Goal: Task Accomplishment & Management: Manage account settings

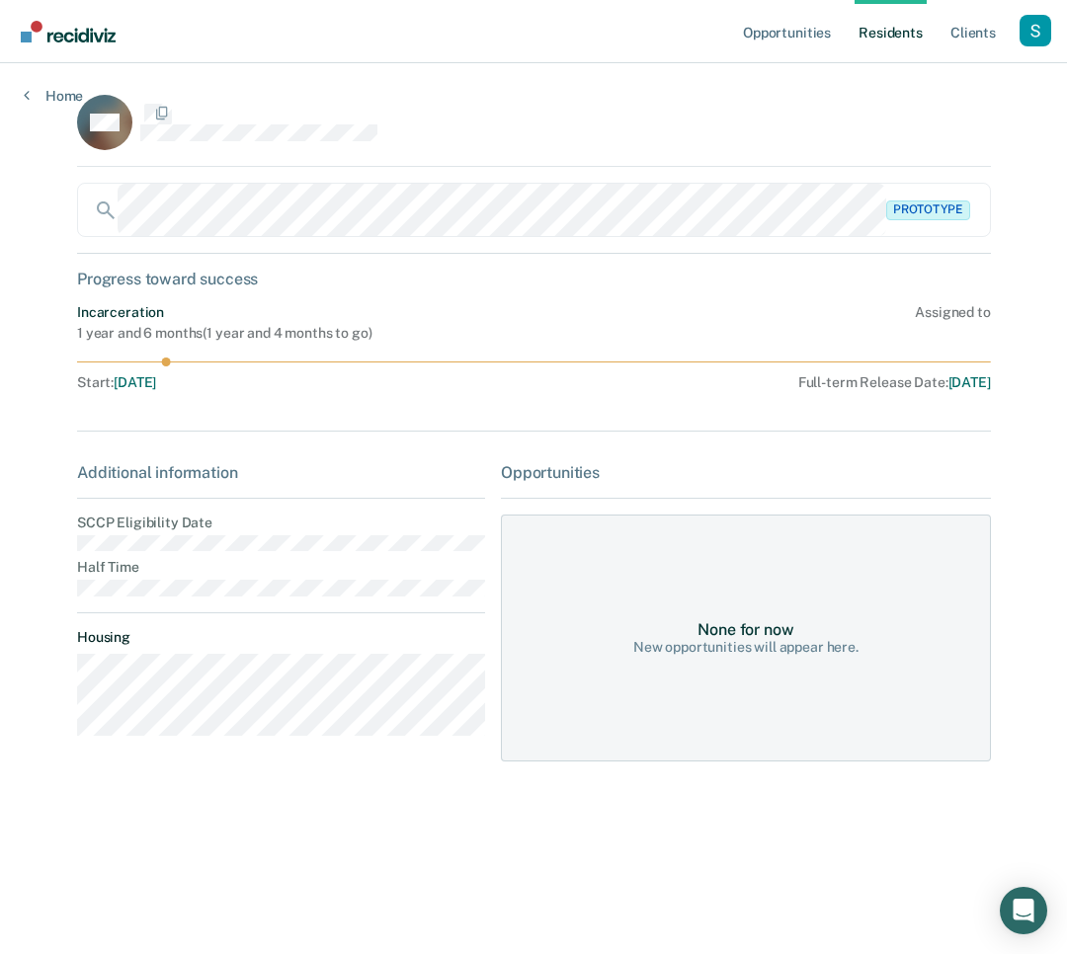
drag, startPoint x: 496, startPoint y: 273, endPoint x: 302, endPoint y: 156, distance: 226.0
click at [492, 270] on div "Progress toward success" at bounding box center [534, 279] width 914 height 19
click at [1035, 29] on div "Profile dropdown button" at bounding box center [1036, 31] width 32 height 32
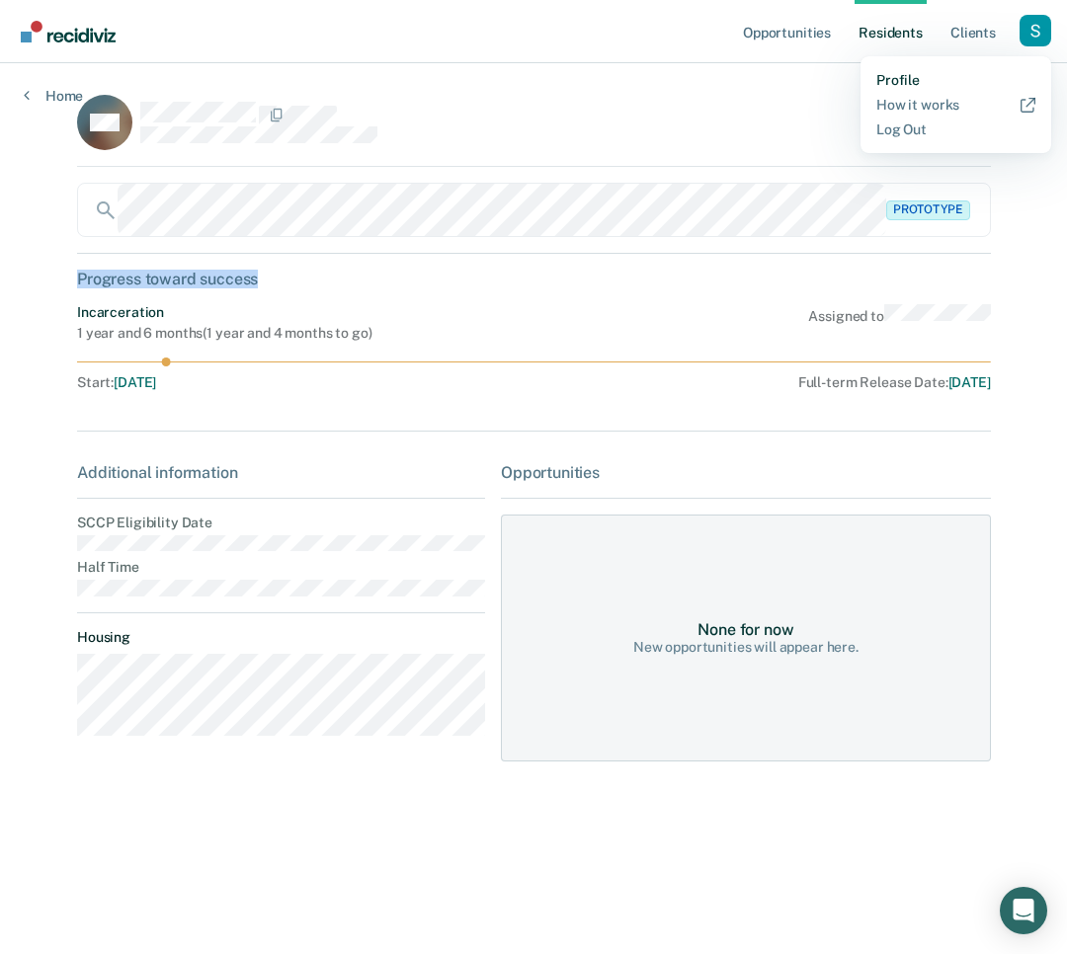
click at [977, 77] on link "Profile" at bounding box center [955, 80] width 159 height 17
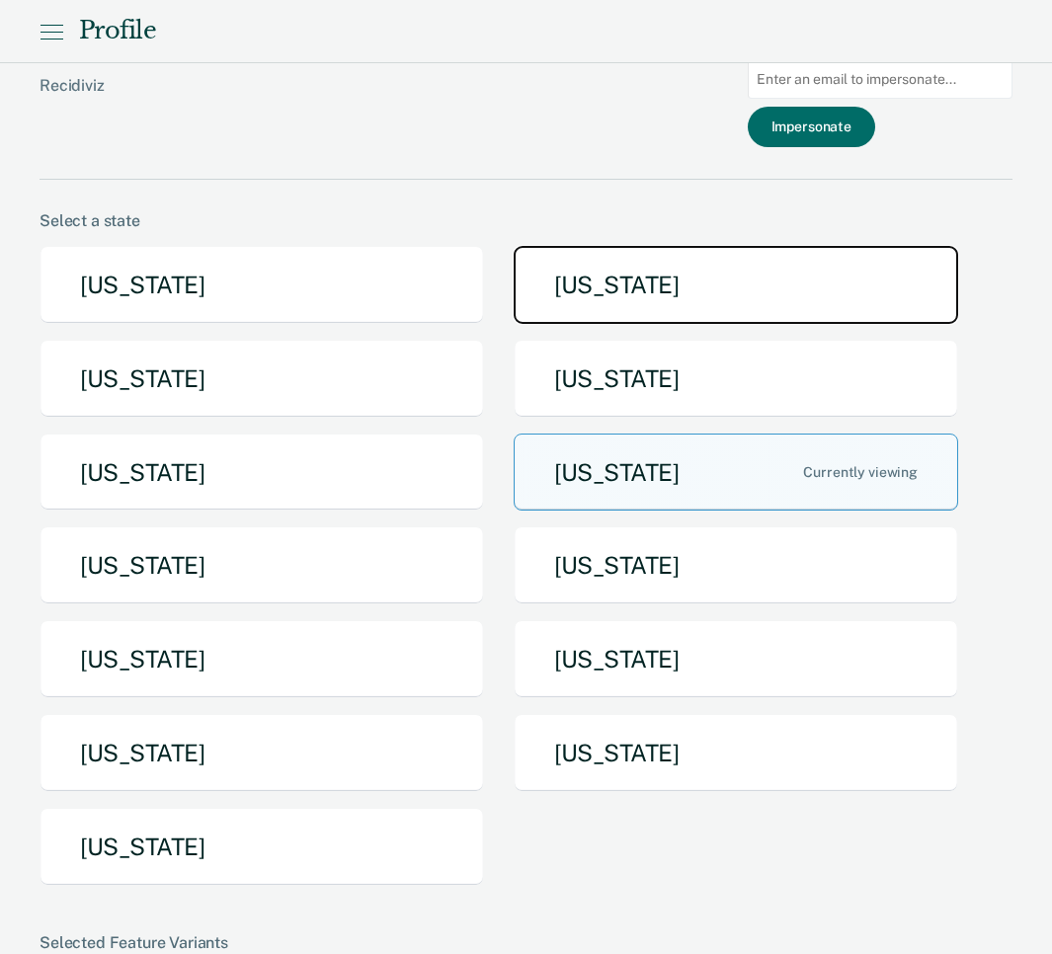
click at [686, 278] on button "[US_STATE]" at bounding box center [736, 285] width 445 height 78
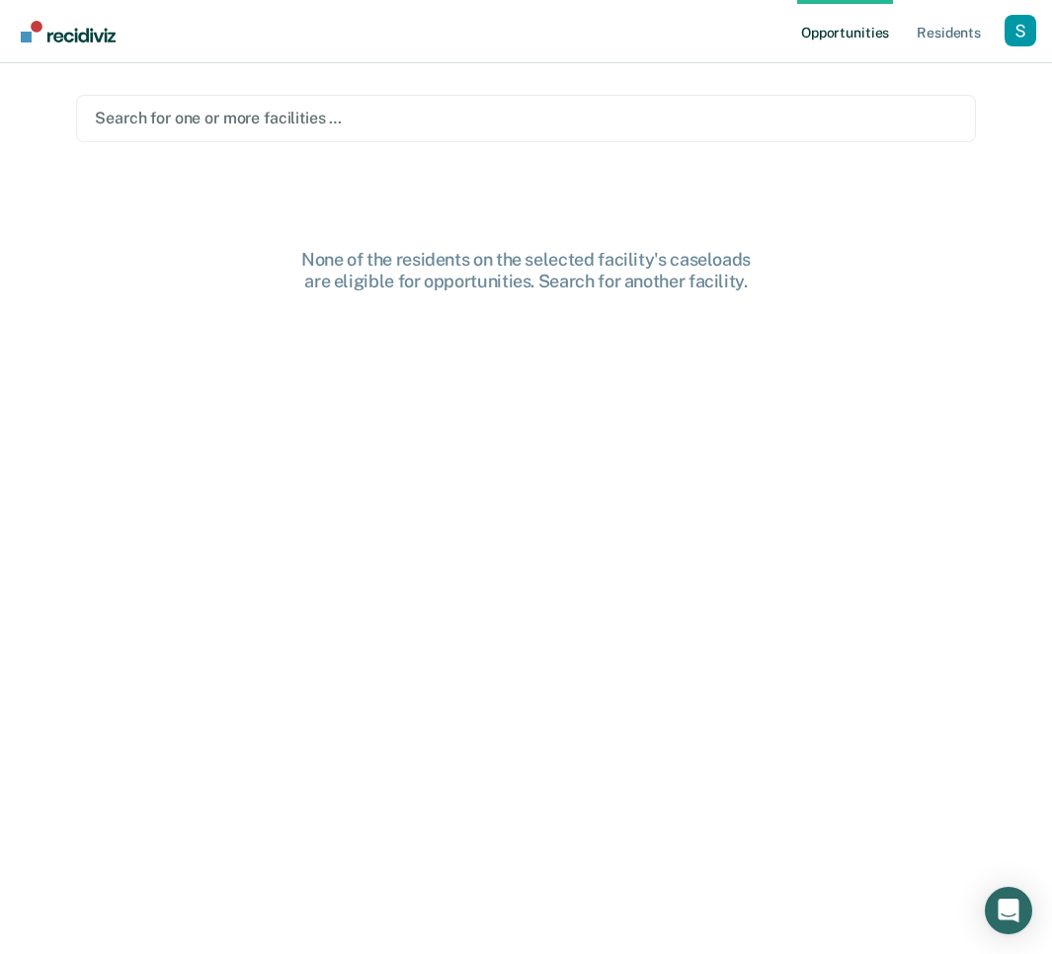
click at [486, 152] on main "Search for one or more facilities … None of the residents on the selected facil…" at bounding box center [525, 485] width 947 height 844
click at [492, 122] on div at bounding box center [526, 118] width 862 height 23
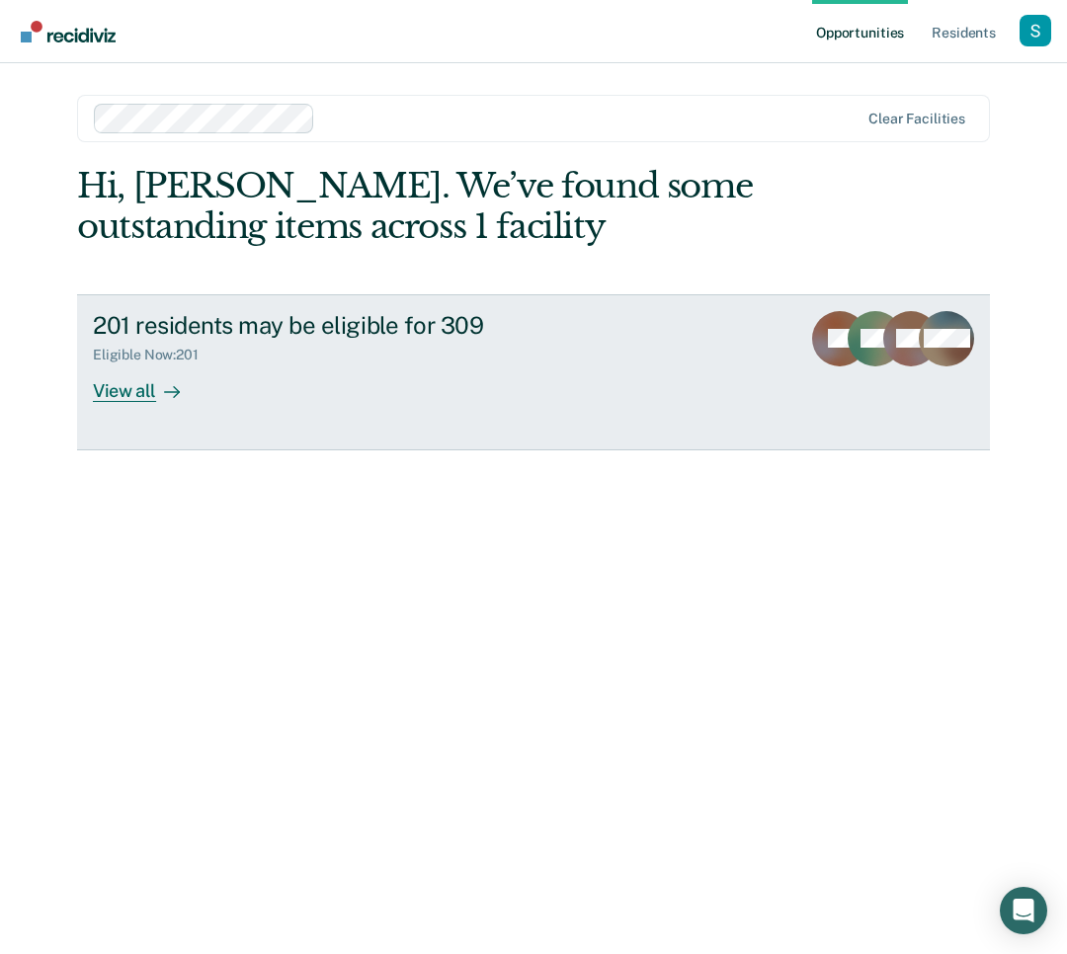
click at [412, 364] on div "Eligible Now : 201" at bounding box center [439, 351] width 692 height 25
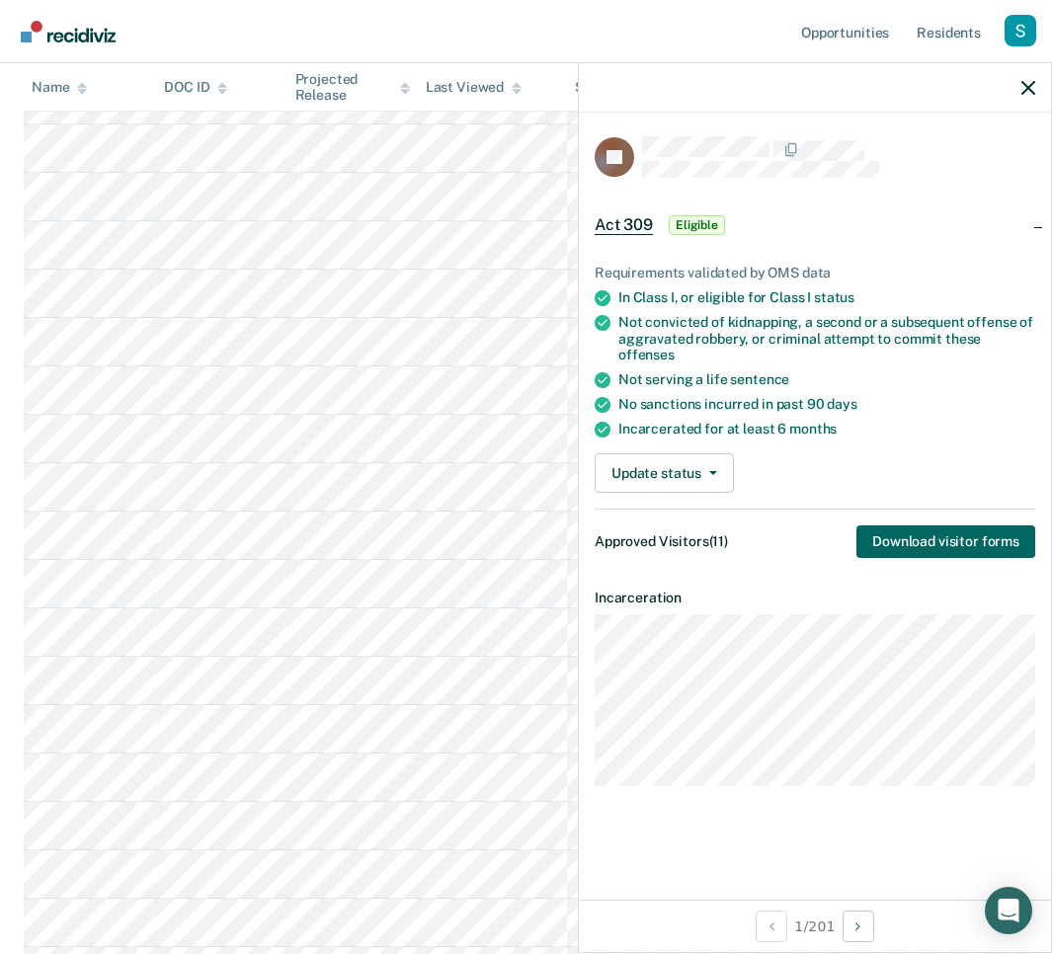
scroll to position [128, 0]
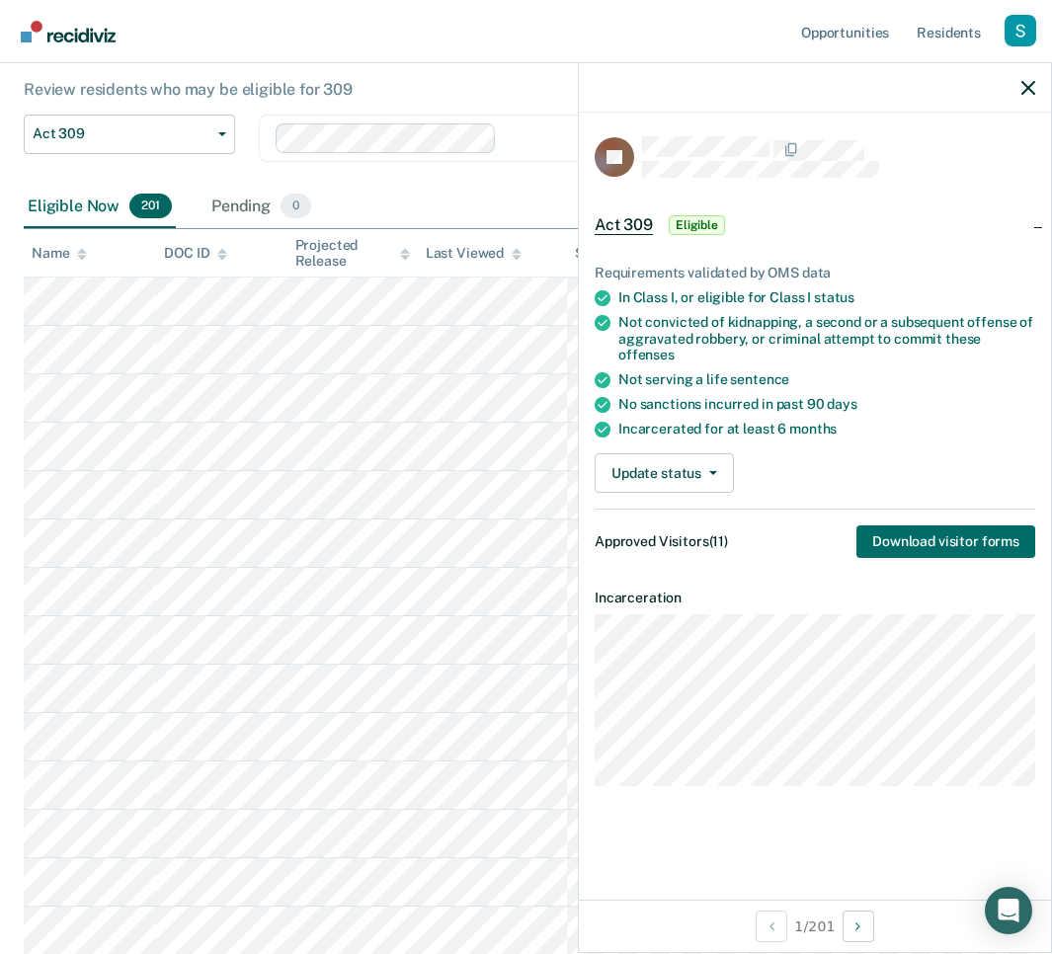
click at [1019, 78] on div at bounding box center [815, 87] width 472 height 49
click at [1032, 83] on icon "button" at bounding box center [1028, 88] width 14 height 14
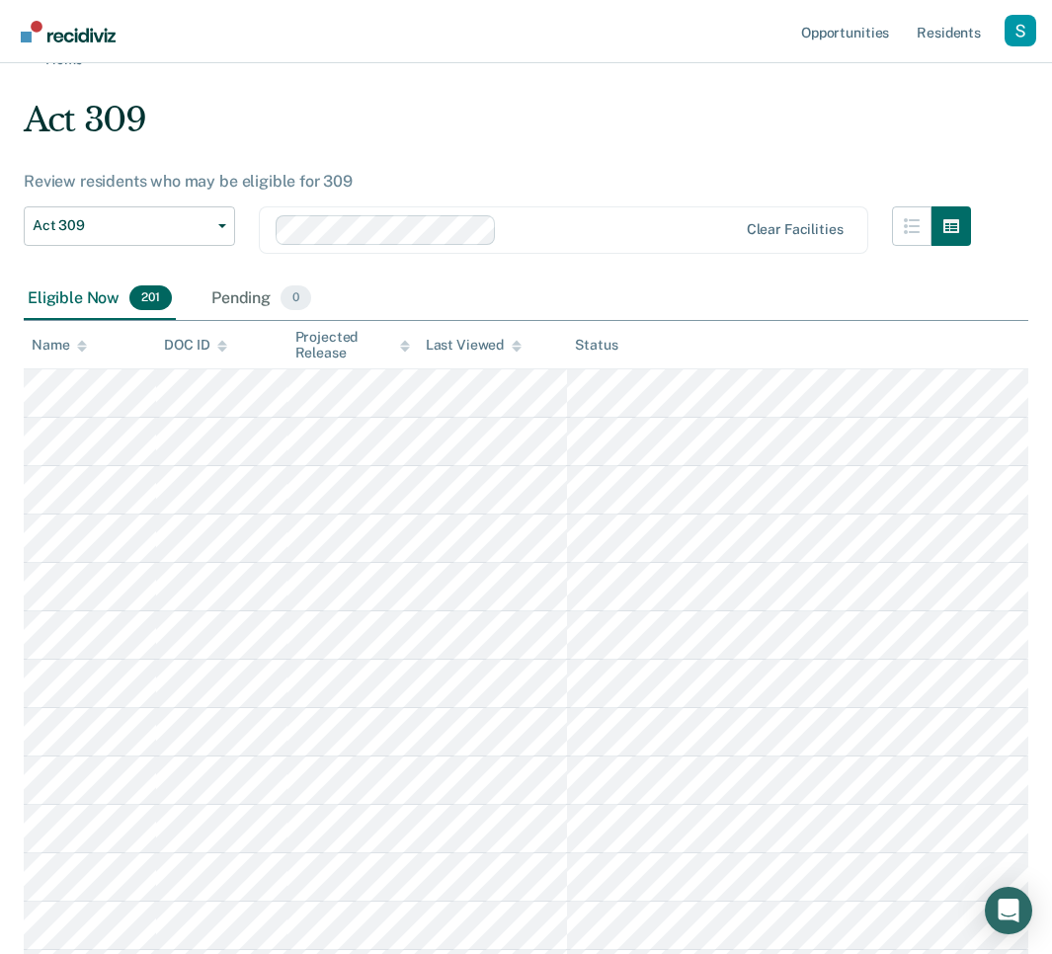
scroll to position [0, 0]
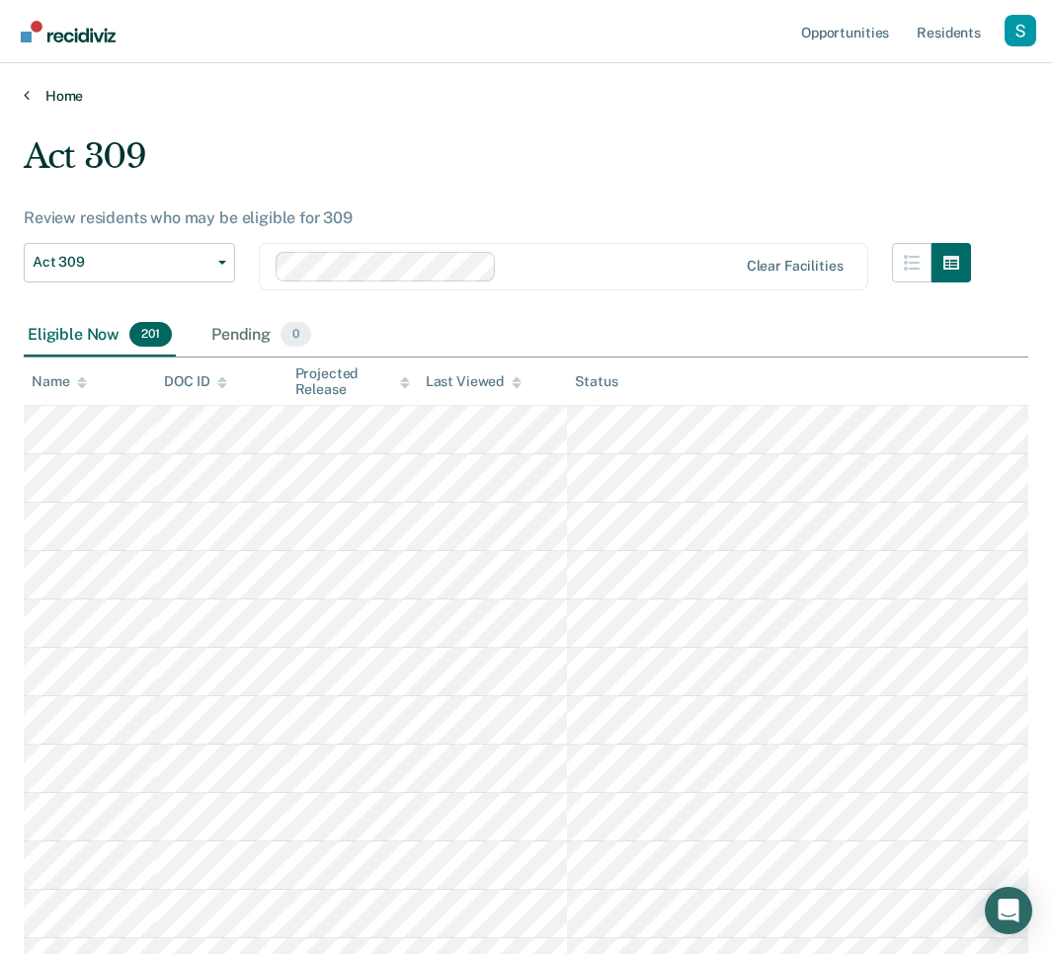
click at [56, 97] on link "Home" at bounding box center [526, 96] width 1005 height 18
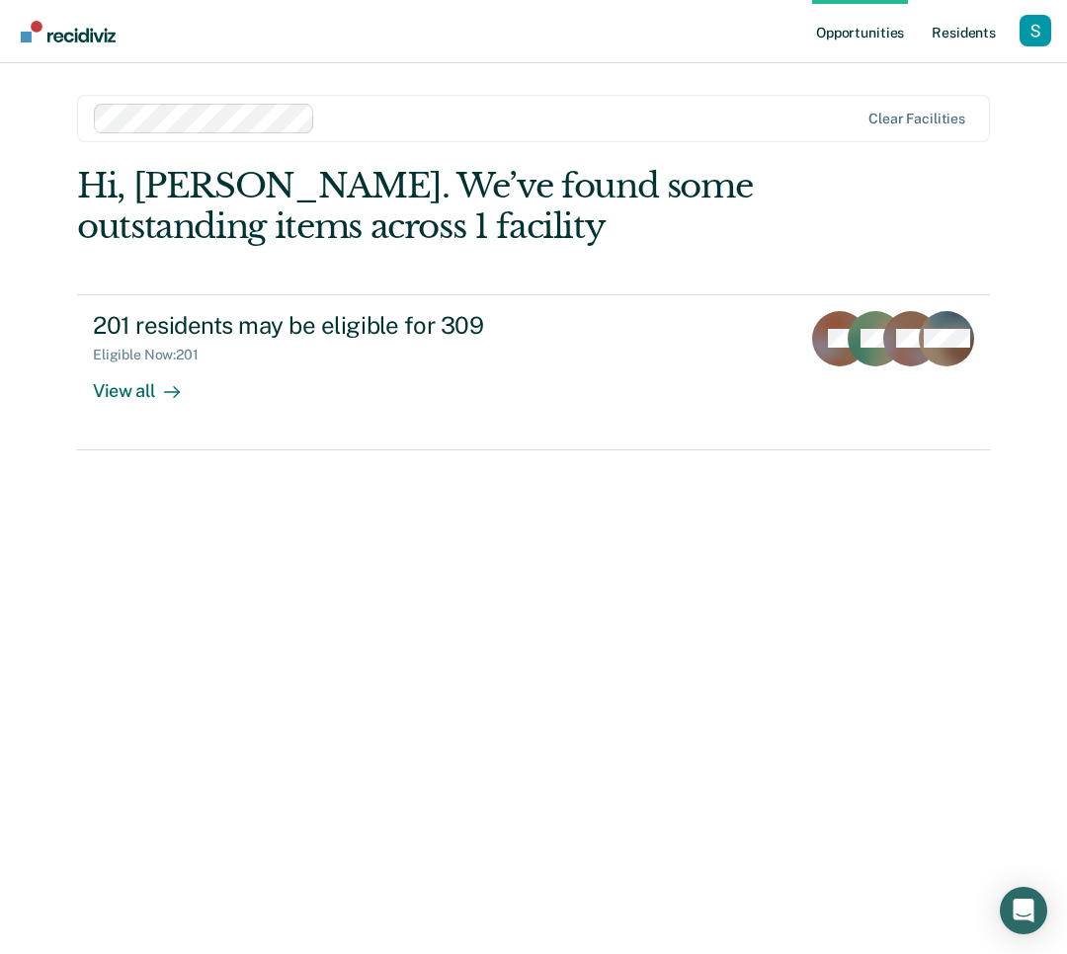
click at [977, 44] on link "Resident s" at bounding box center [964, 31] width 72 height 63
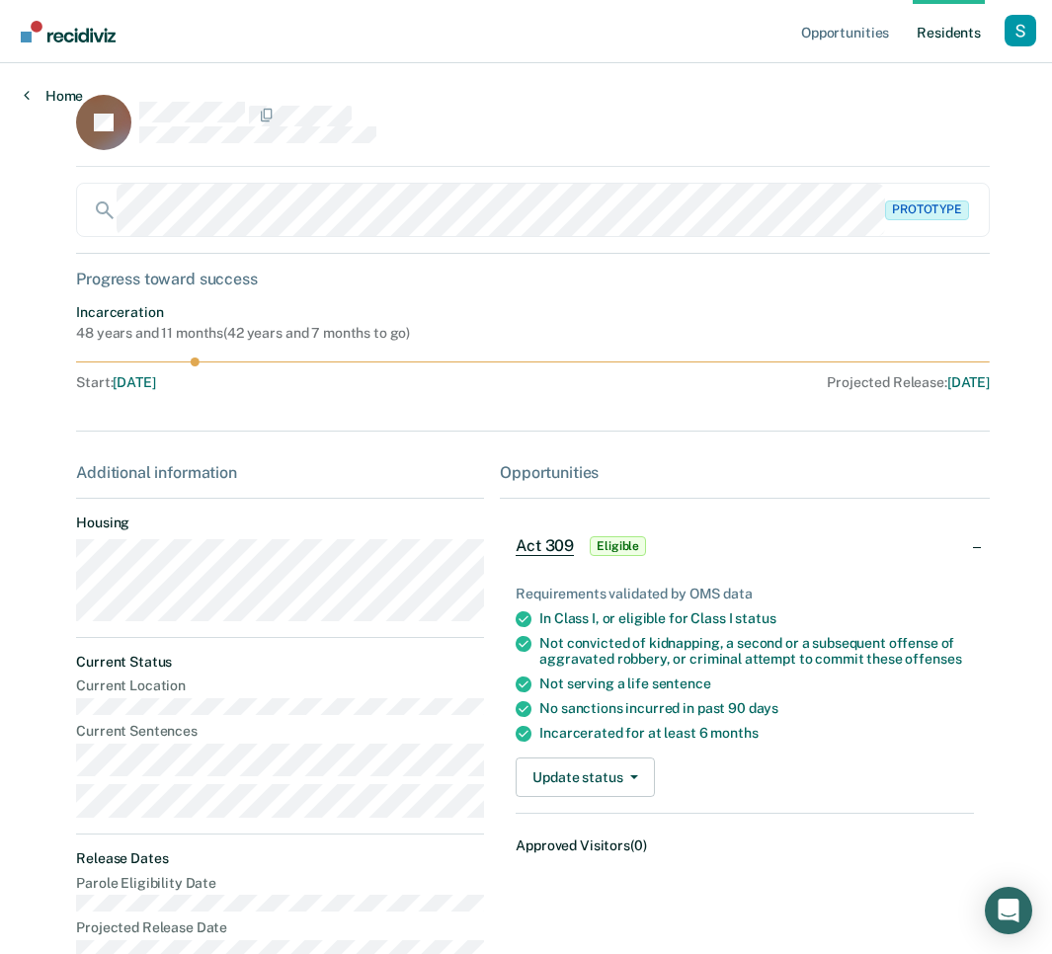
click at [36, 92] on link "Home" at bounding box center [53, 96] width 59 height 18
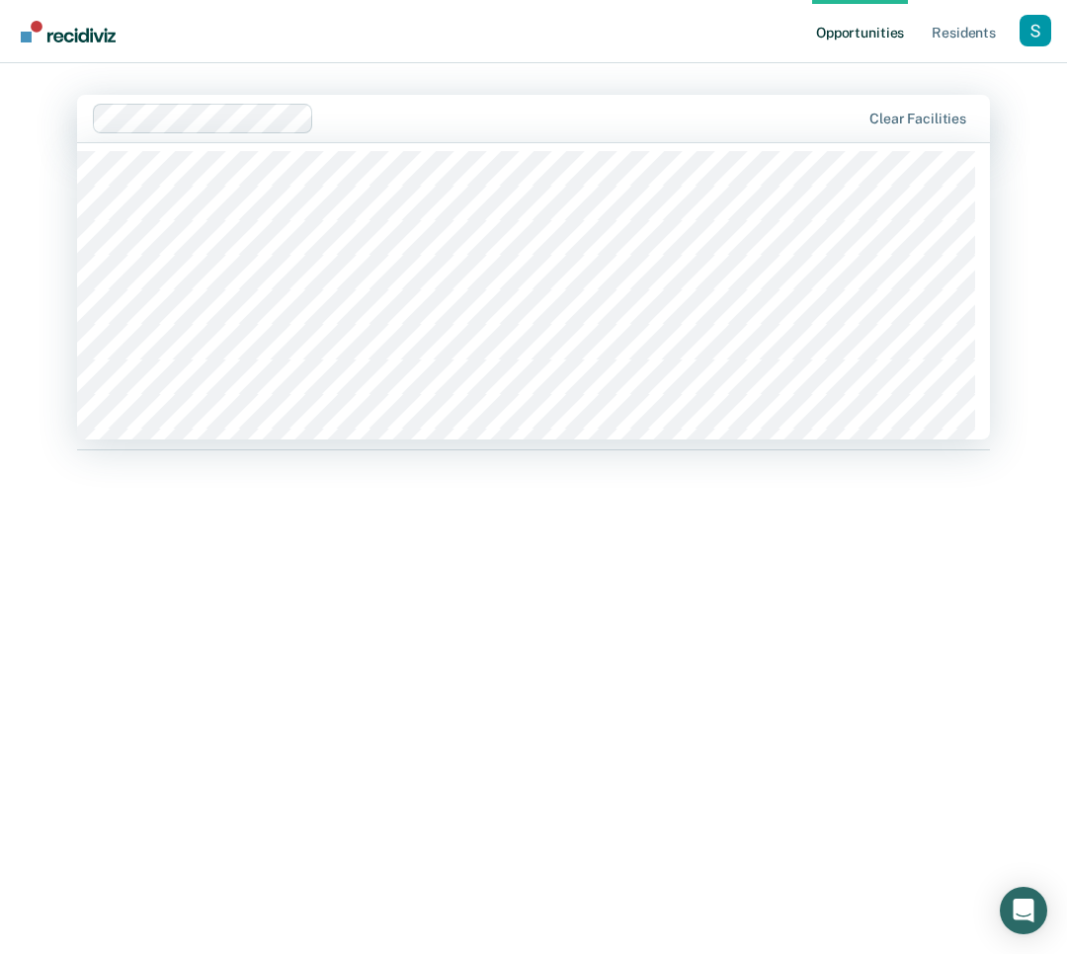
click at [498, 124] on div at bounding box center [590, 118] width 537 height 23
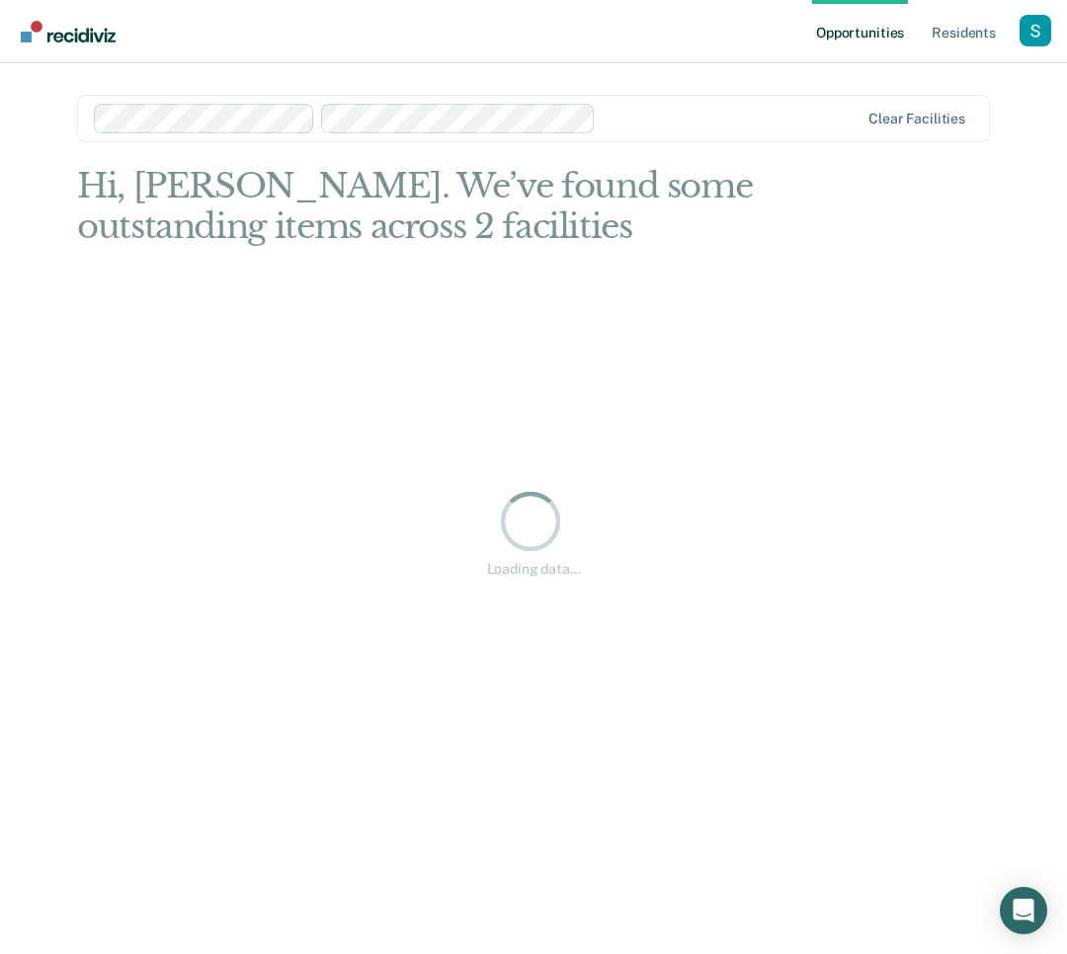
click at [671, 88] on main "option [GEOGRAPHIC_DATA][PERSON_NAME], selected. Clear facilities Hi, [GEOGRAPH…" at bounding box center [533, 485] width 960 height 844
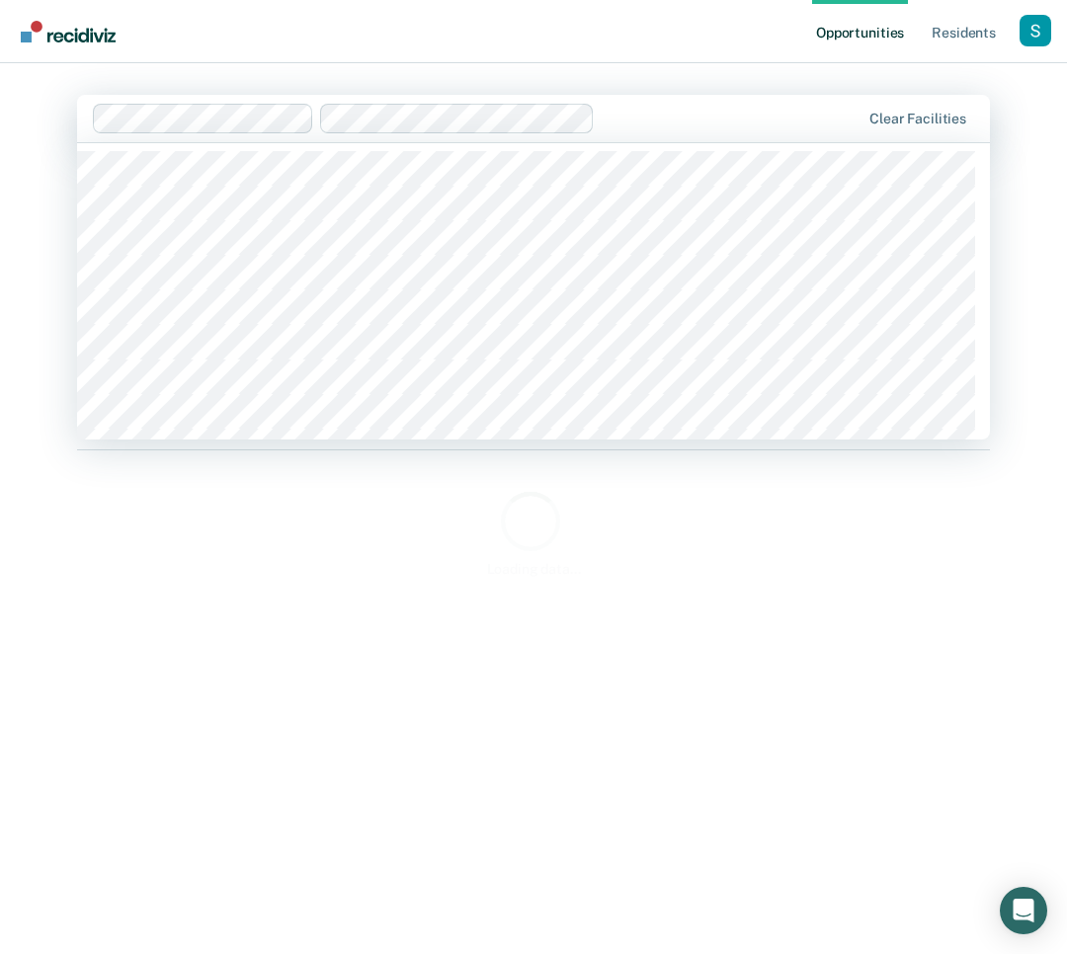
click at [684, 118] on div at bounding box center [732, 118] width 258 height 23
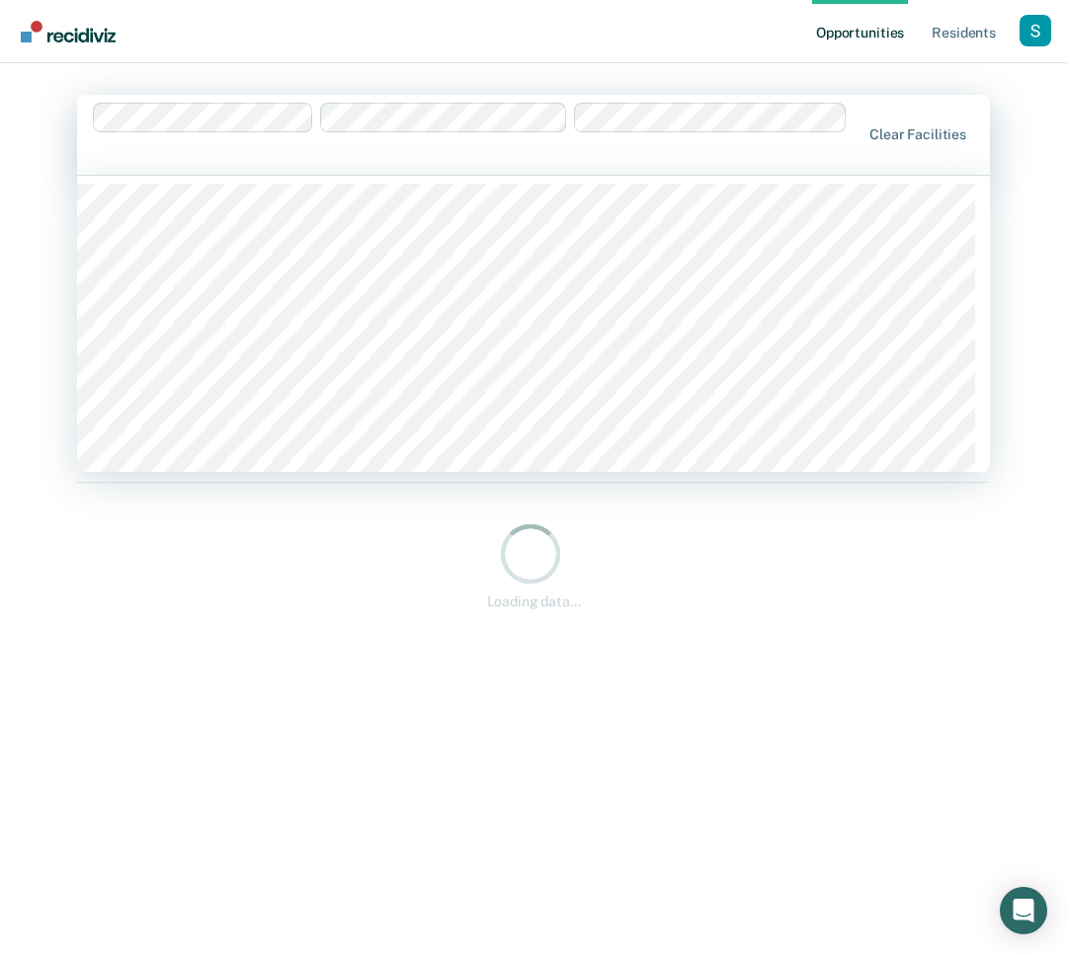
click at [853, 108] on div at bounding box center [477, 135] width 769 height 64
click at [724, 149] on div at bounding box center [617, 154] width 485 height 23
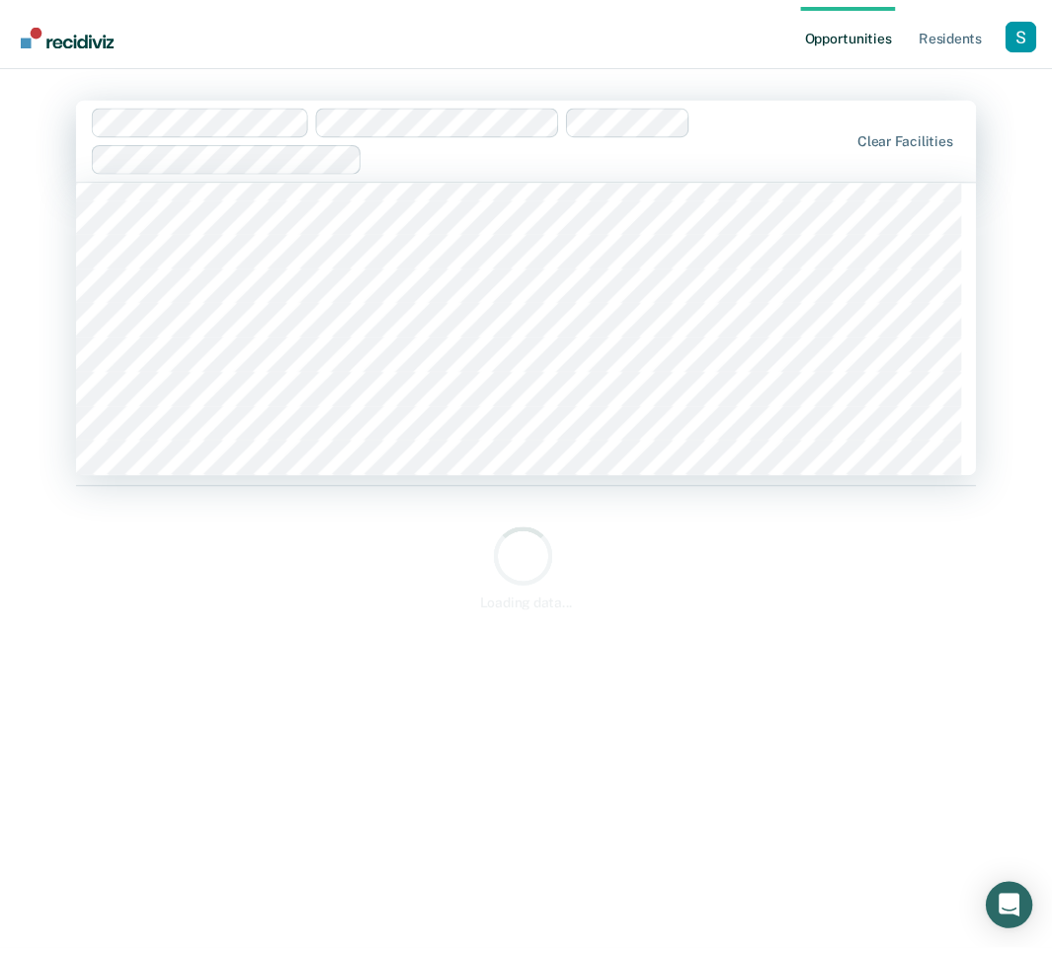
scroll to position [33, 0]
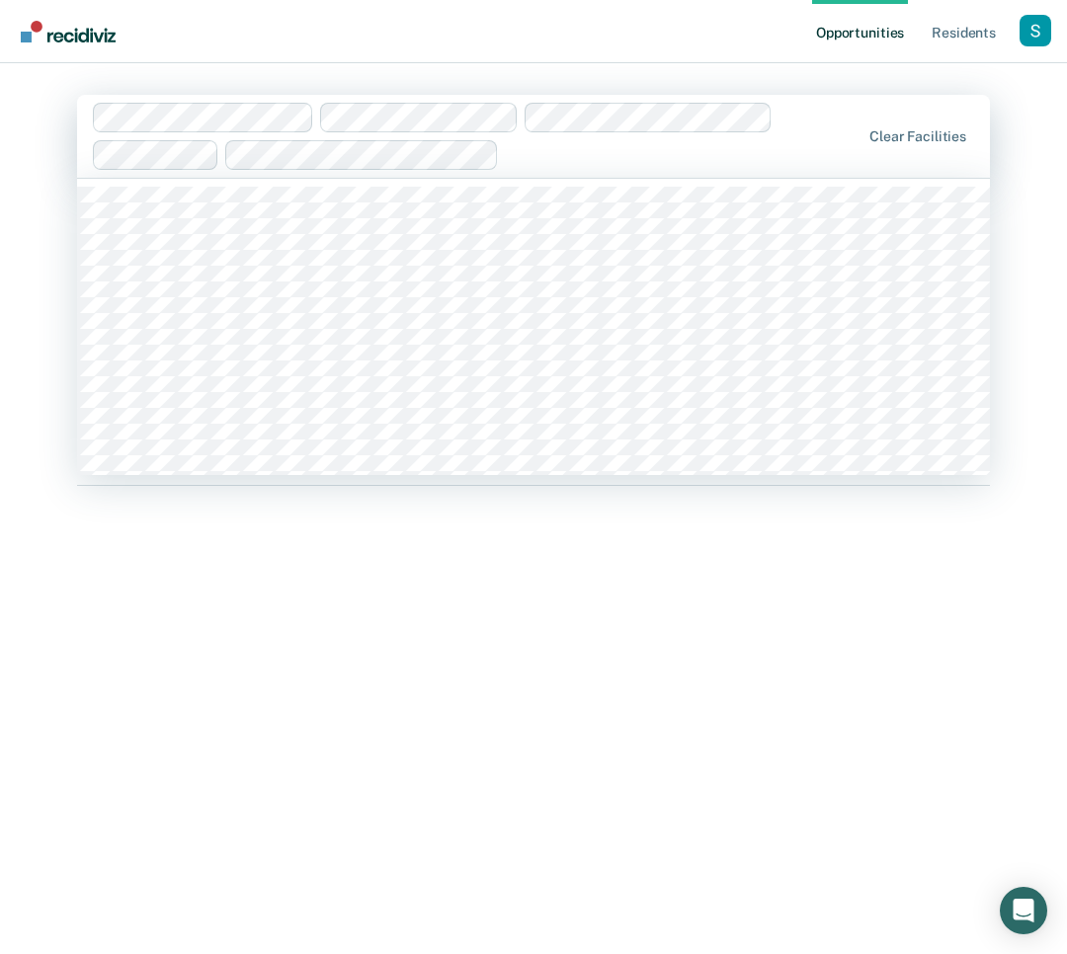
click at [806, 156] on div at bounding box center [683, 154] width 353 height 23
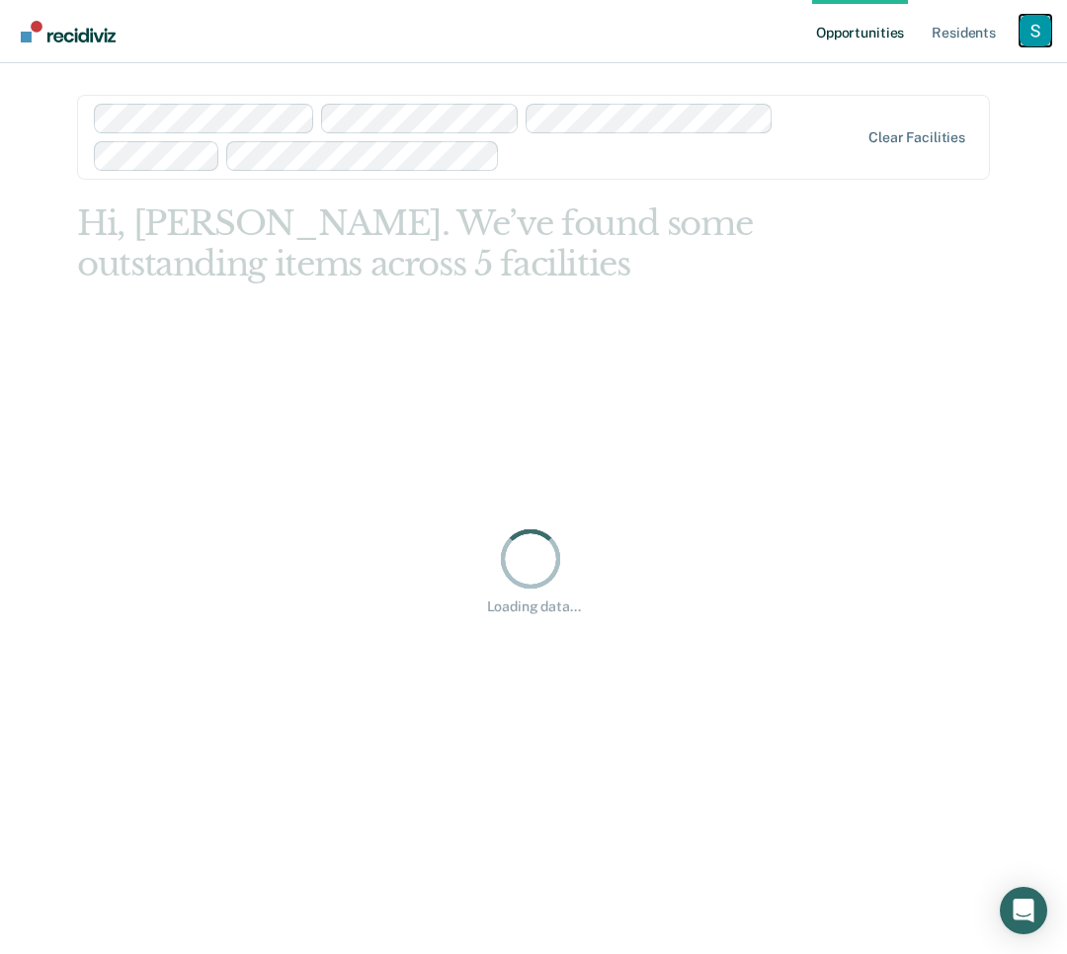
click at [1047, 25] on div "Profile dropdown button" at bounding box center [1036, 31] width 32 height 32
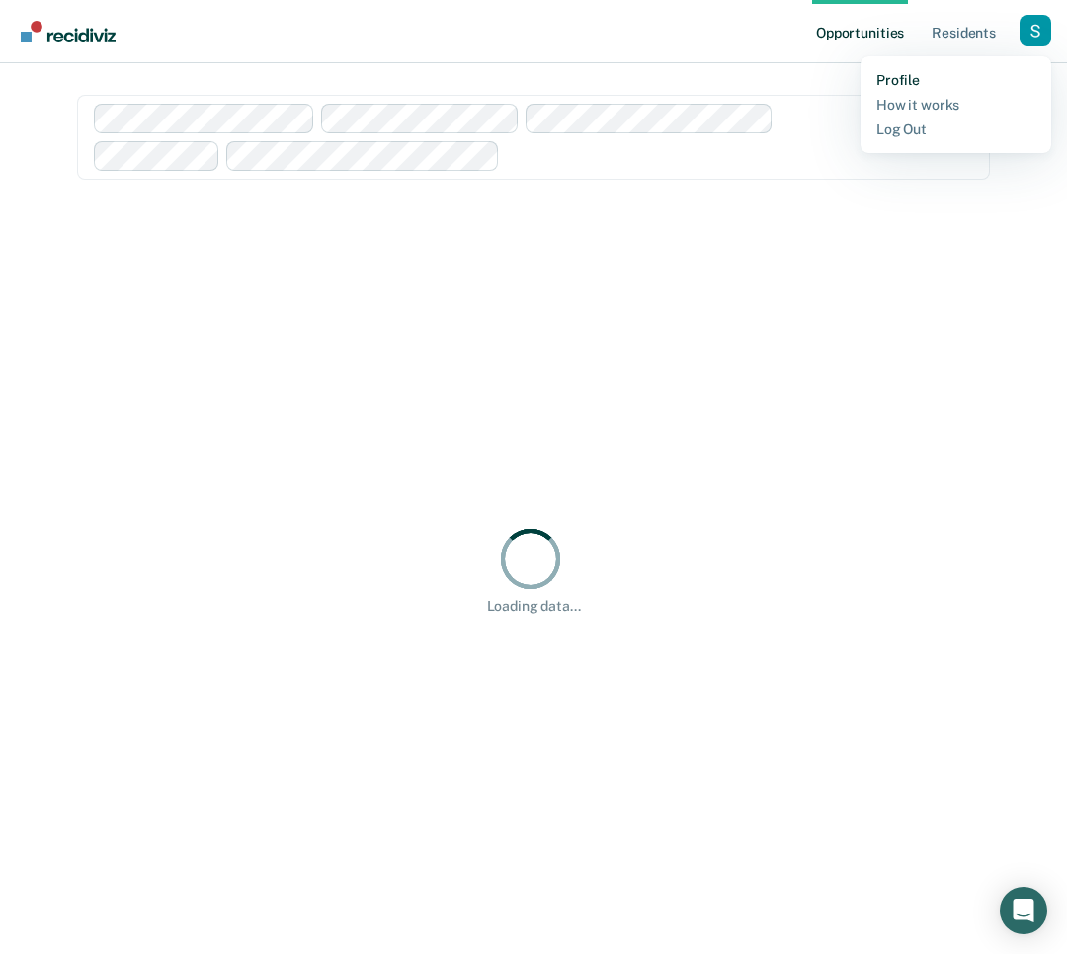
click at [940, 81] on link "Profile" at bounding box center [955, 80] width 159 height 17
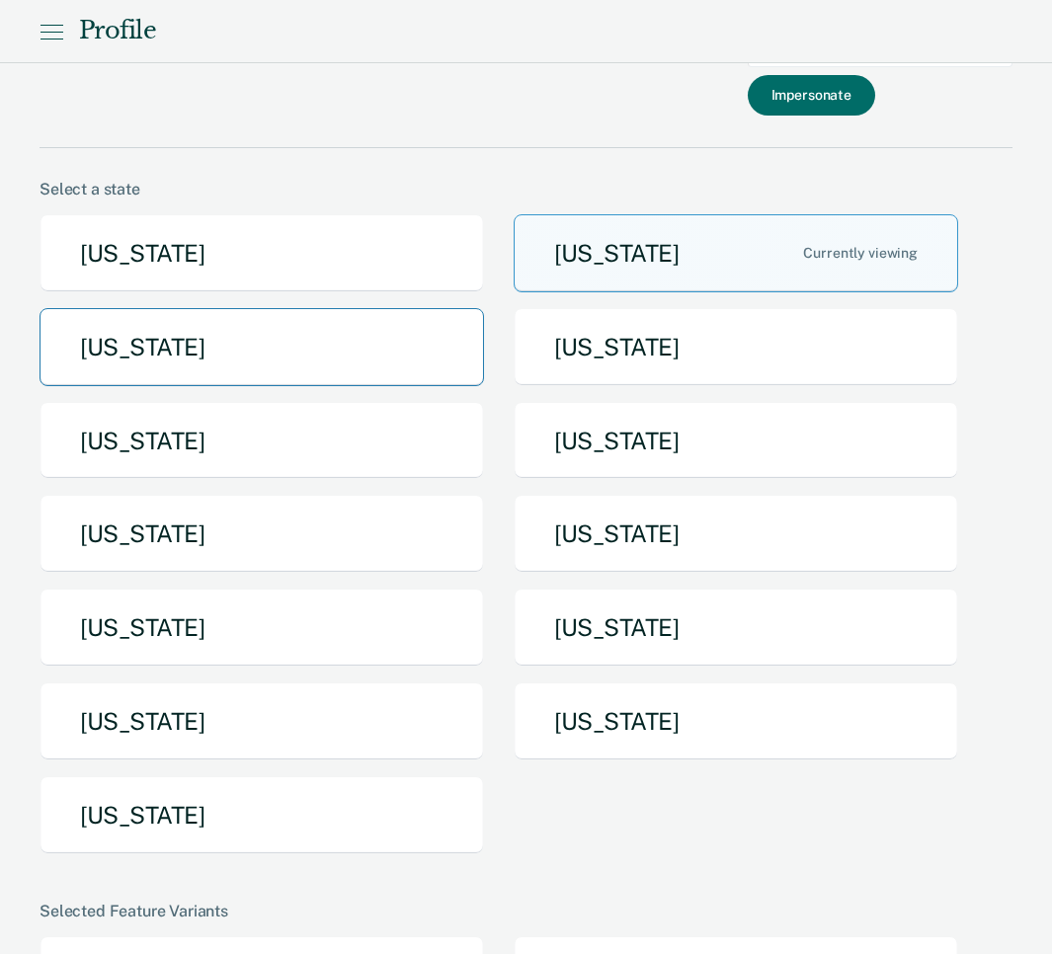
scroll to position [33, 0]
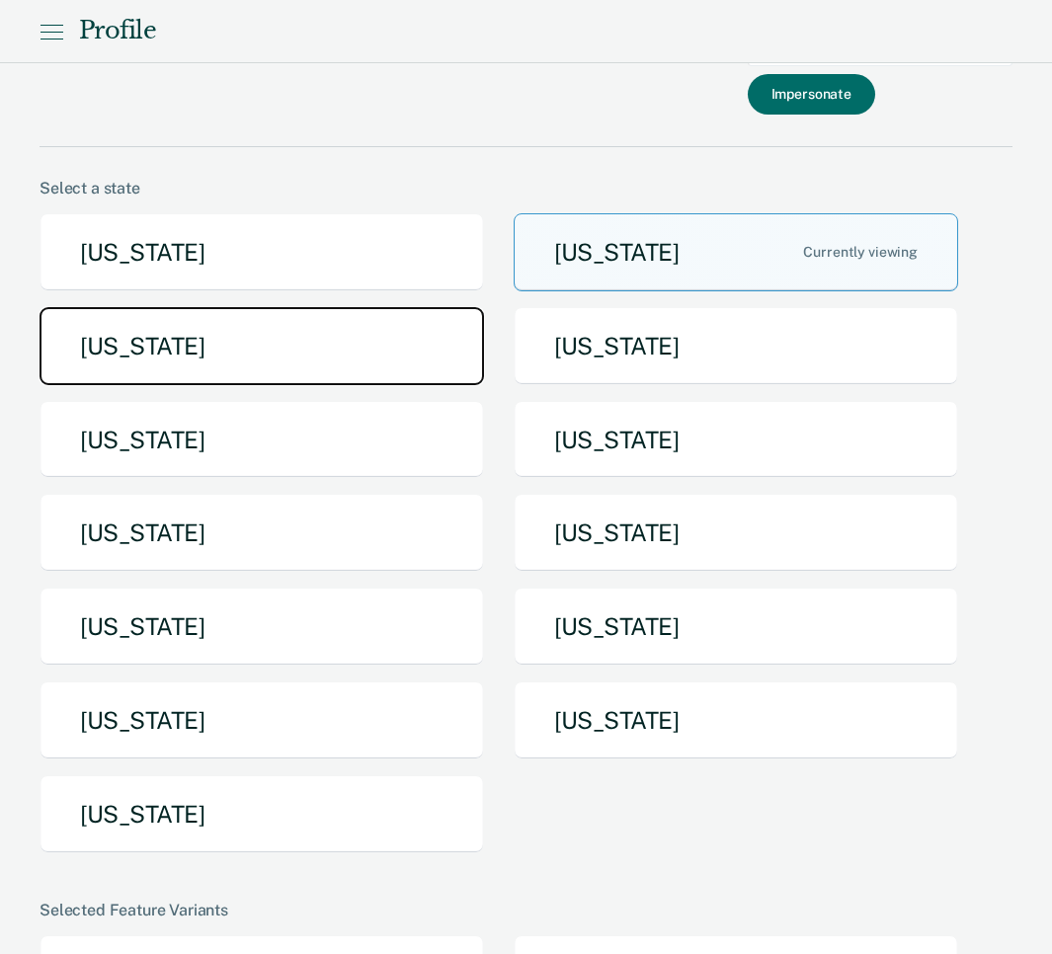
click at [341, 341] on button "[US_STATE]" at bounding box center [262, 346] width 445 height 78
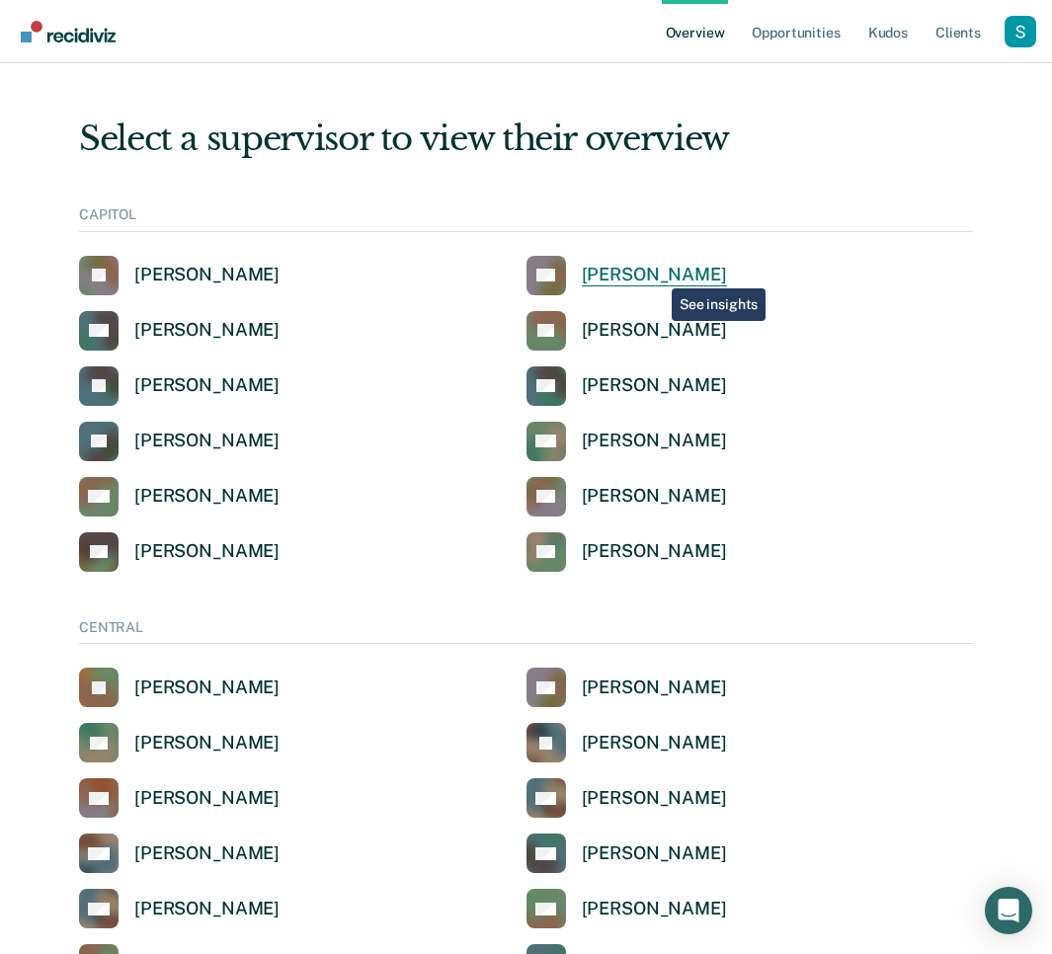
click at [657, 274] on div "[PERSON_NAME]" at bounding box center [654, 275] width 145 height 23
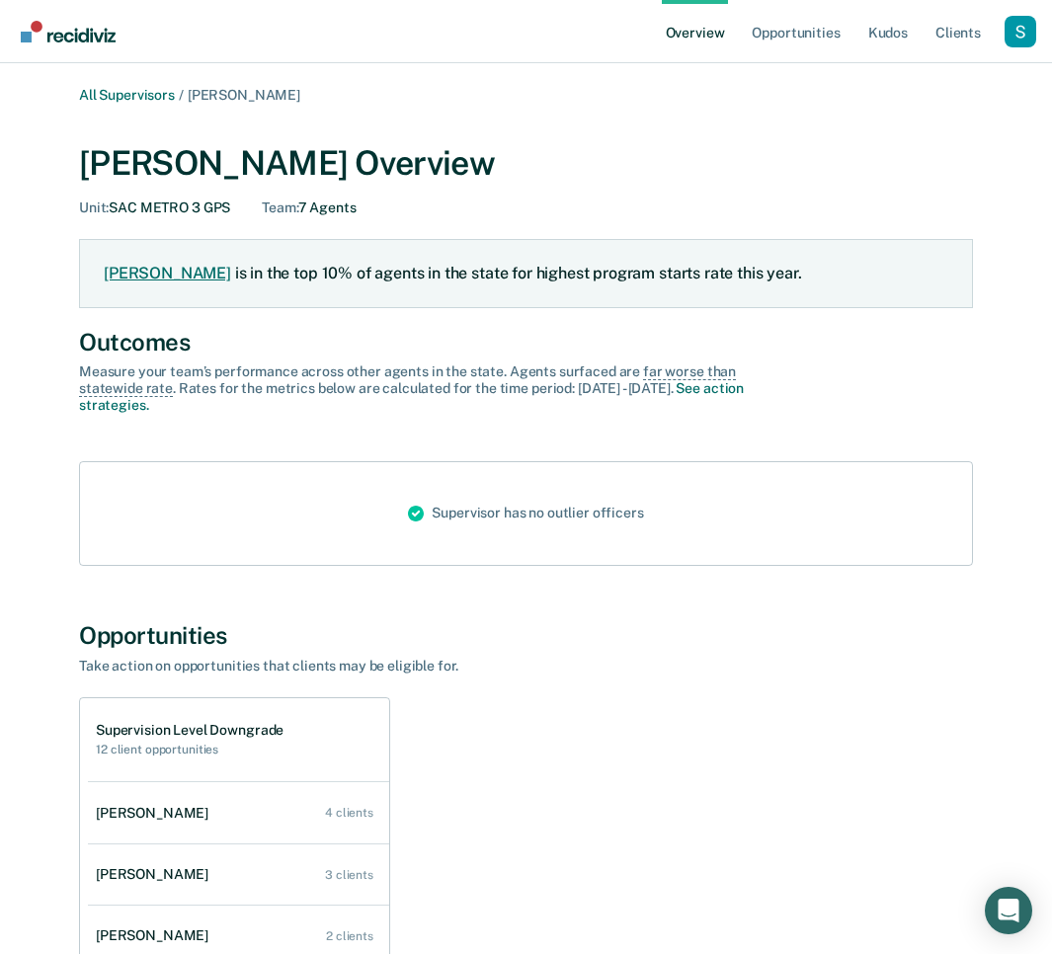
click at [162, 273] on link "[PERSON_NAME]" at bounding box center [167, 273] width 127 height 19
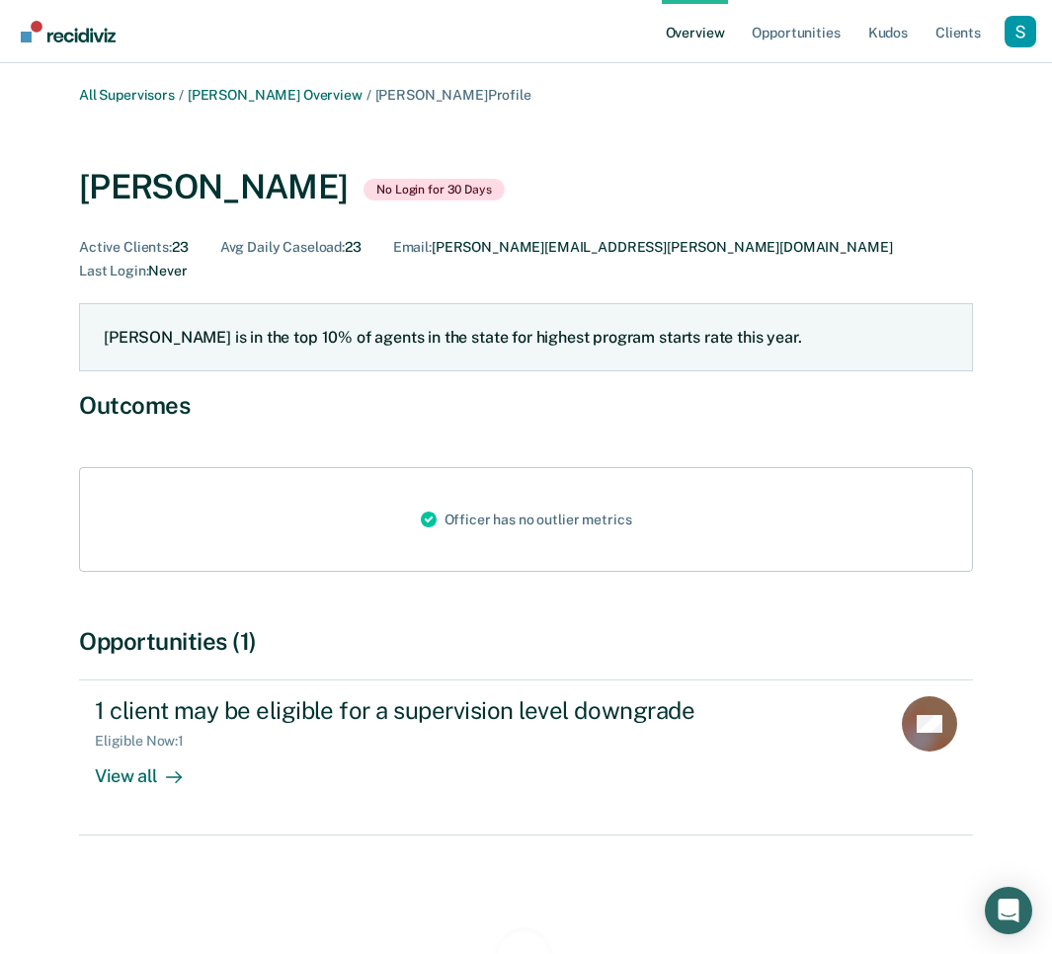
click at [161, 314] on div "[PERSON_NAME] is in the top 10% of agents in the state for highest program star…" at bounding box center [526, 337] width 894 height 68
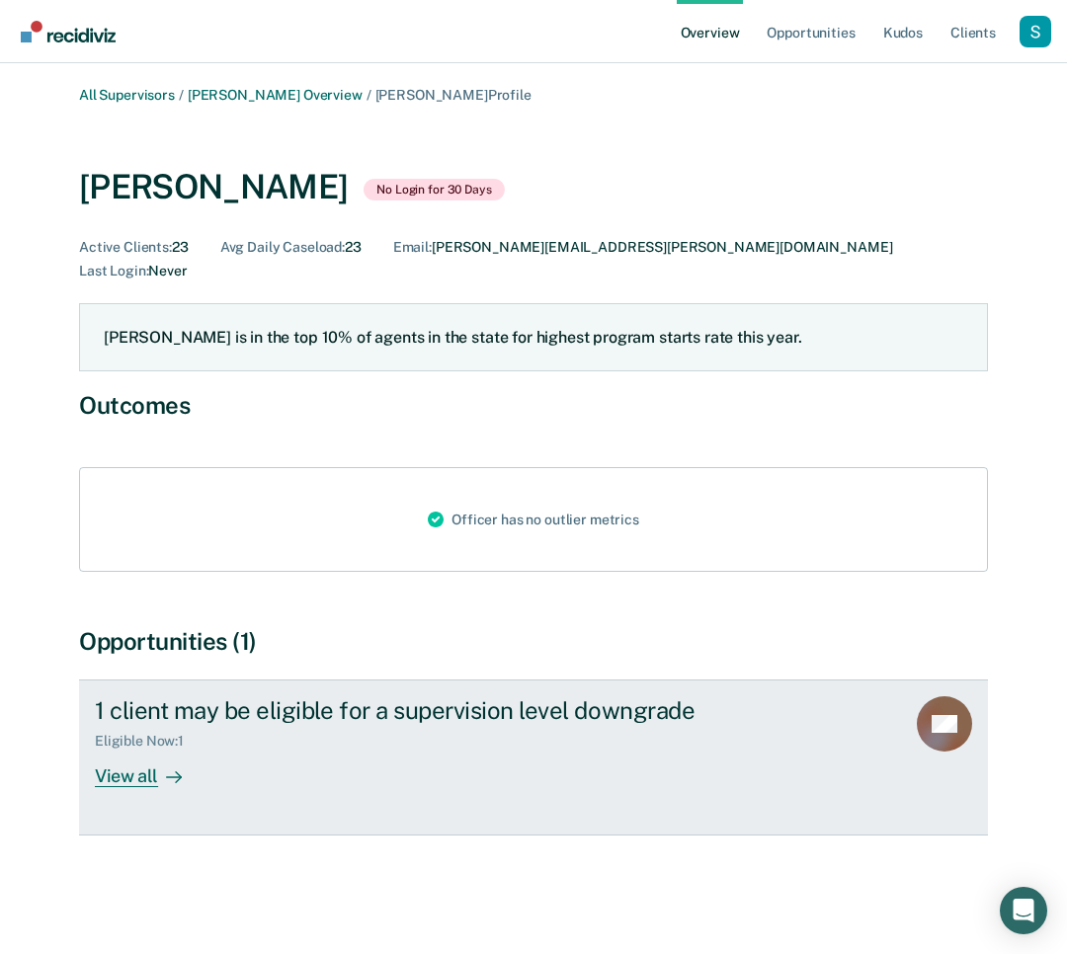
click at [206, 743] on div "1 client may be eligible for a supervision level downgrade Eligible Now : 1 Vie…" at bounding box center [465, 741] width 741 height 91
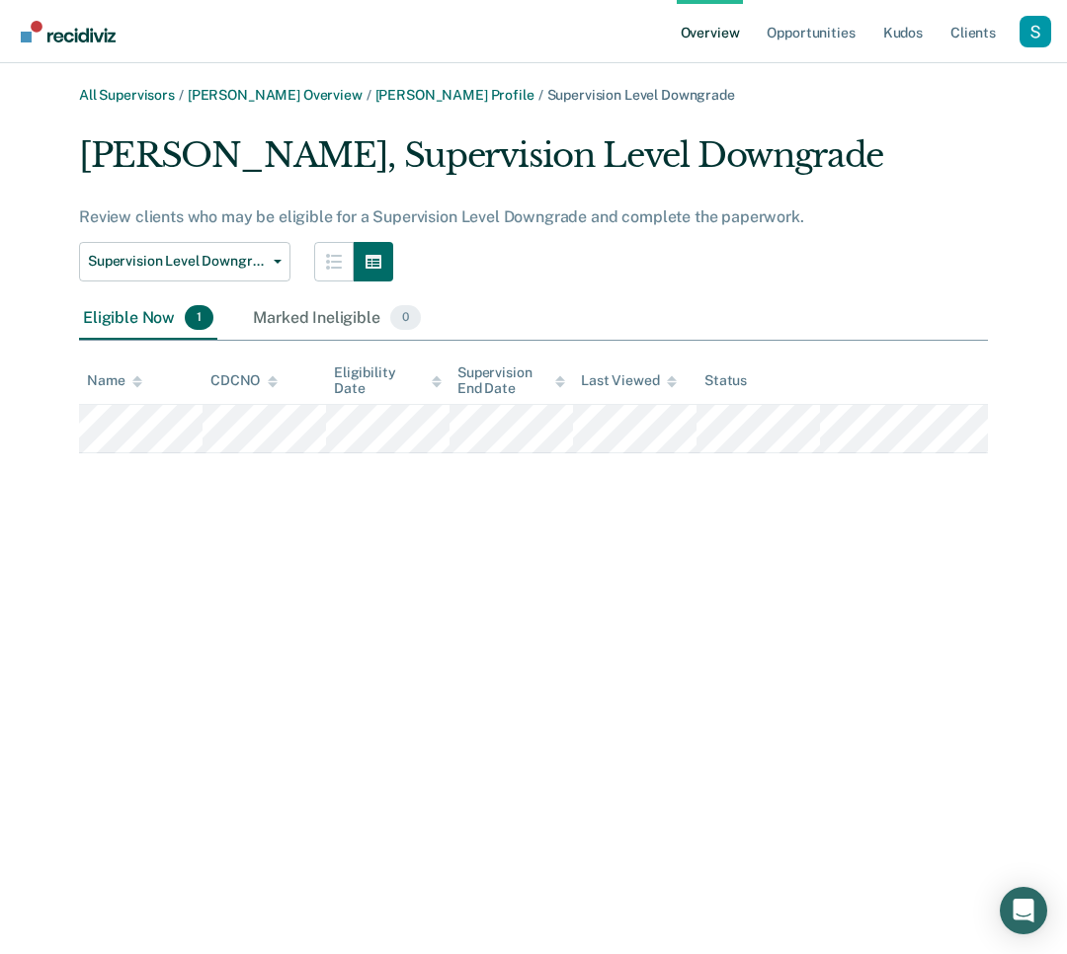
click at [713, 22] on link "Overview" at bounding box center [710, 31] width 67 height 63
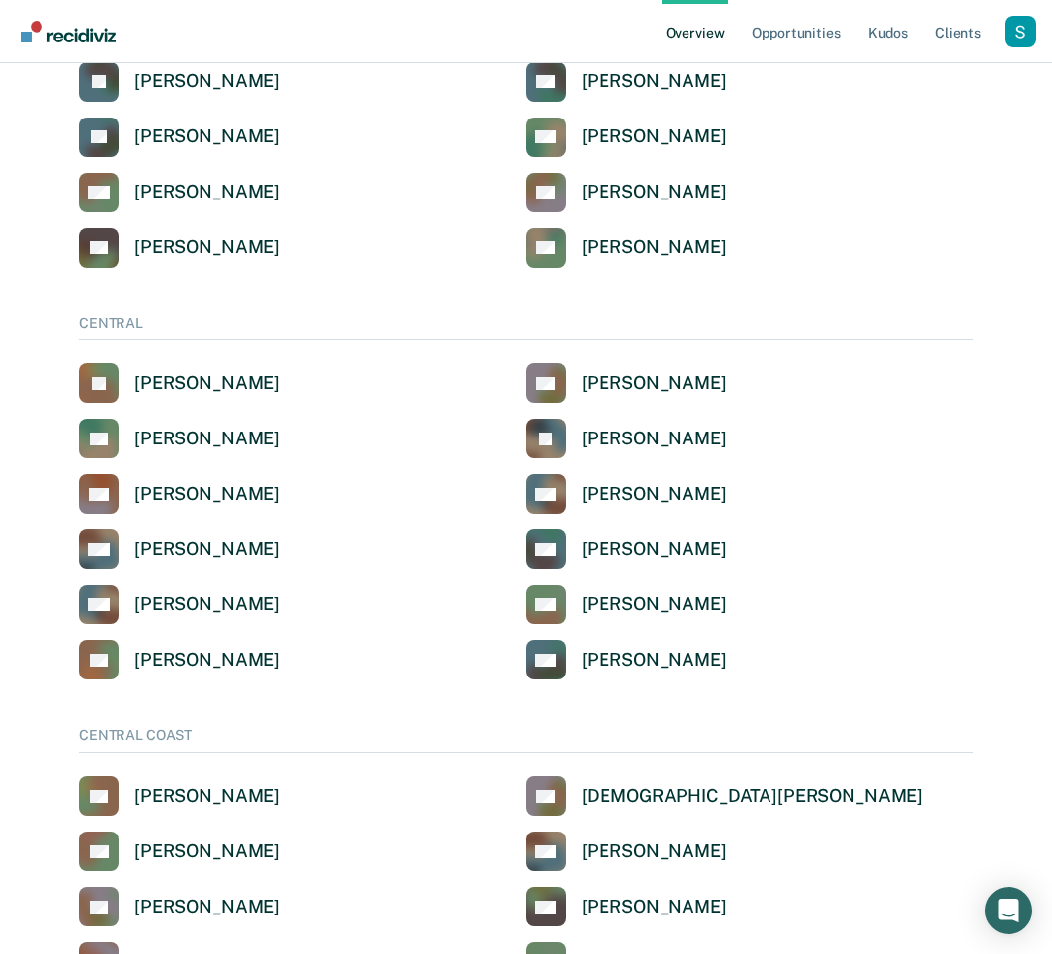
scroll to position [608, 0]
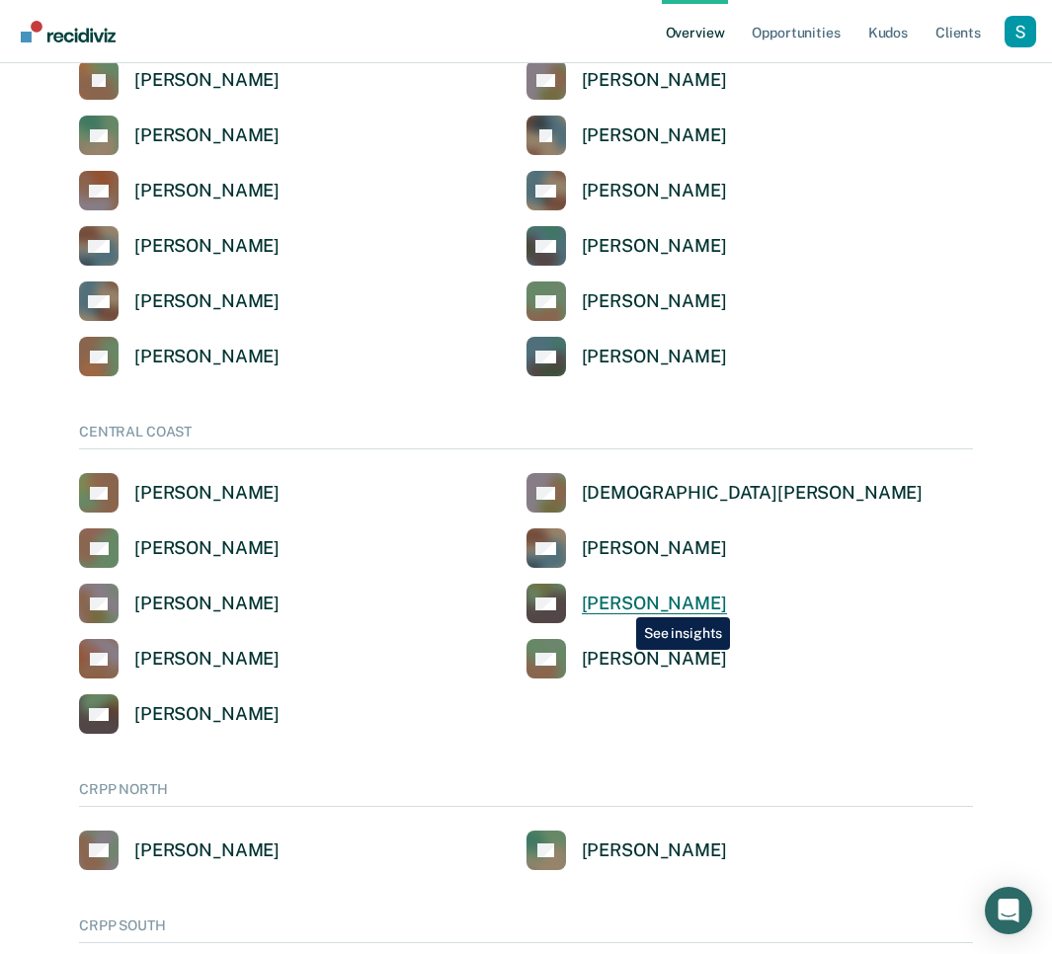
click at [621, 603] on div "[PERSON_NAME]" at bounding box center [654, 604] width 145 height 23
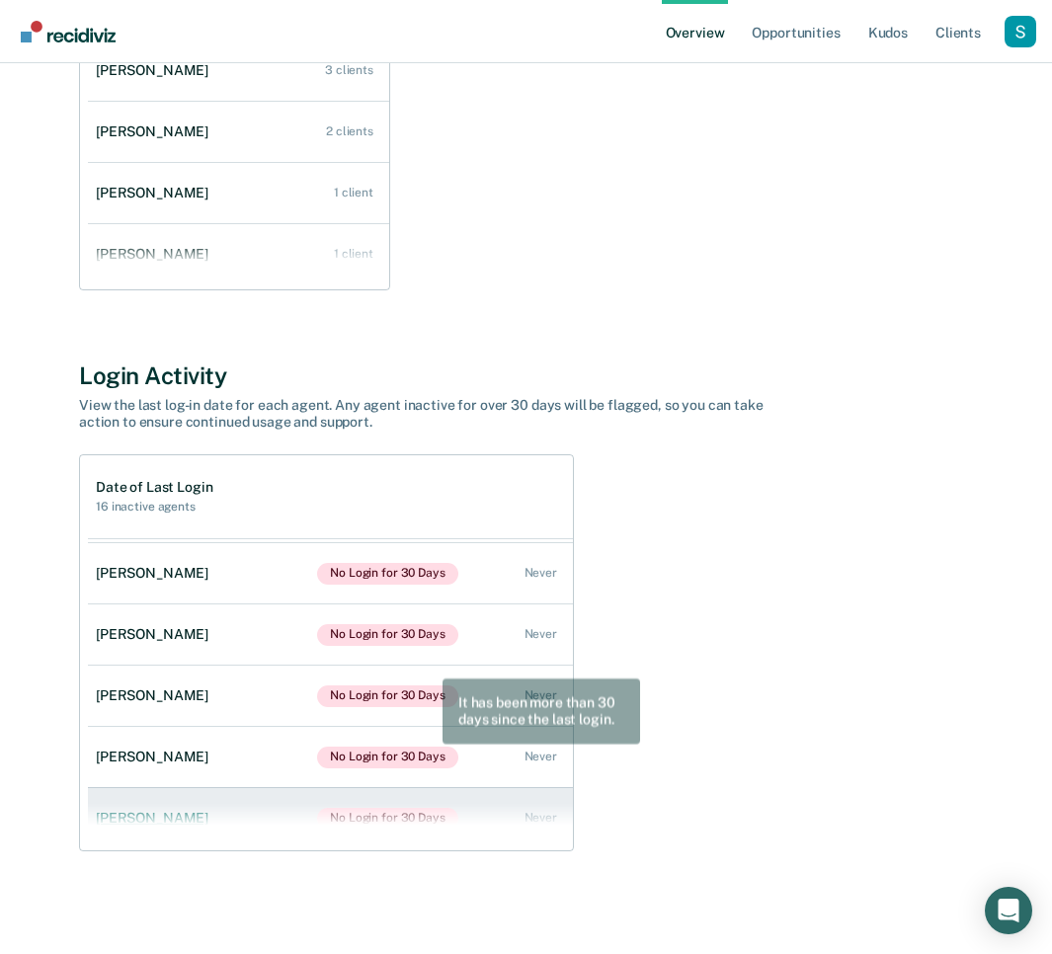
scroll to position [693, 0]
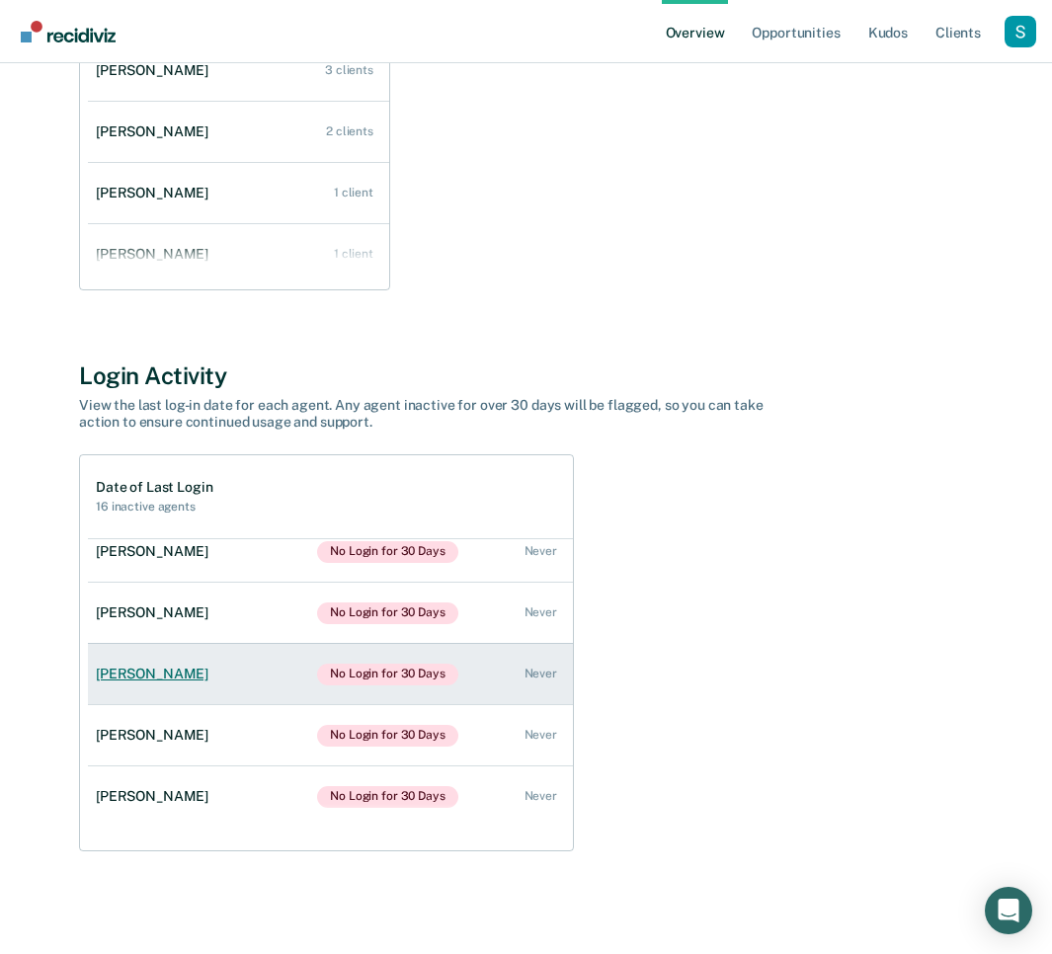
click at [388, 650] on link "[PERSON_NAME] No Login for 30 Days Never" at bounding box center [330, 674] width 485 height 61
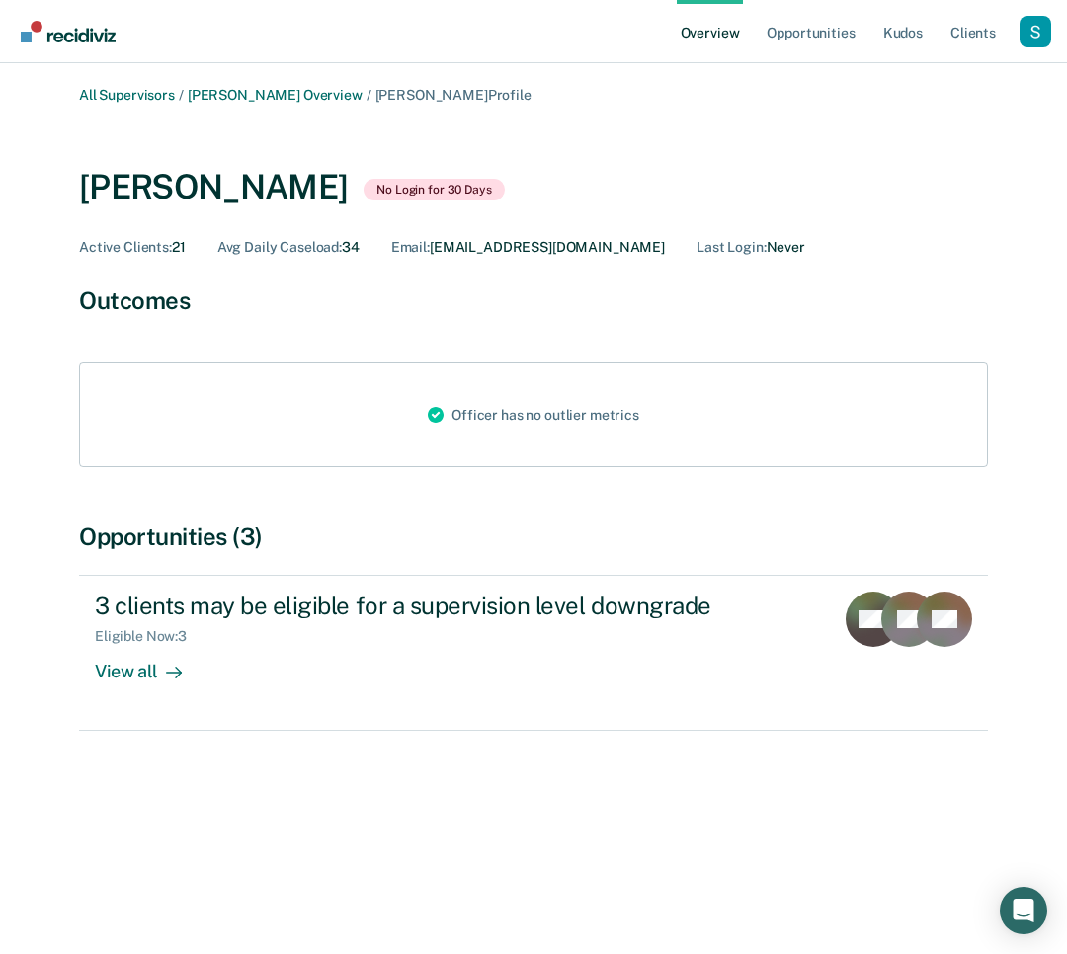
click at [720, 36] on link "Overview" at bounding box center [710, 31] width 67 height 63
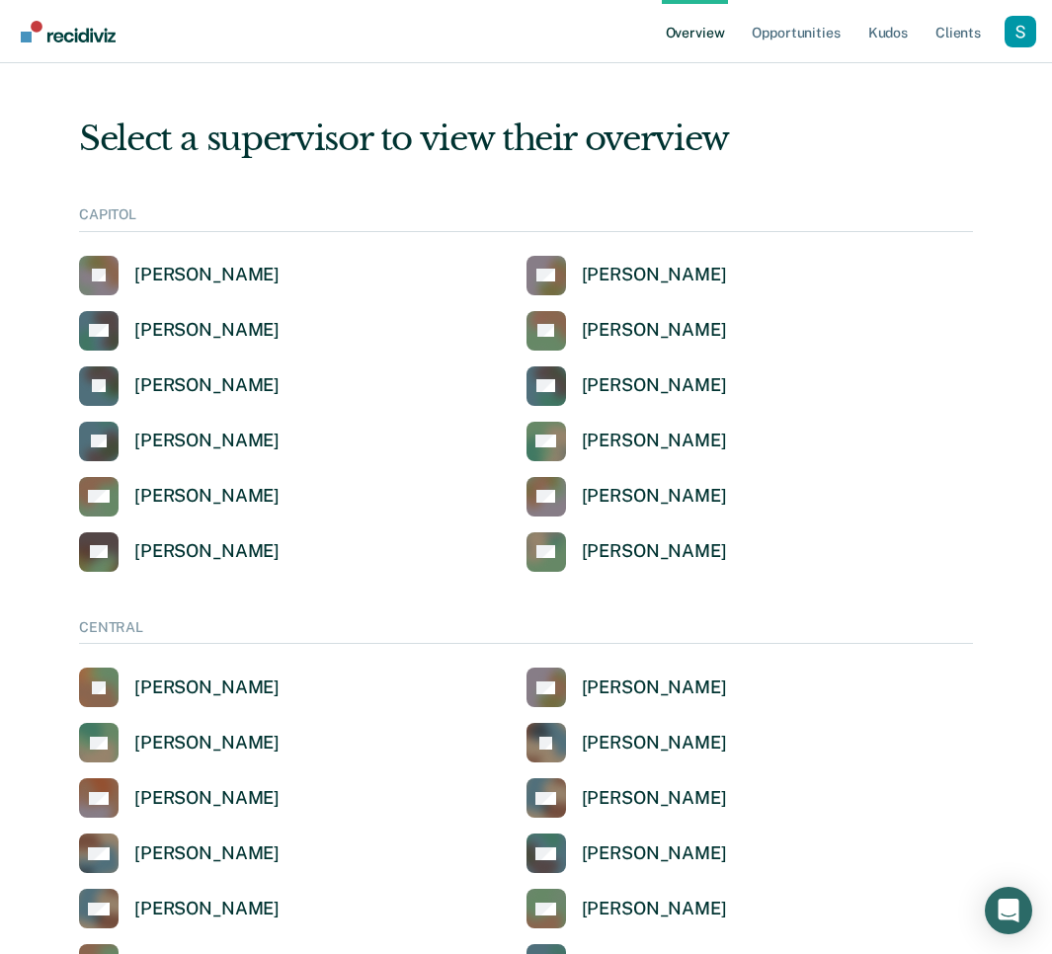
click at [662, 302] on div "JB [PERSON_NAME] CC [PERSON_NAME] OC [PERSON_NAME] PF [PERSON_NAME] JF [PERSON_…" at bounding box center [526, 414] width 894 height 316
click at [783, 35] on link "Opportunities" at bounding box center [796, 31] width 96 height 63
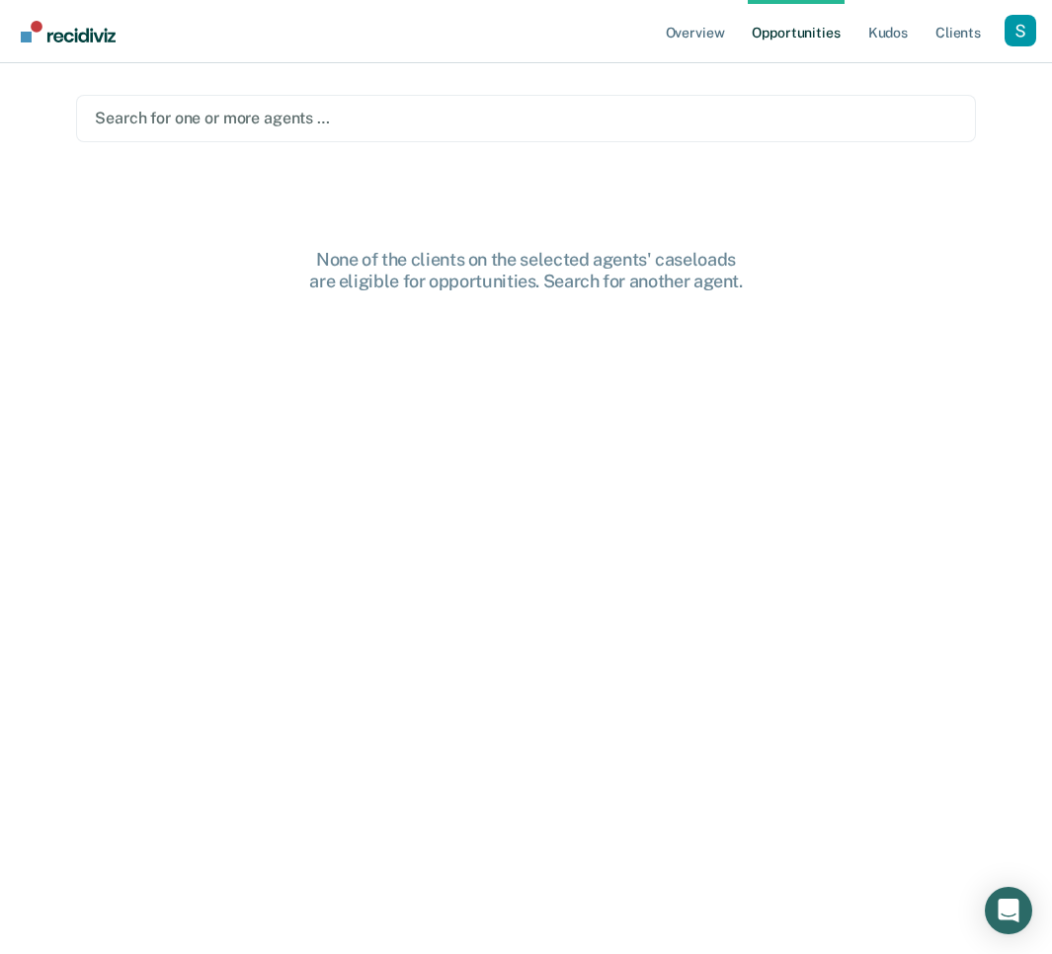
click at [291, 112] on div at bounding box center [526, 118] width 862 height 23
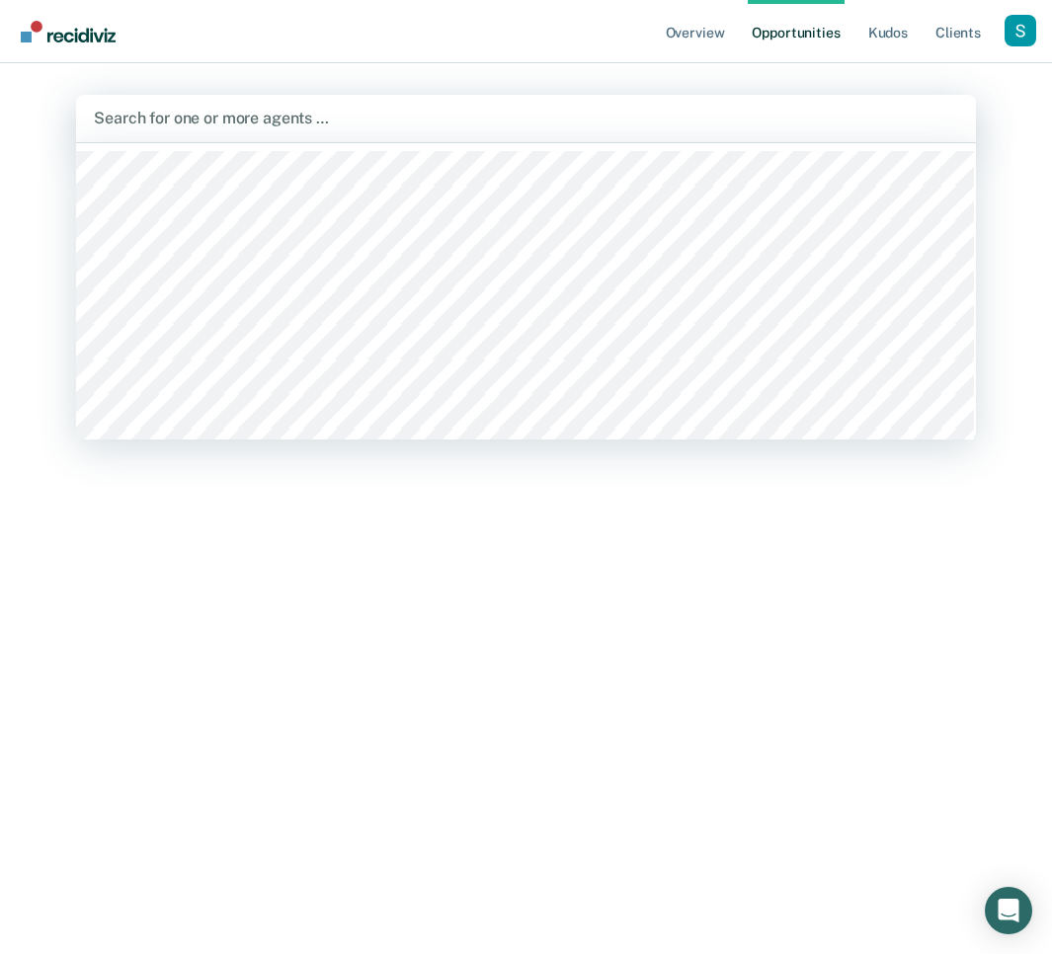
click at [291, 112] on div at bounding box center [526, 118] width 864 height 23
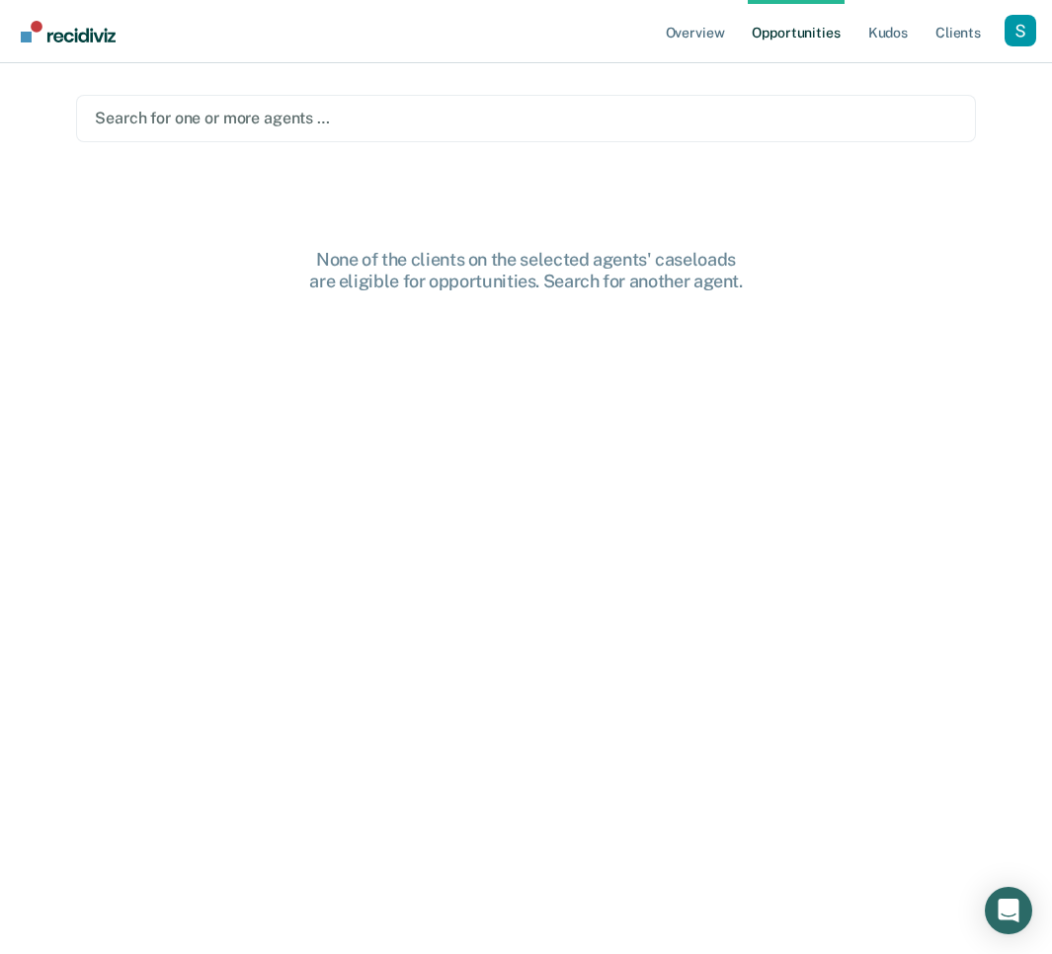
click at [654, 160] on main "Search for one or more agents … None of the clients on the selected agents' cas…" at bounding box center [525, 485] width 947 height 844
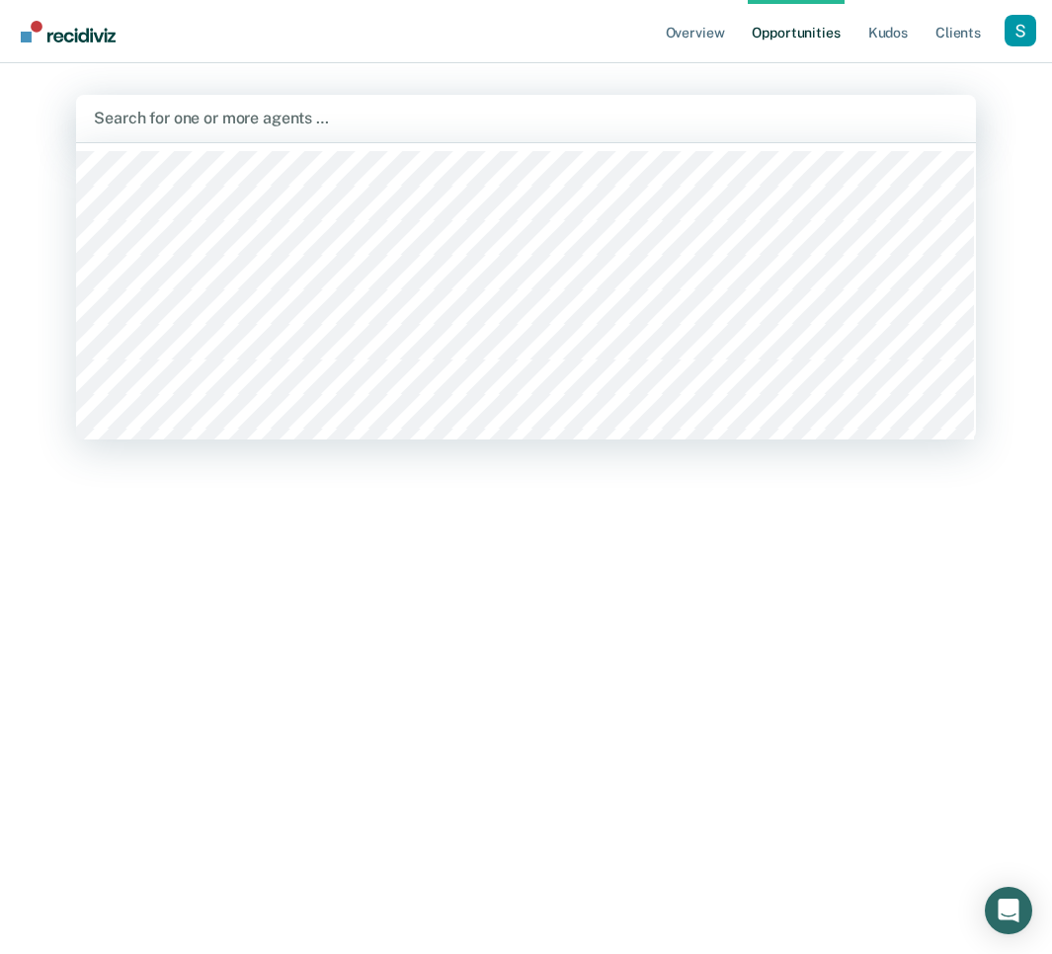
click at [654, 118] on div at bounding box center [526, 118] width 864 height 23
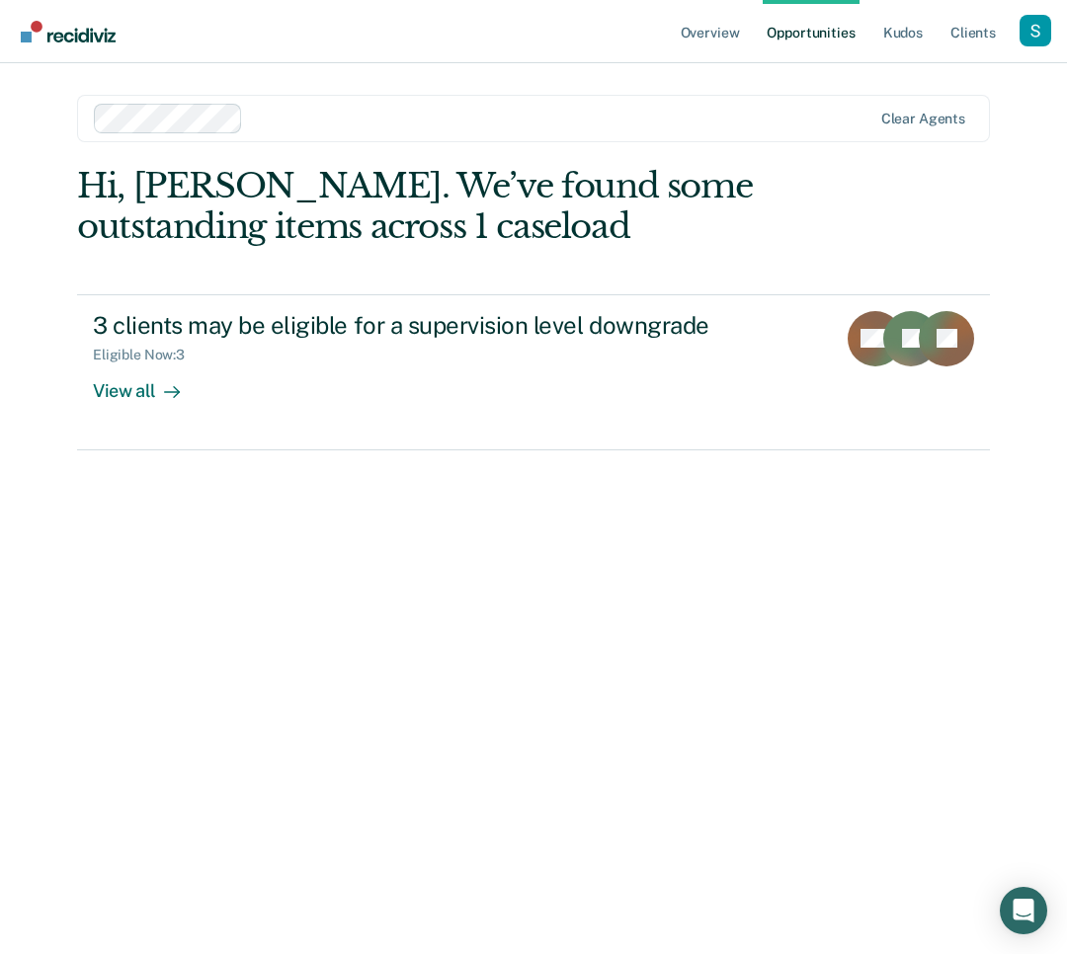
click at [354, 116] on div at bounding box center [561, 118] width 620 height 23
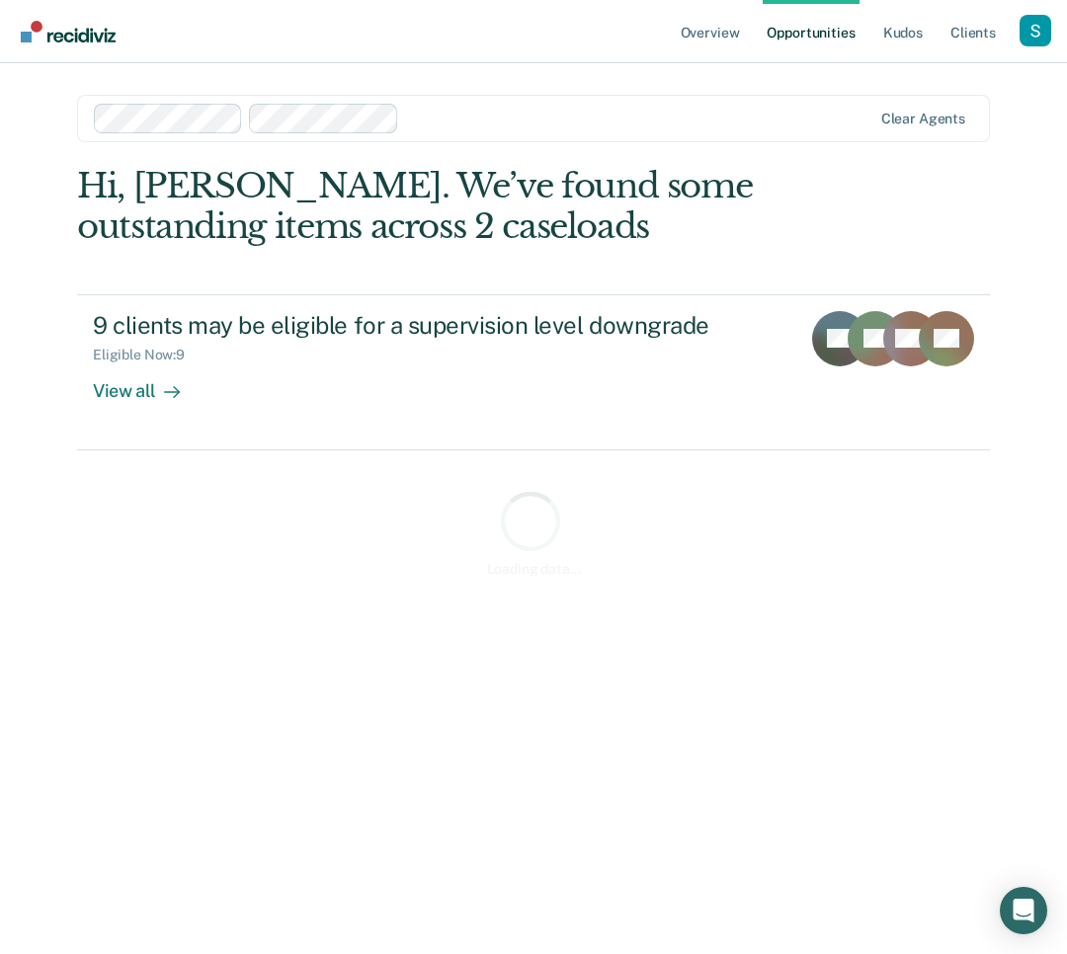
click at [610, 114] on div at bounding box center [638, 118] width 463 height 23
click at [689, 123] on div at bounding box center [723, 118] width 296 height 23
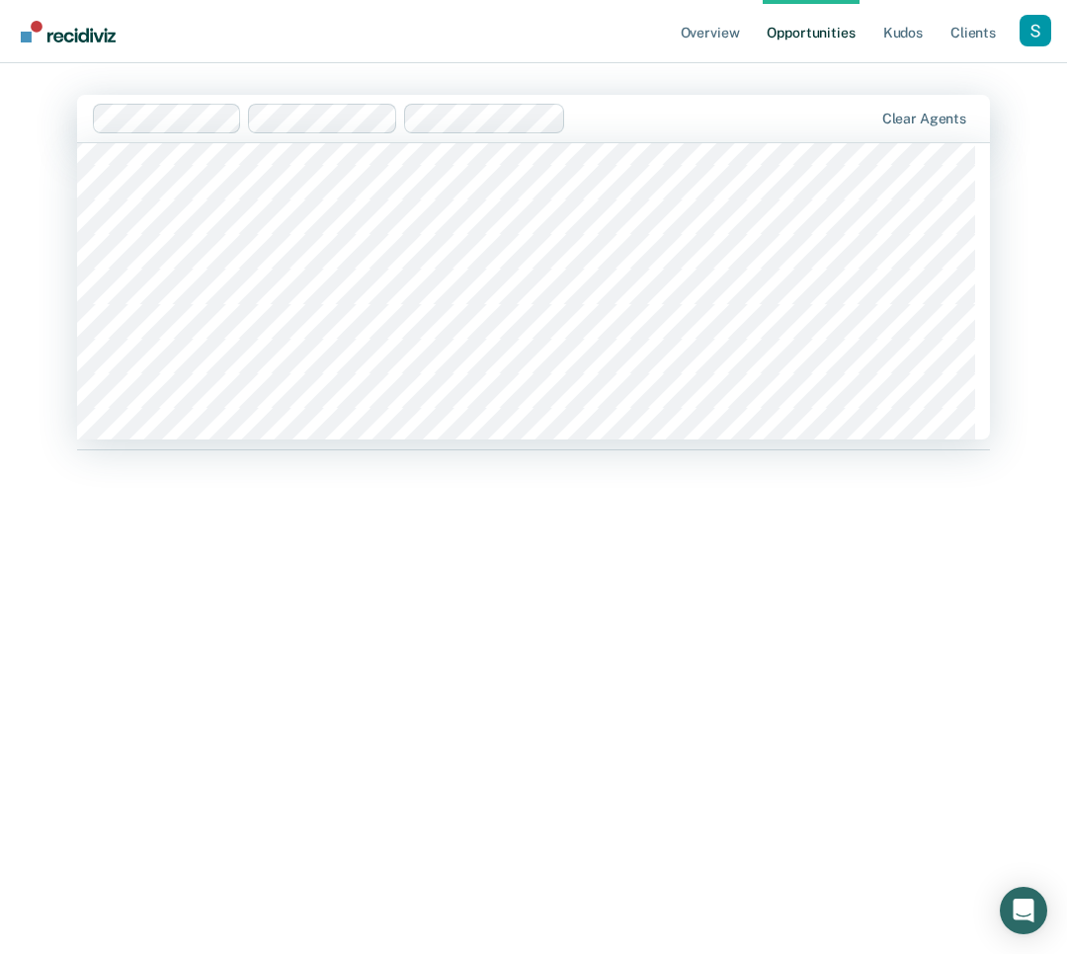
scroll to position [80, 0]
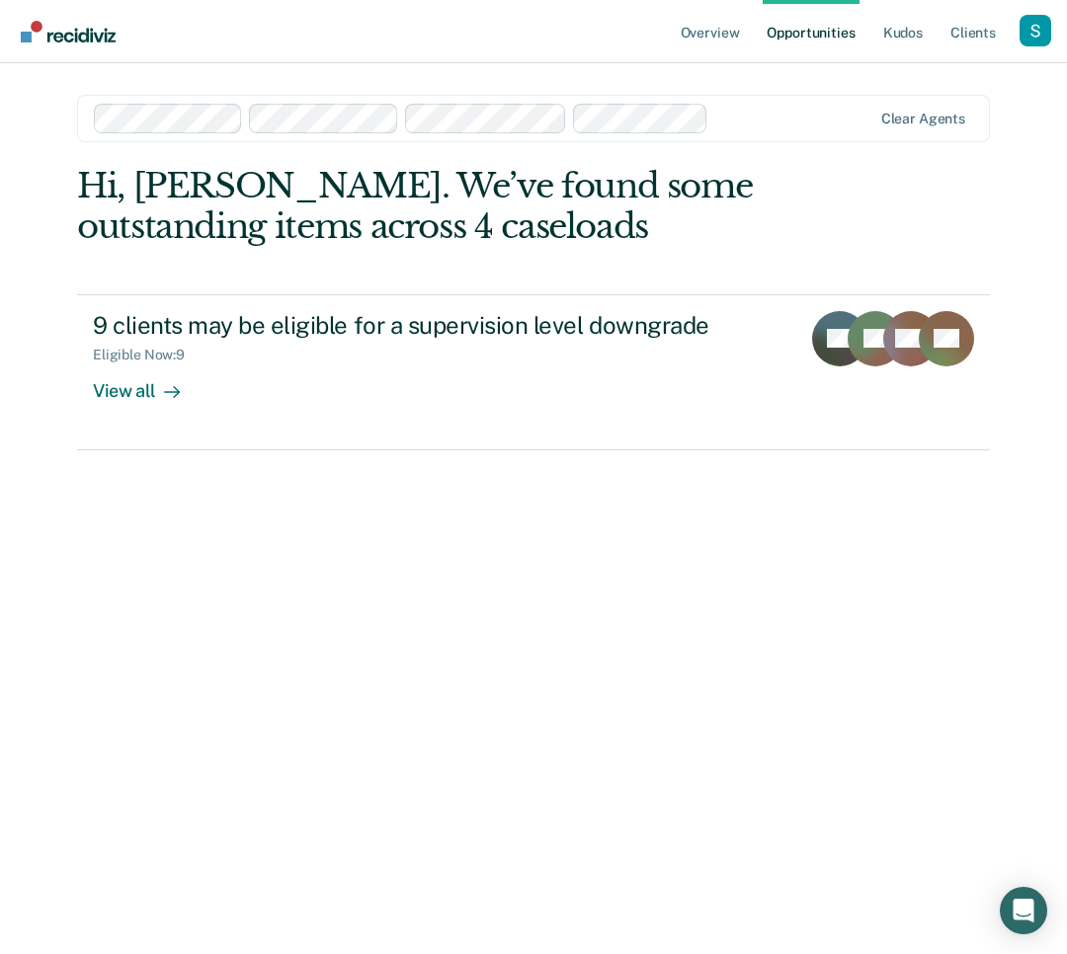
click at [781, 125] on div at bounding box center [793, 118] width 154 height 23
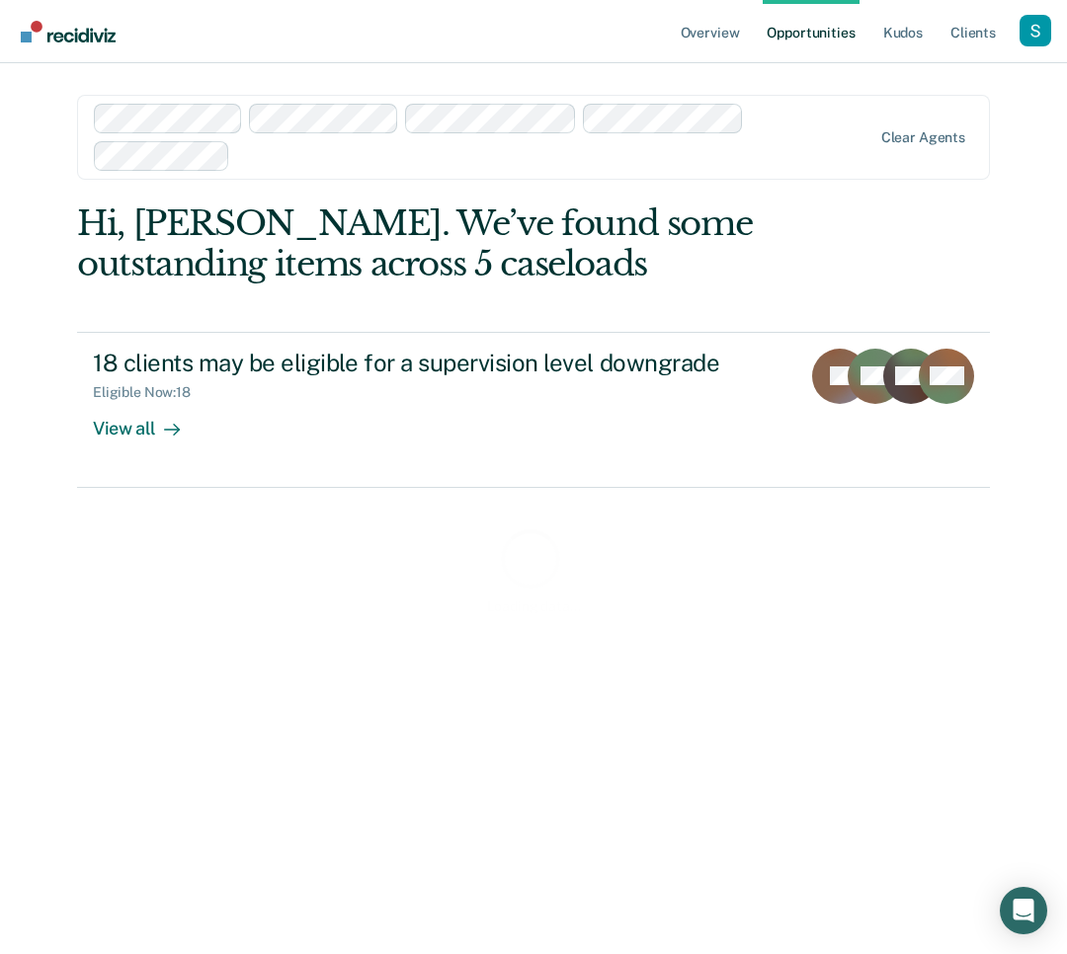
click at [681, 163] on div at bounding box center [554, 155] width 633 height 23
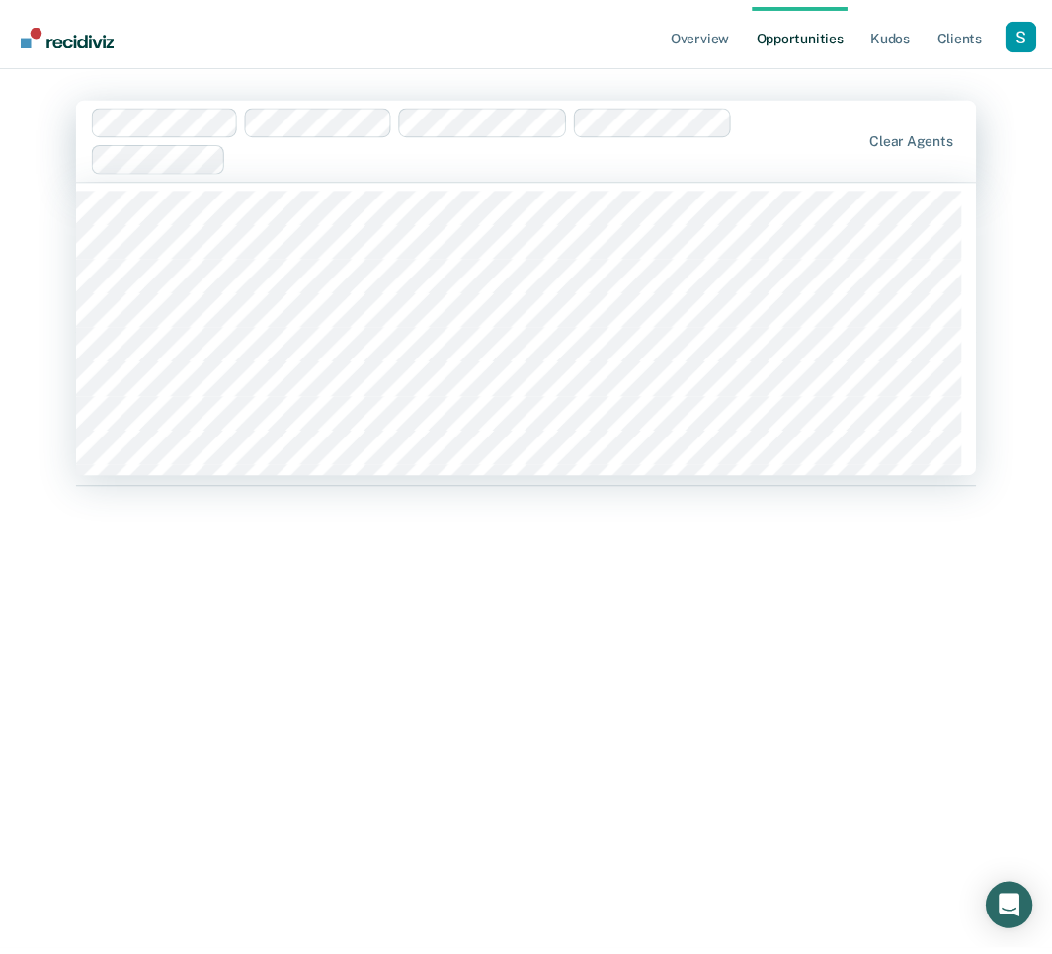
scroll to position [1279, 0]
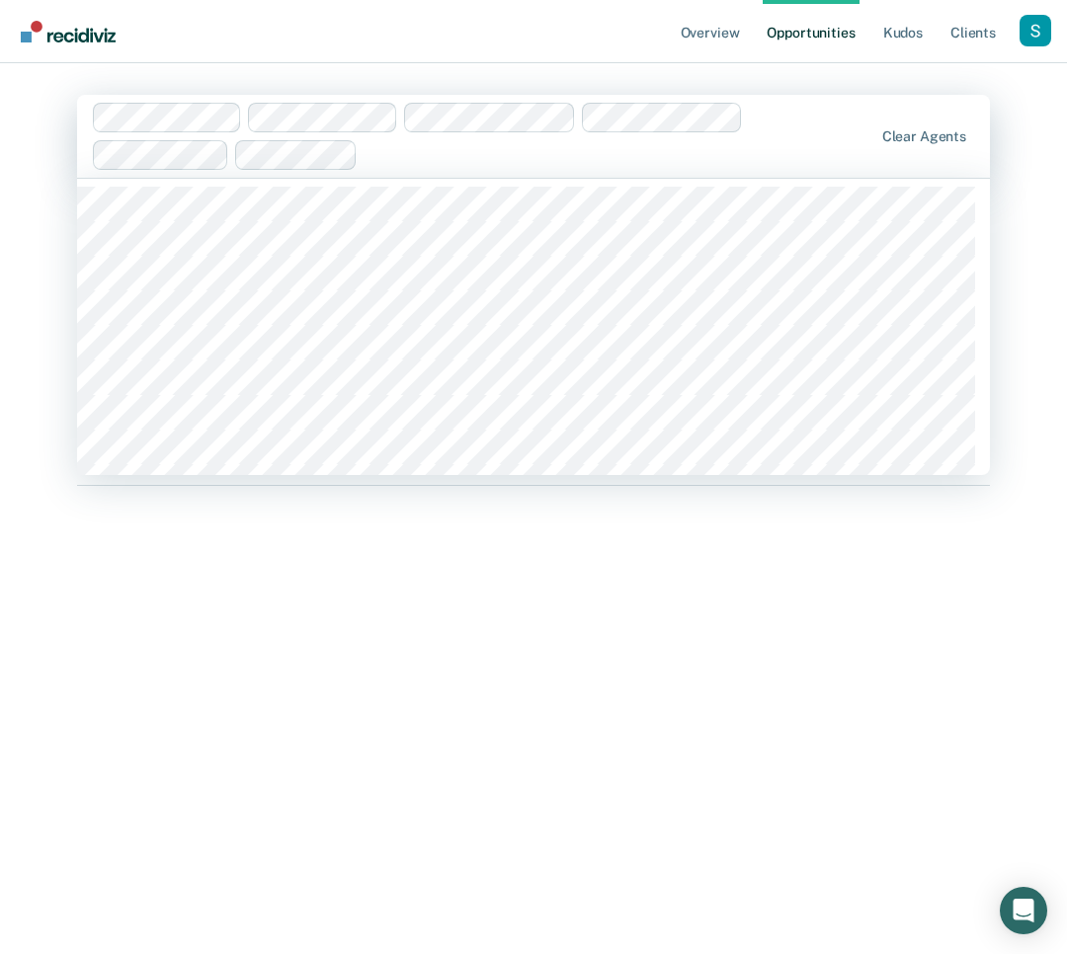
click at [520, 147] on div at bounding box center [619, 154] width 506 height 23
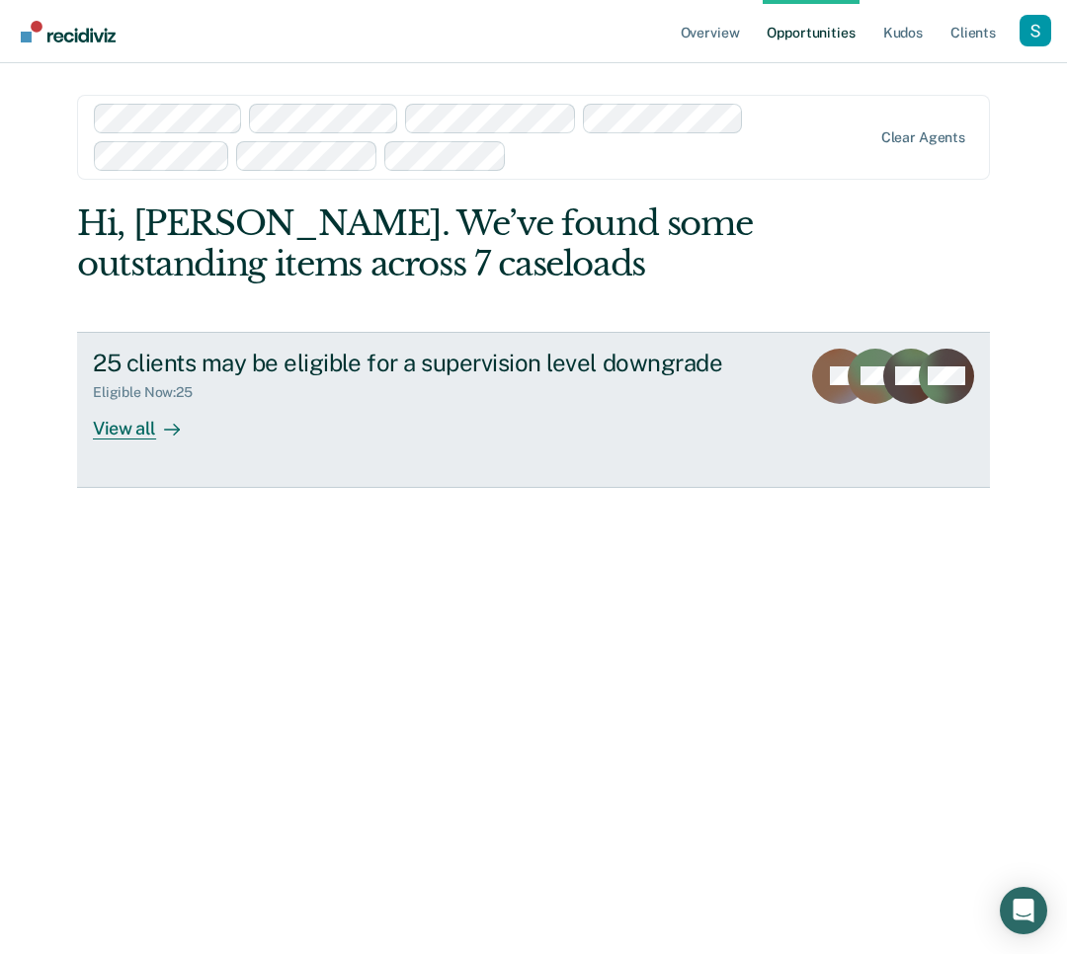
click at [374, 427] on div "25 clients may be eligible for a supervision level downgrade Eligible Now : 25 …" at bounding box center [462, 394] width 739 height 91
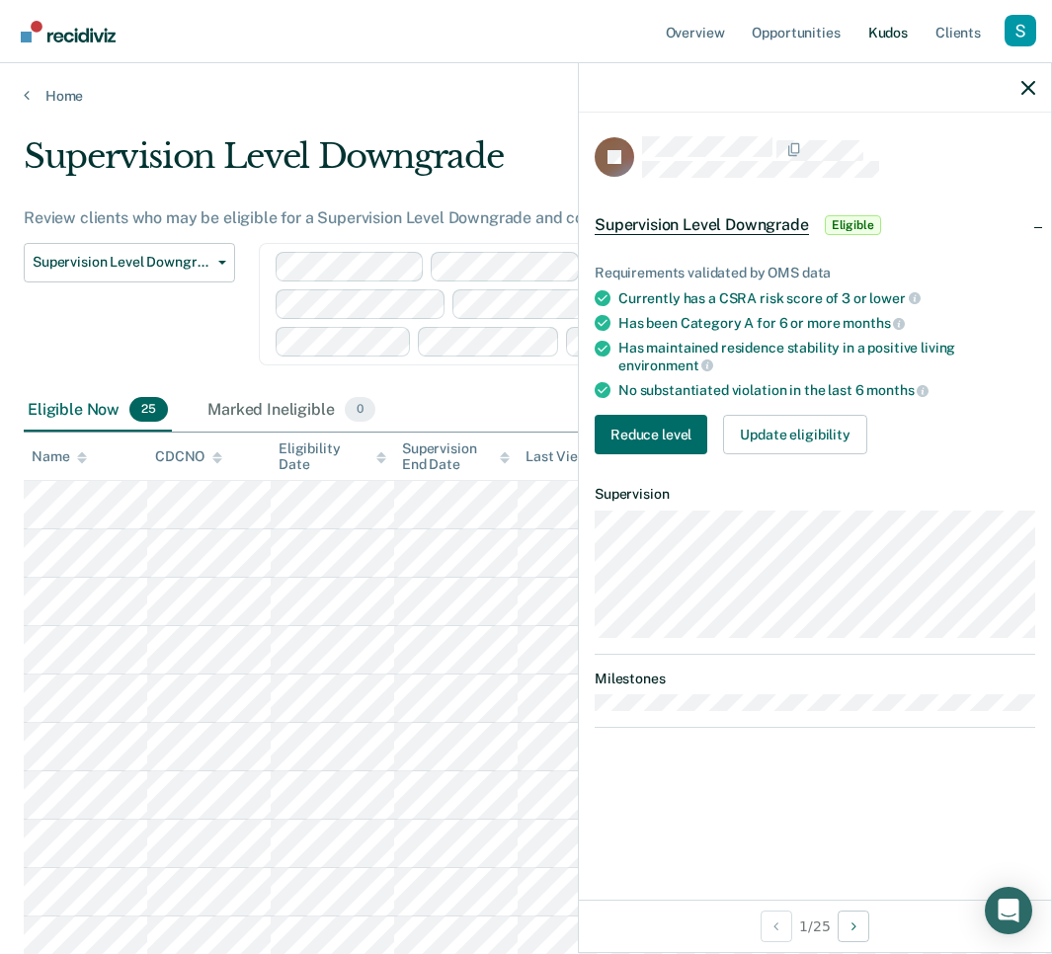
click at [882, 27] on link "Kudos" at bounding box center [887, 31] width 47 height 63
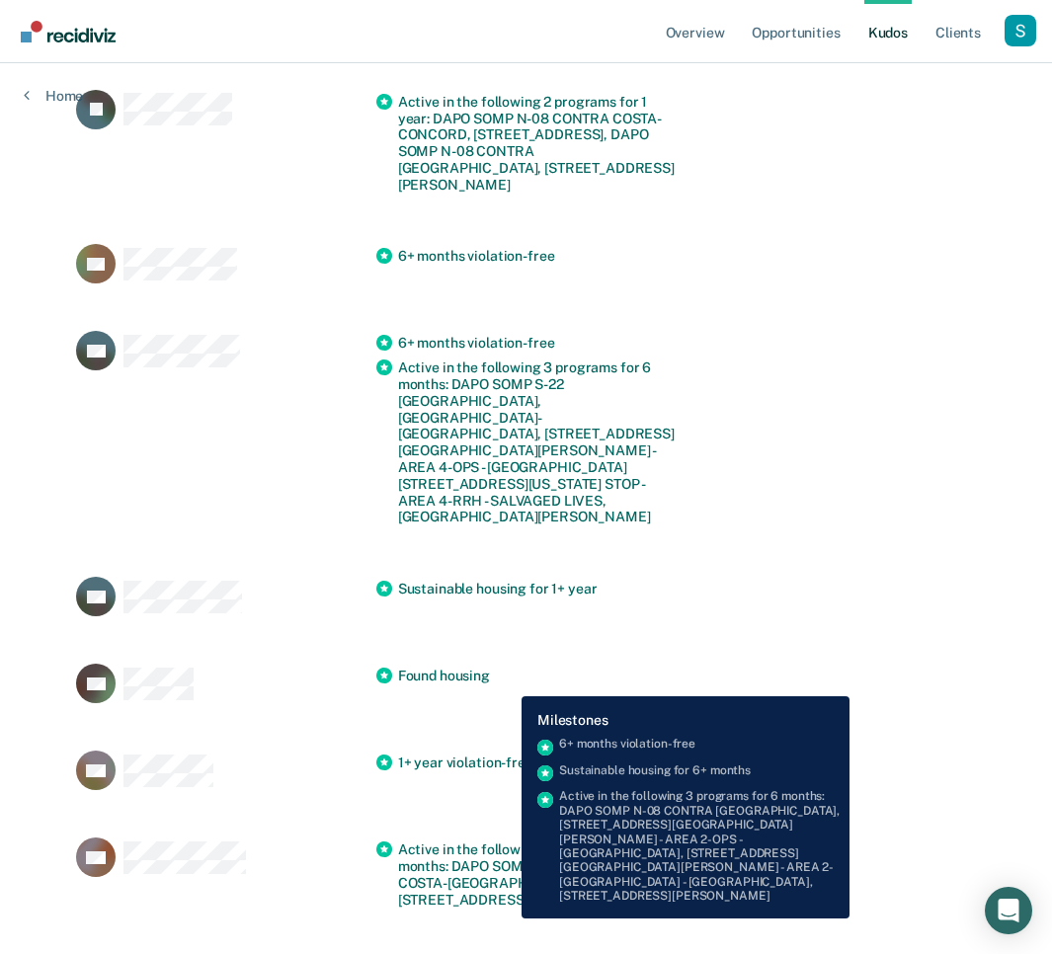
scroll to position [1289, 0]
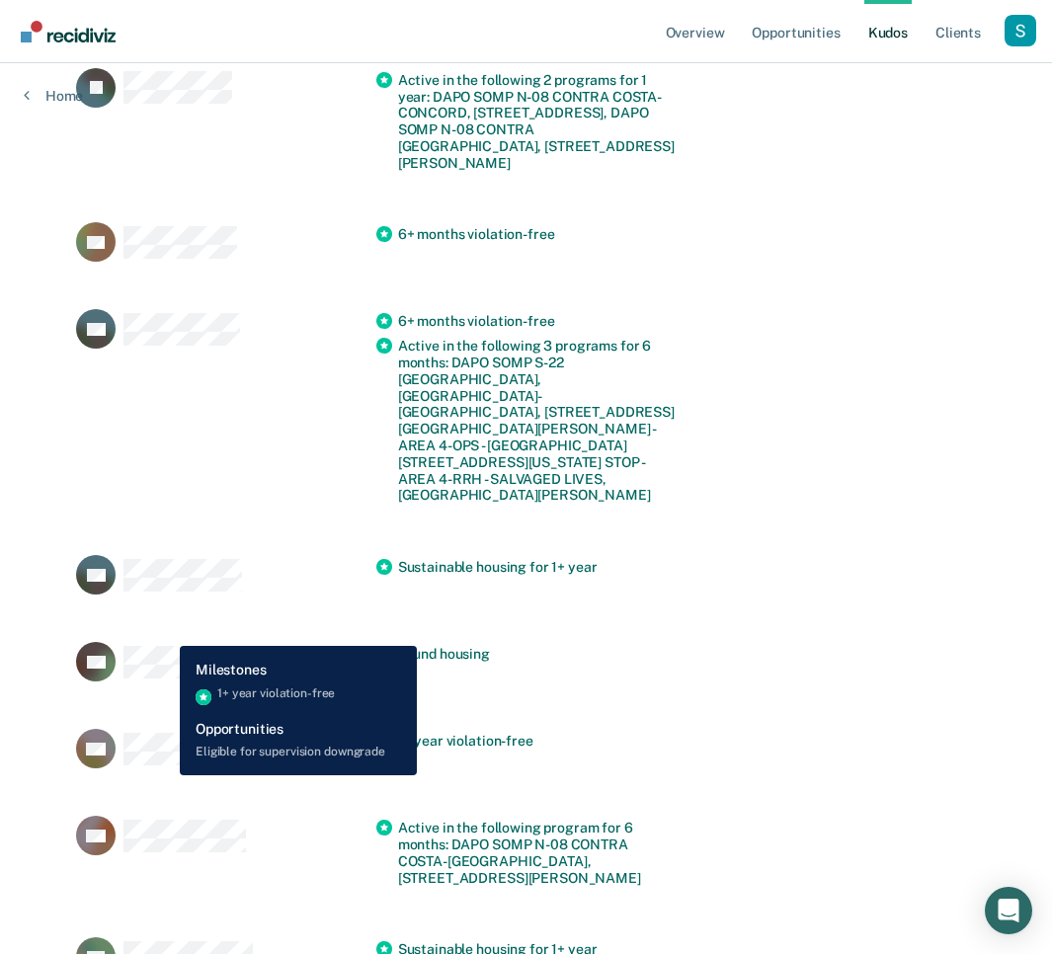
click at [165, 705] on div "GG 1+ year violation-free" at bounding box center [526, 748] width 900 height 87
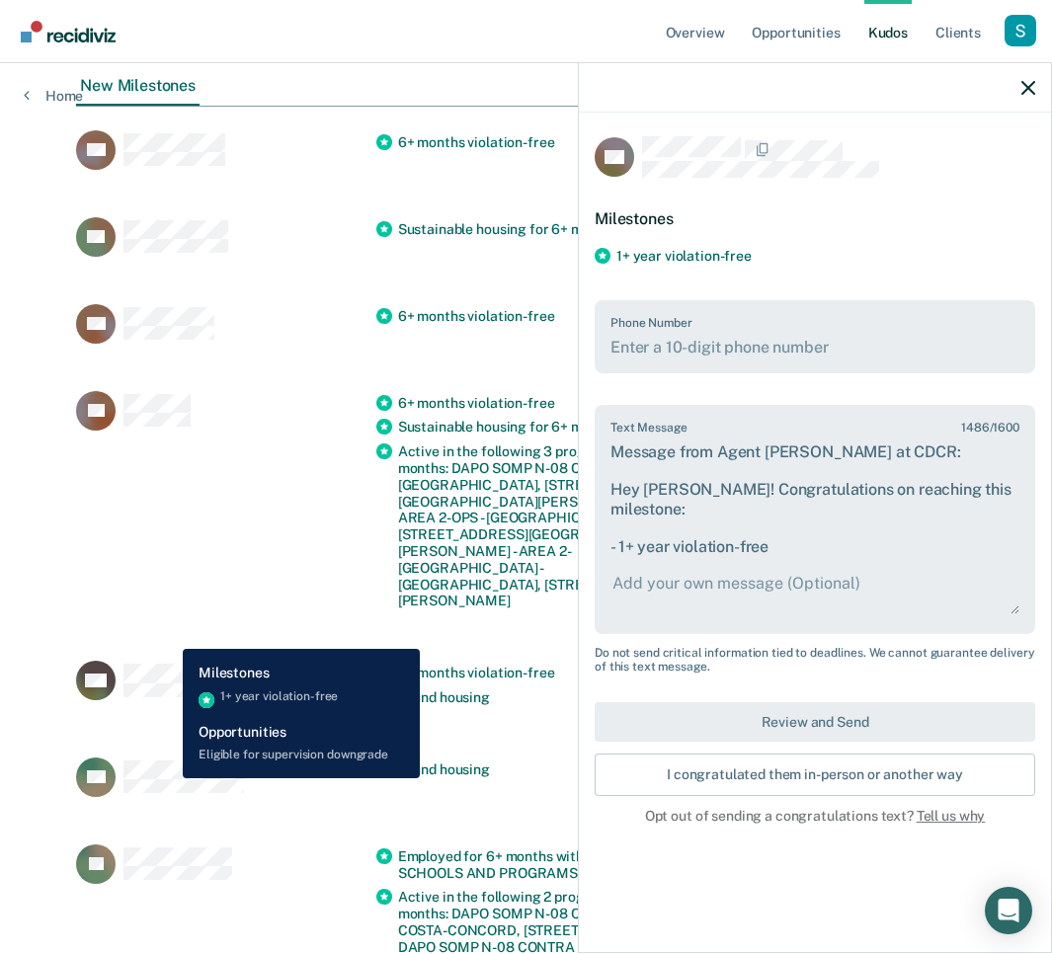
scroll to position [0, 0]
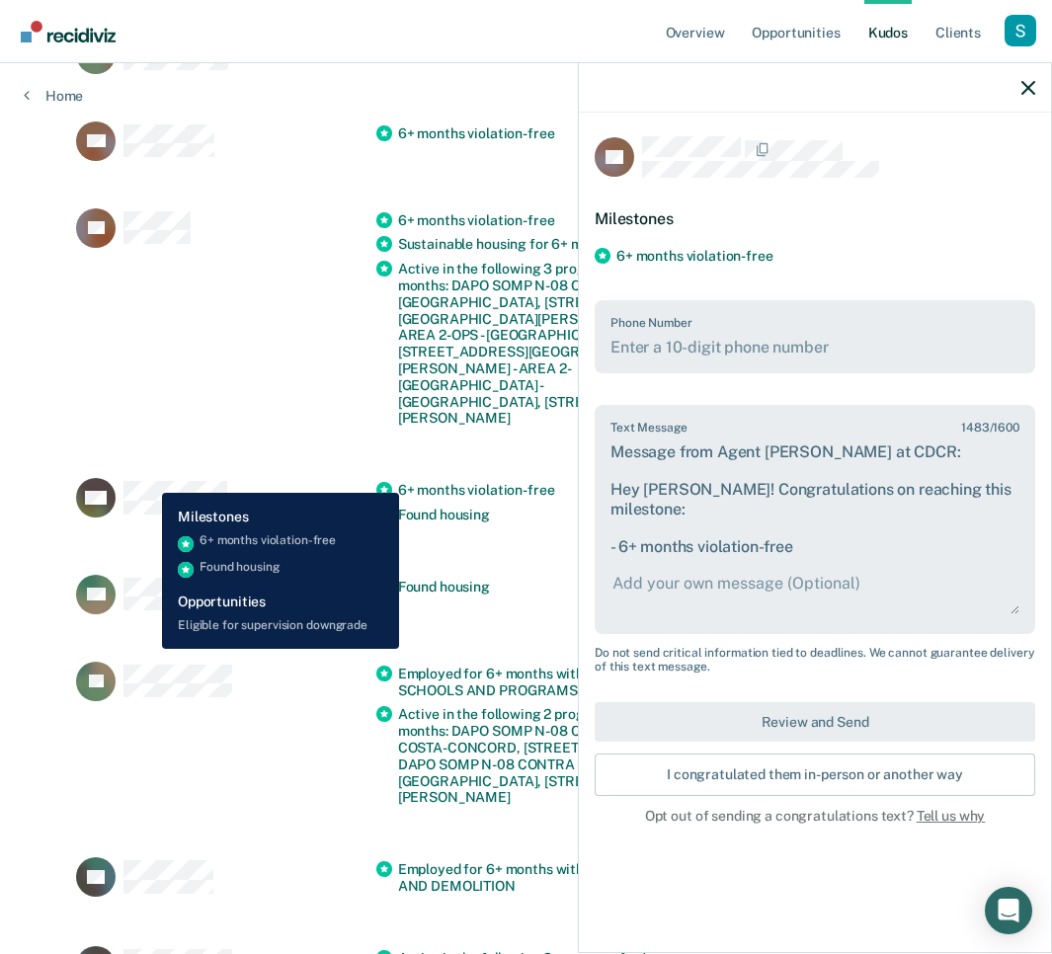
click at [147, 478] on div "WD 6+ months violation-free Found housing" at bounding box center [526, 502] width 900 height 97
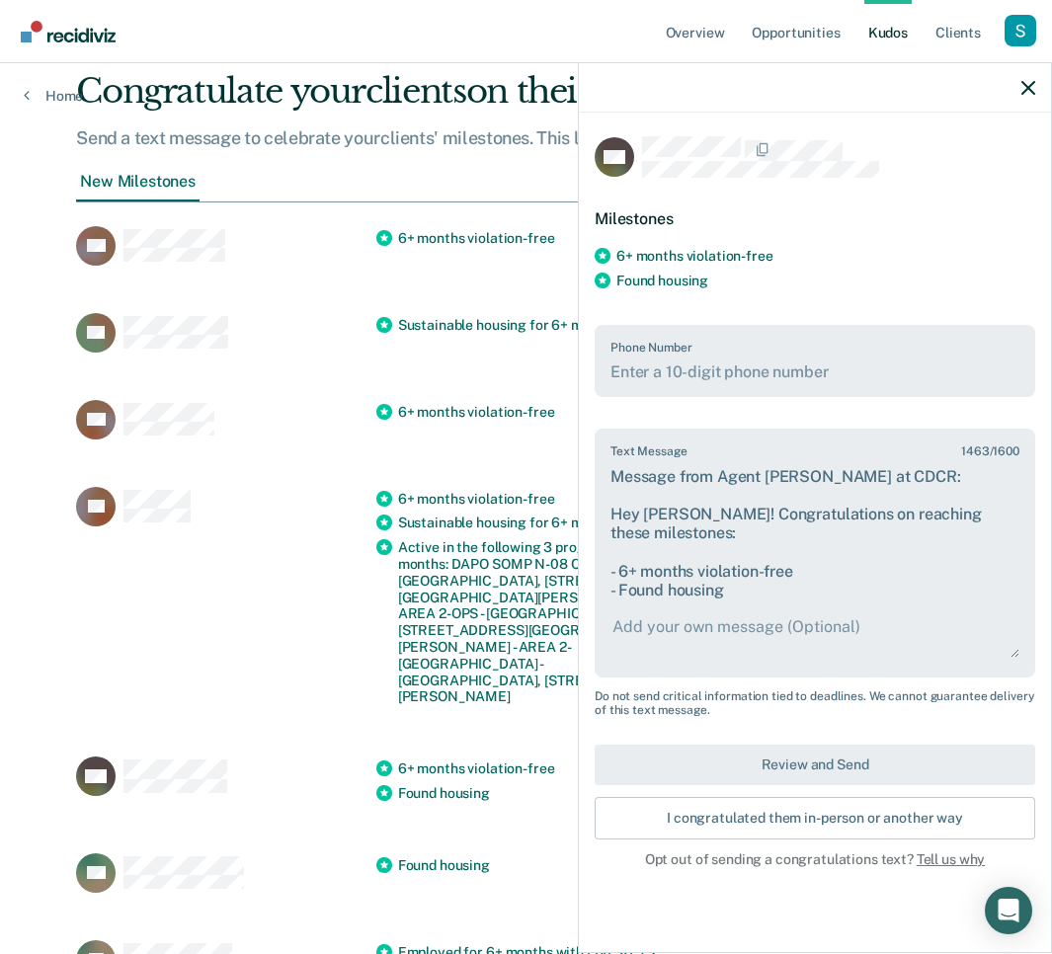
scroll to position [180, 0]
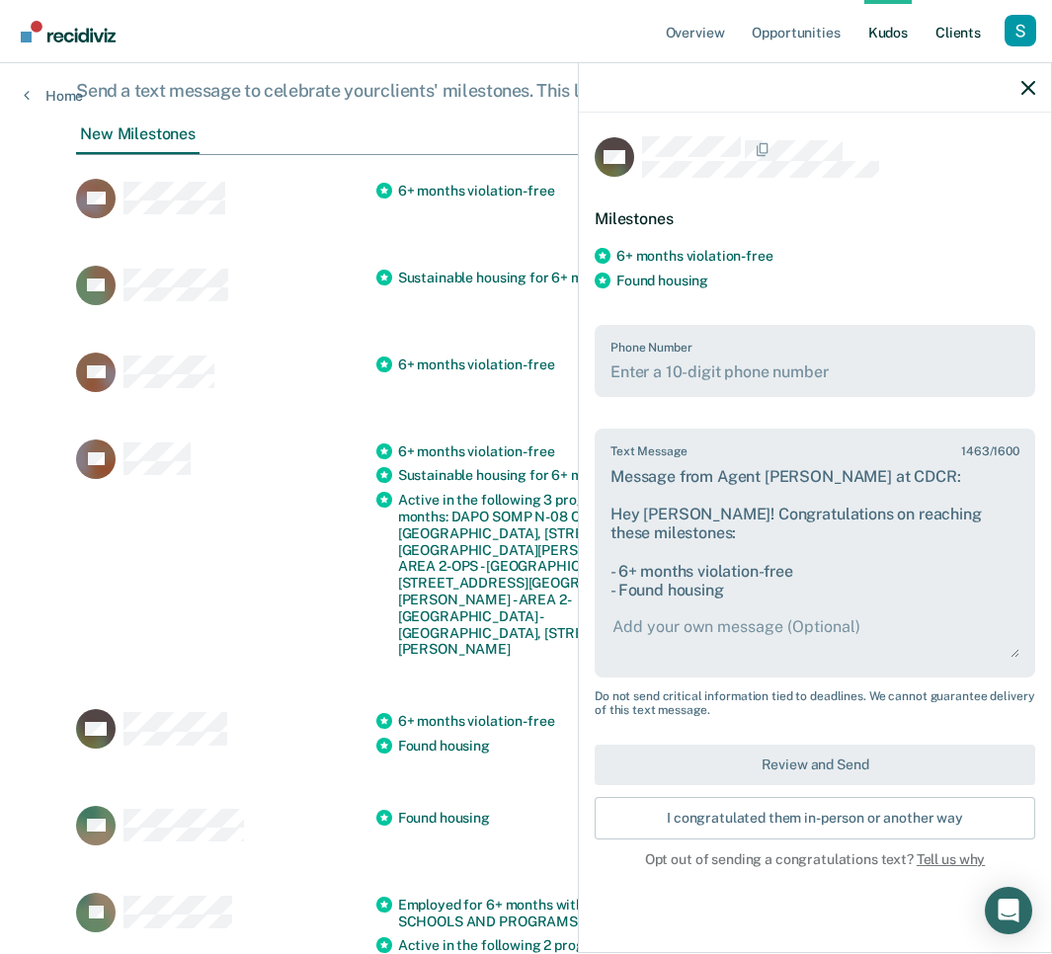
click at [965, 28] on link "Client s" at bounding box center [958, 31] width 53 height 63
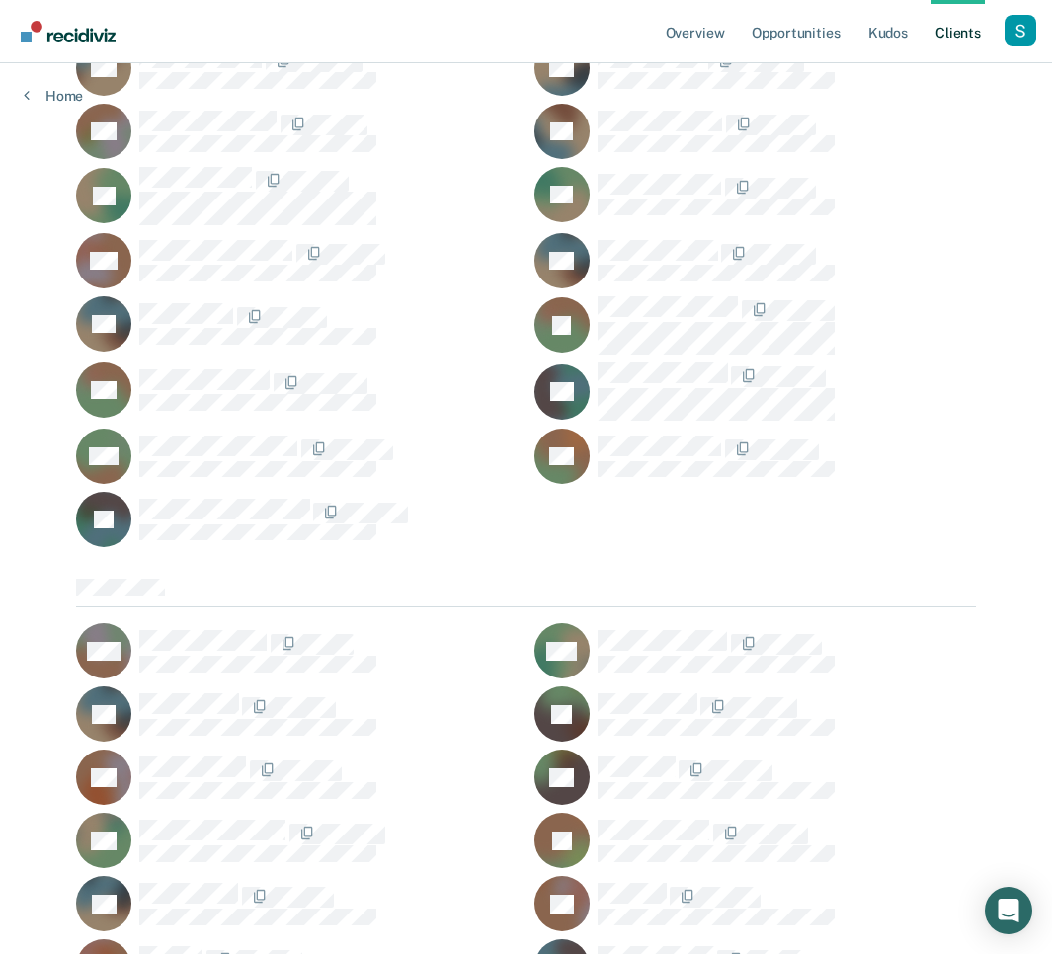
scroll to position [3626, 0]
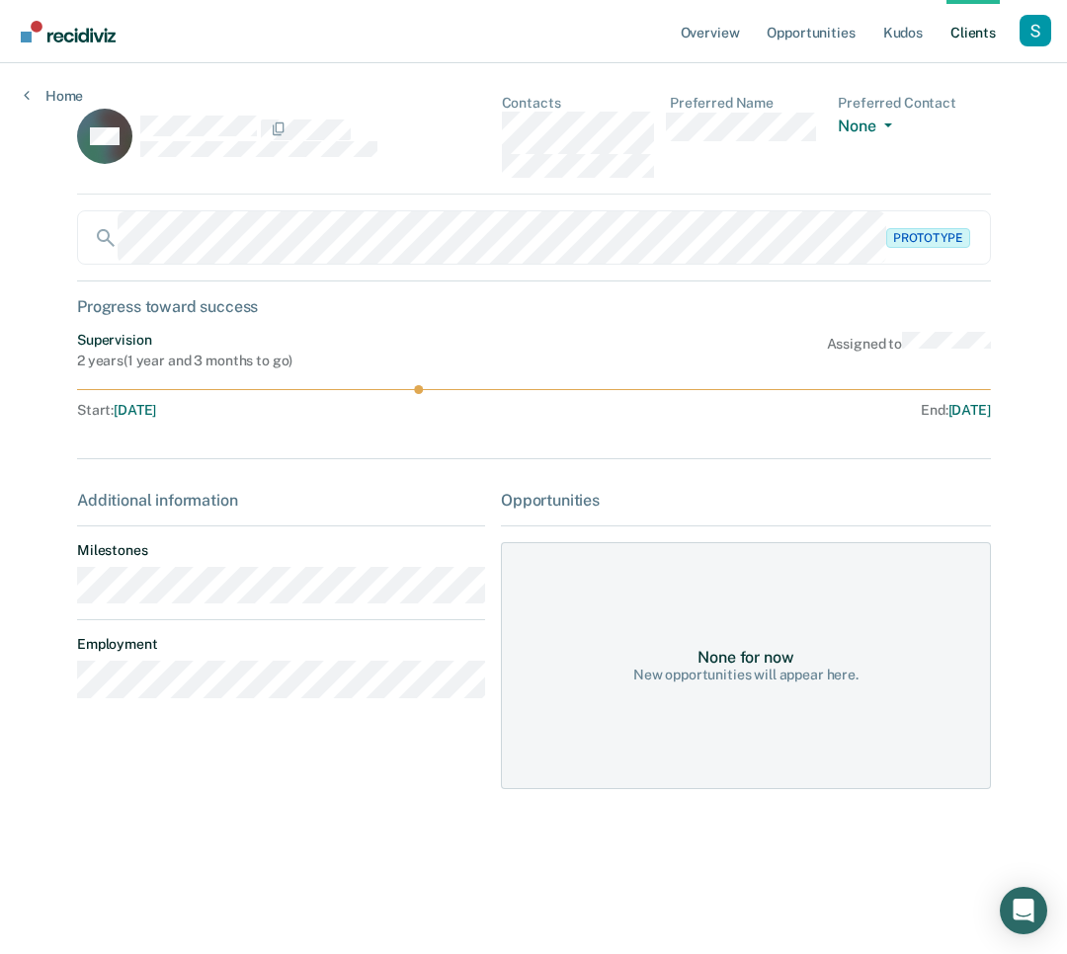
click at [325, 408] on div "Start : [DATE]" at bounding box center [305, 410] width 457 height 17
click at [676, 333] on div "CW Contacts Preferred Name Preferred Contact None Call Text Email None Prototyp…" at bounding box center [533, 454] width 913 height 718
click at [1040, 30] on div "Profile dropdown button" at bounding box center [1036, 31] width 32 height 32
click at [936, 79] on link "Profile" at bounding box center [955, 80] width 159 height 17
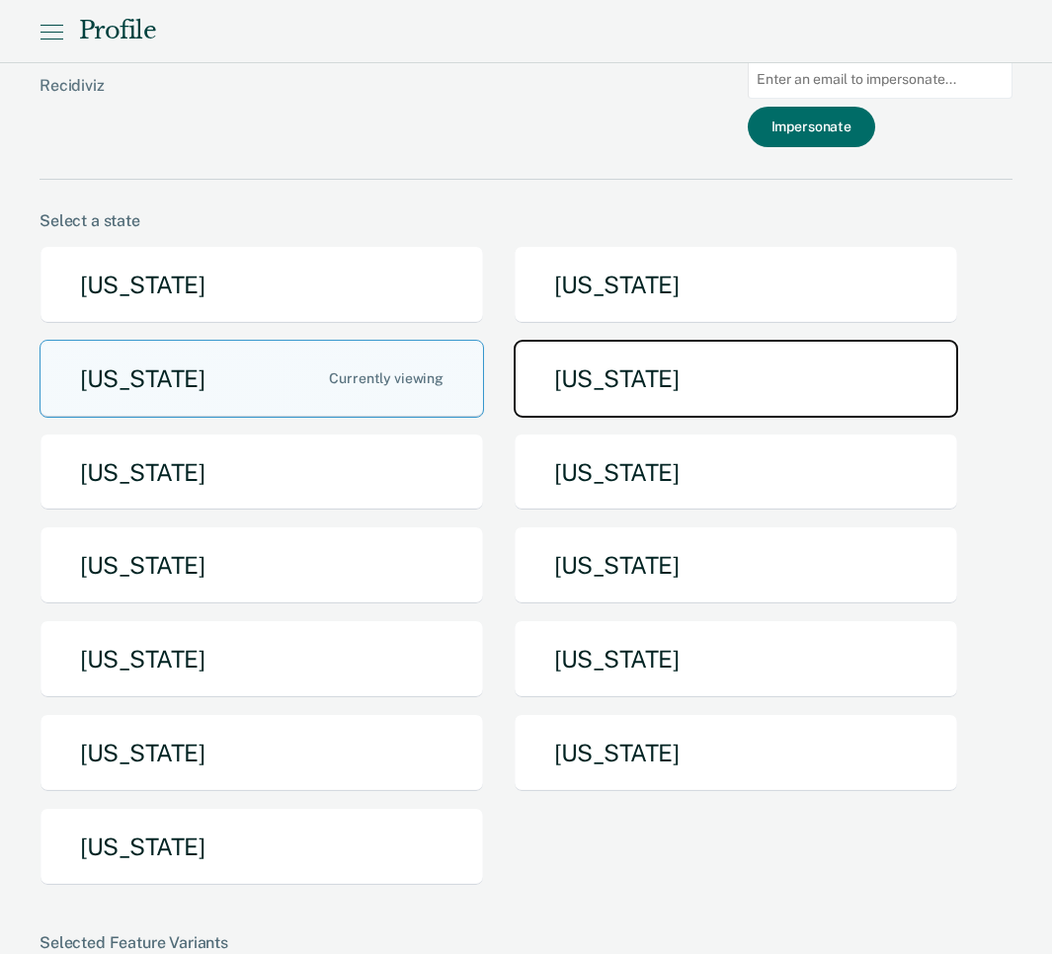
click at [622, 380] on button "[US_STATE]" at bounding box center [736, 379] width 445 height 78
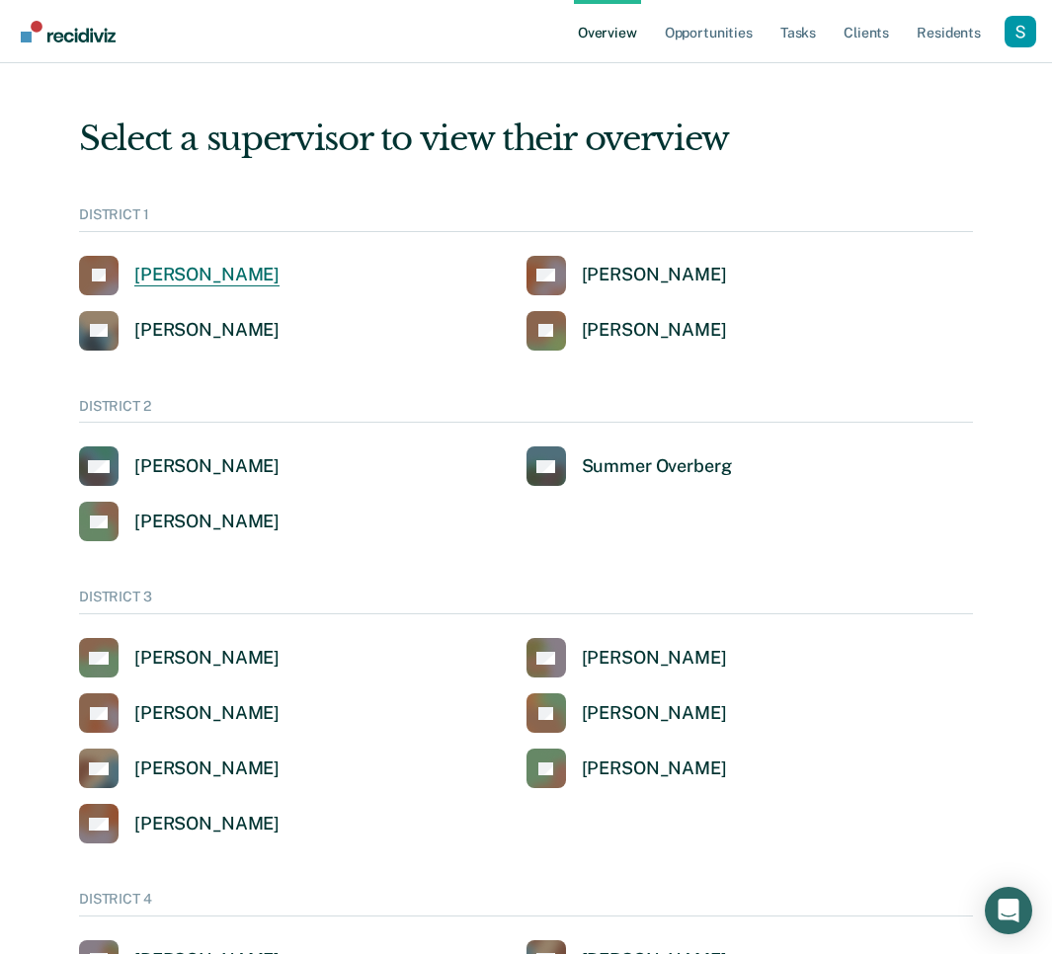
click at [183, 270] on div "[PERSON_NAME]" at bounding box center [206, 275] width 145 height 23
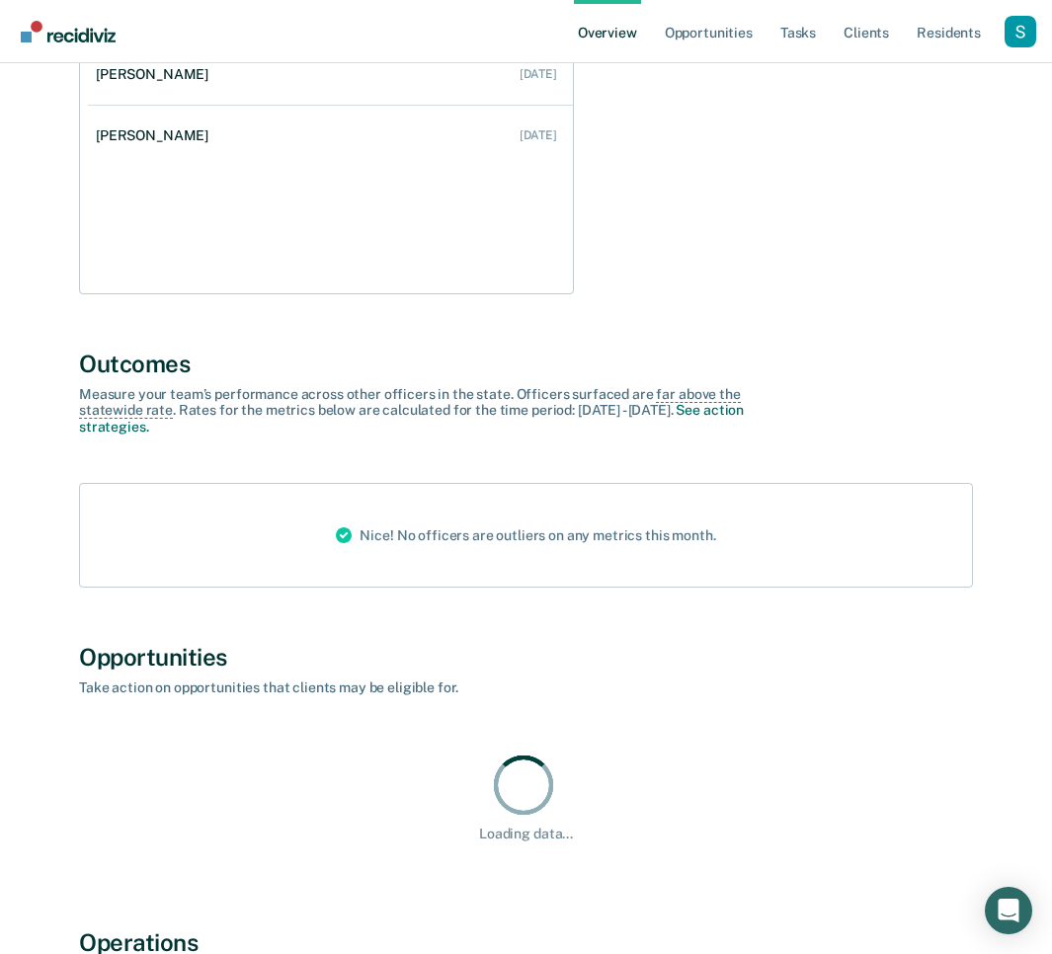
scroll to position [995, 0]
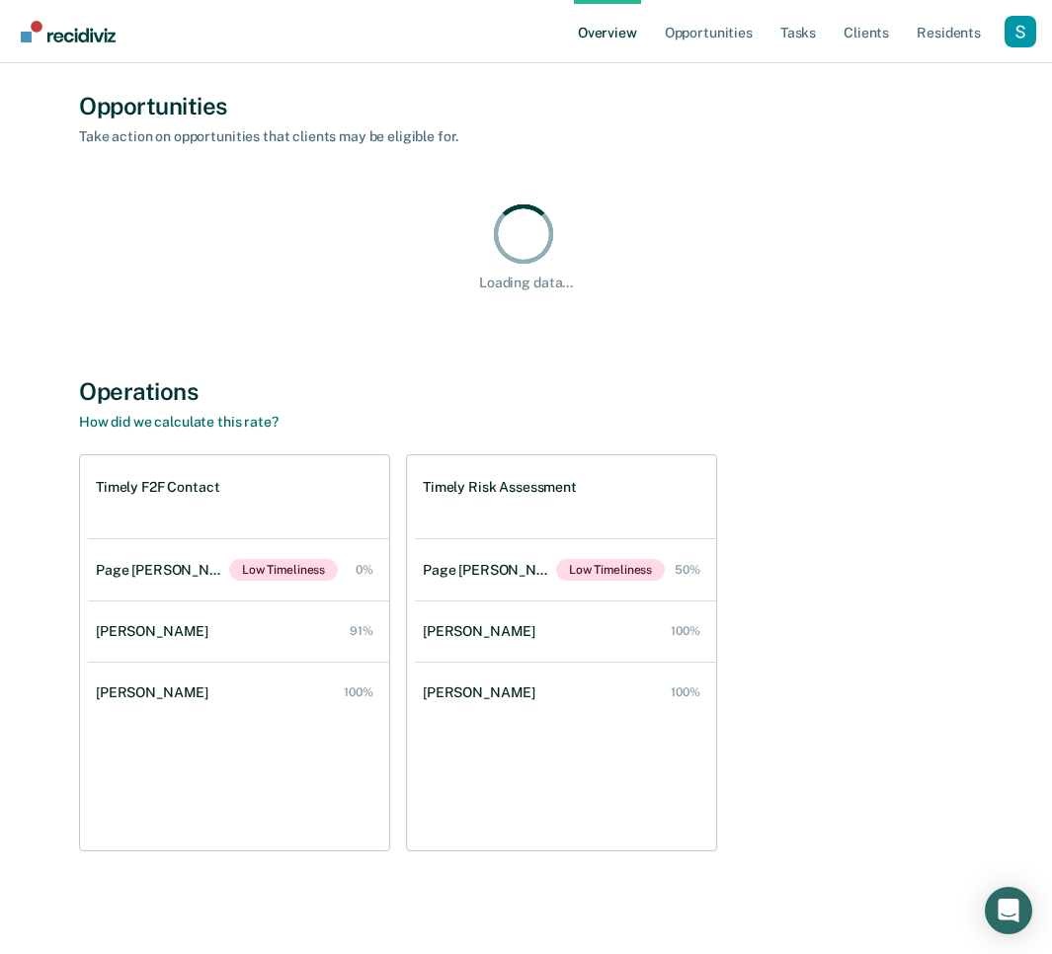
click at [239, 564] on span "Low Timeliness" at bounding box center [283, 570] width 109 height 22
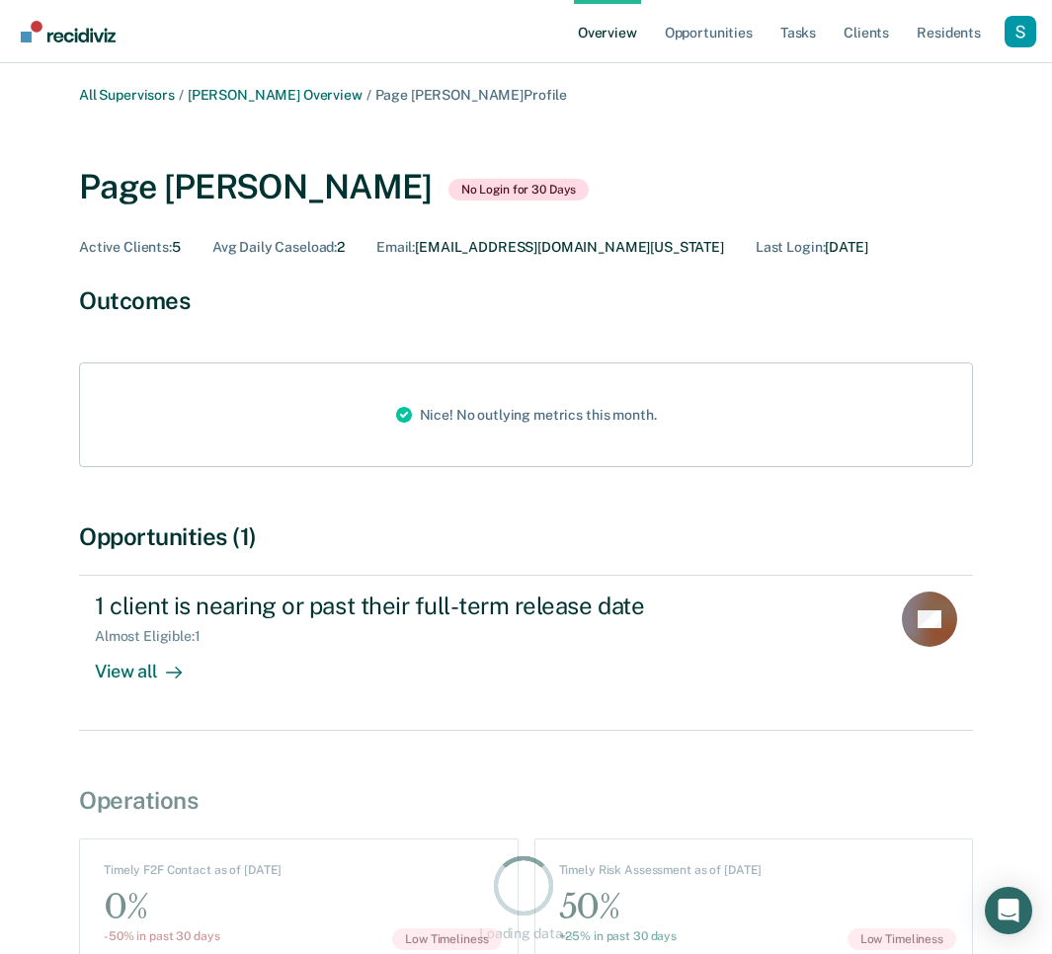
click at [196, 187] on div "Page [PERSON_NAME]" at bounding box center [256, 187] width 354 height 41
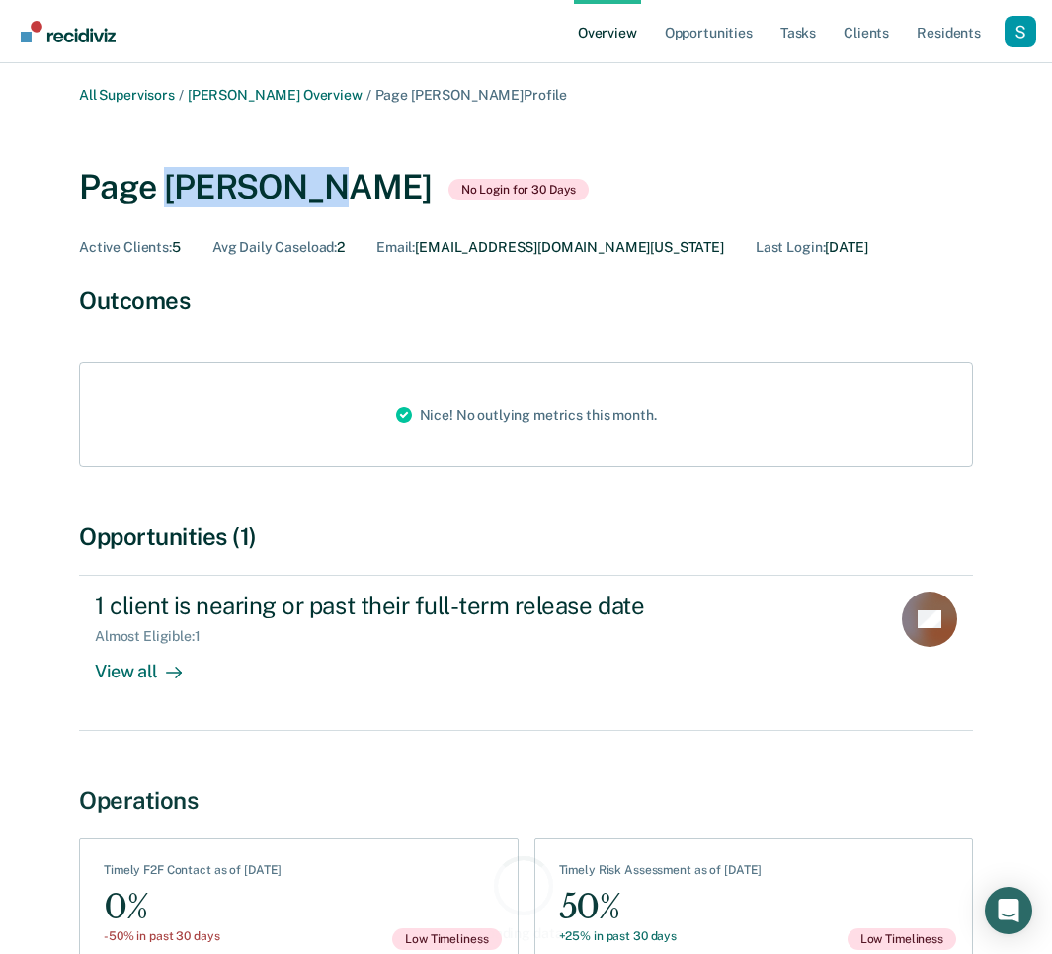
click at [196, 187] on div "Page [PERSON_NAME]" at bounding box center [256, 187] width 354 height 41
click at [727, 34] on link "Opportunities" at bounding box center [709, 31] width 96 height 63
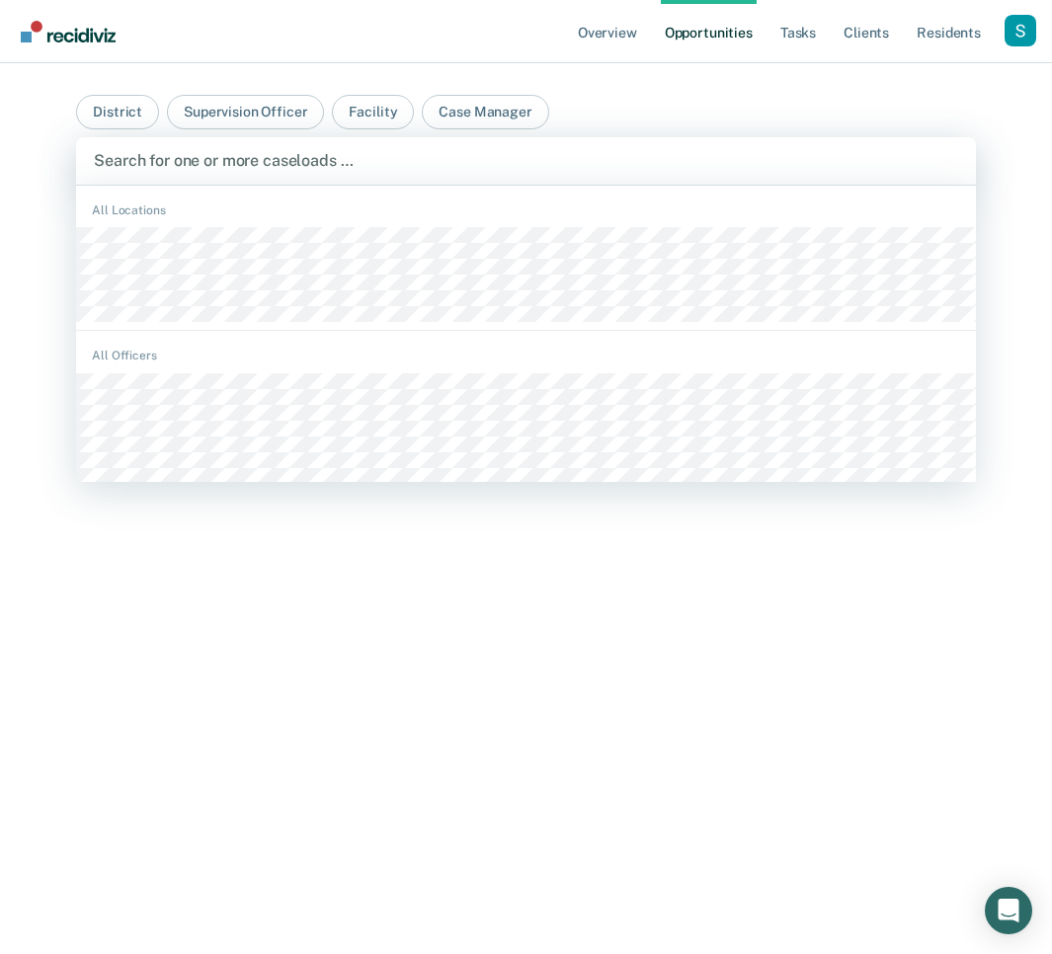
click at [349, 161] on div at bounding box center [526, 160] width 864 height 23
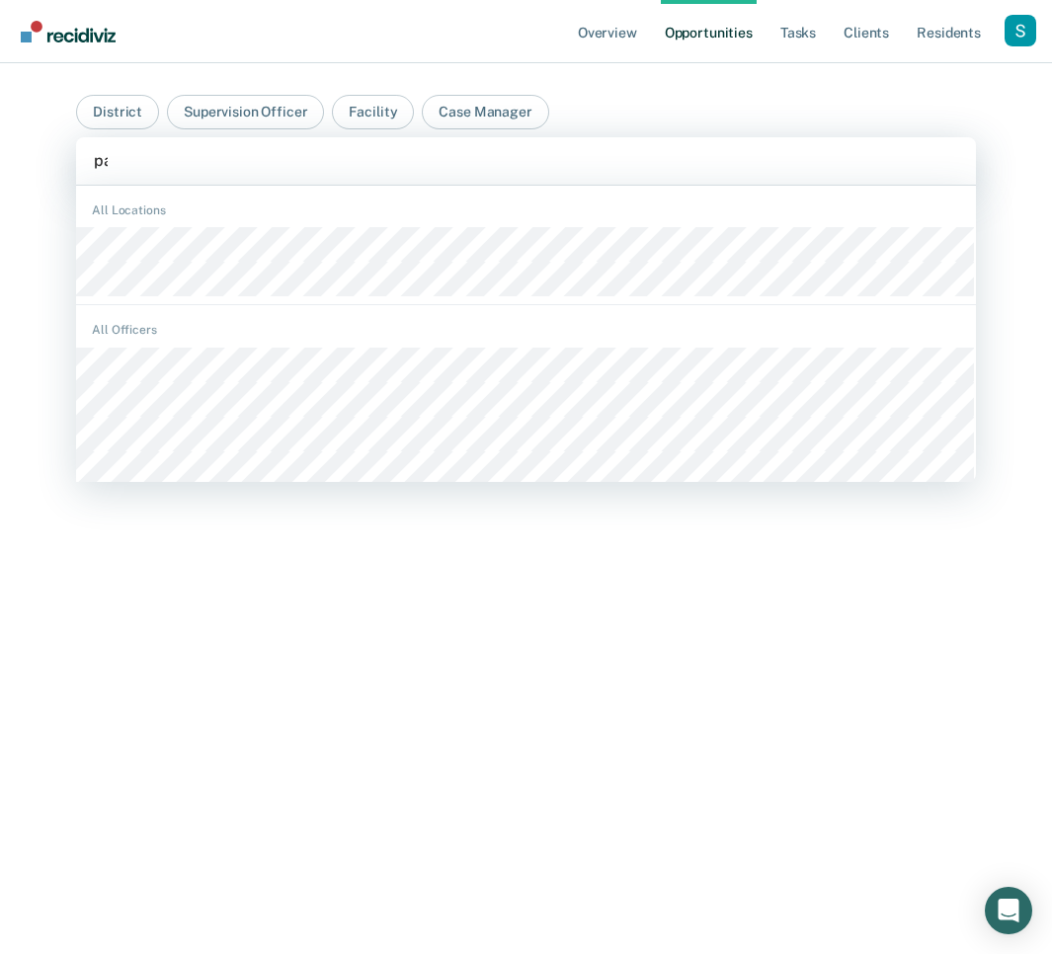
type input "page"
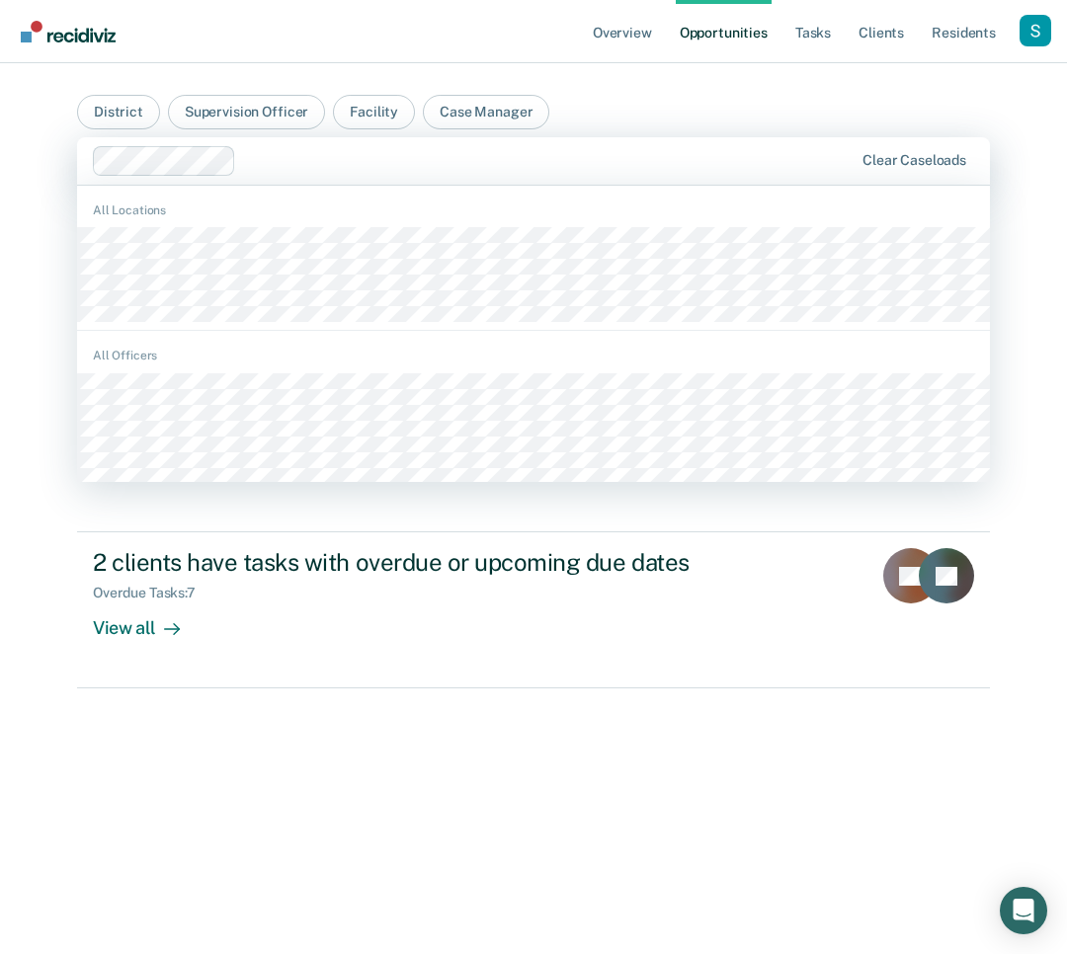
click at [509, 163] on div at bounding box center [548, 160] width 609 height 23
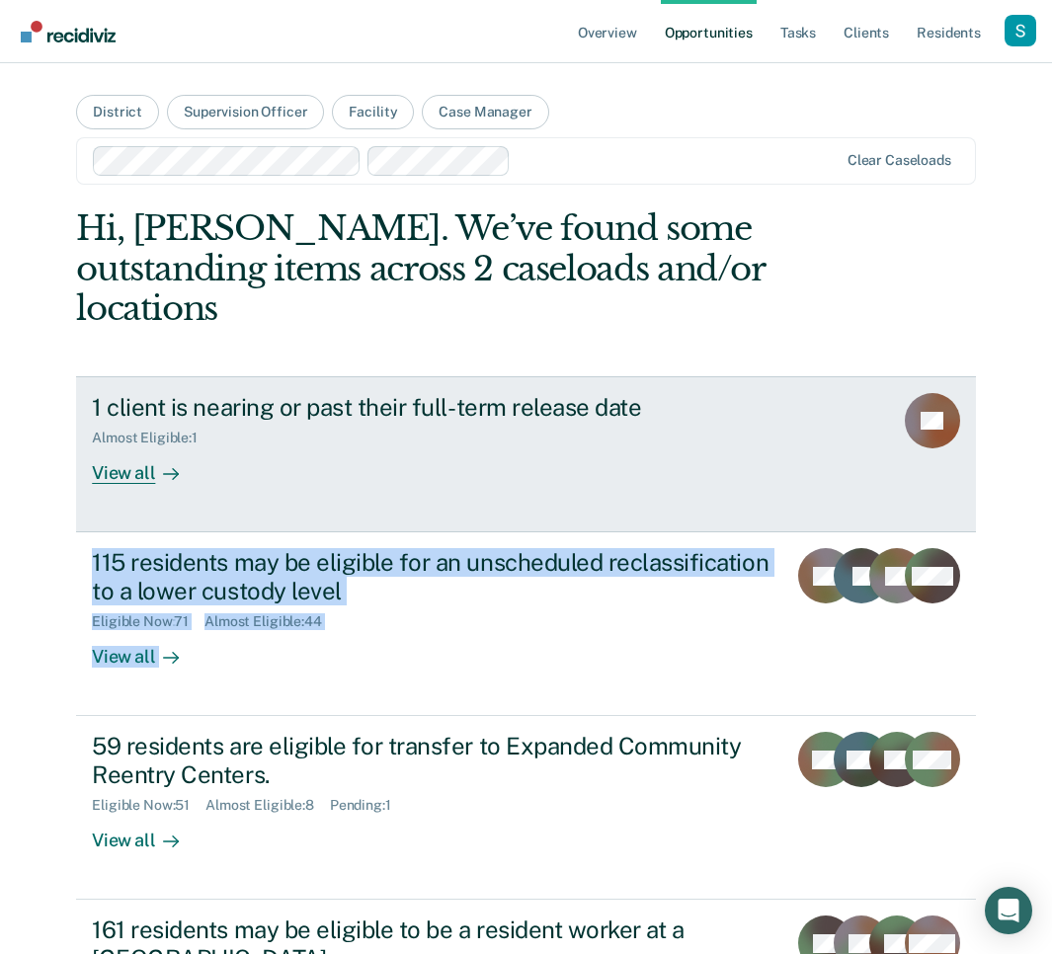
click at [324, 393] on div "1 client is nearing or past their full-term release date" at bounding box center [439, 407] width 694 height 29
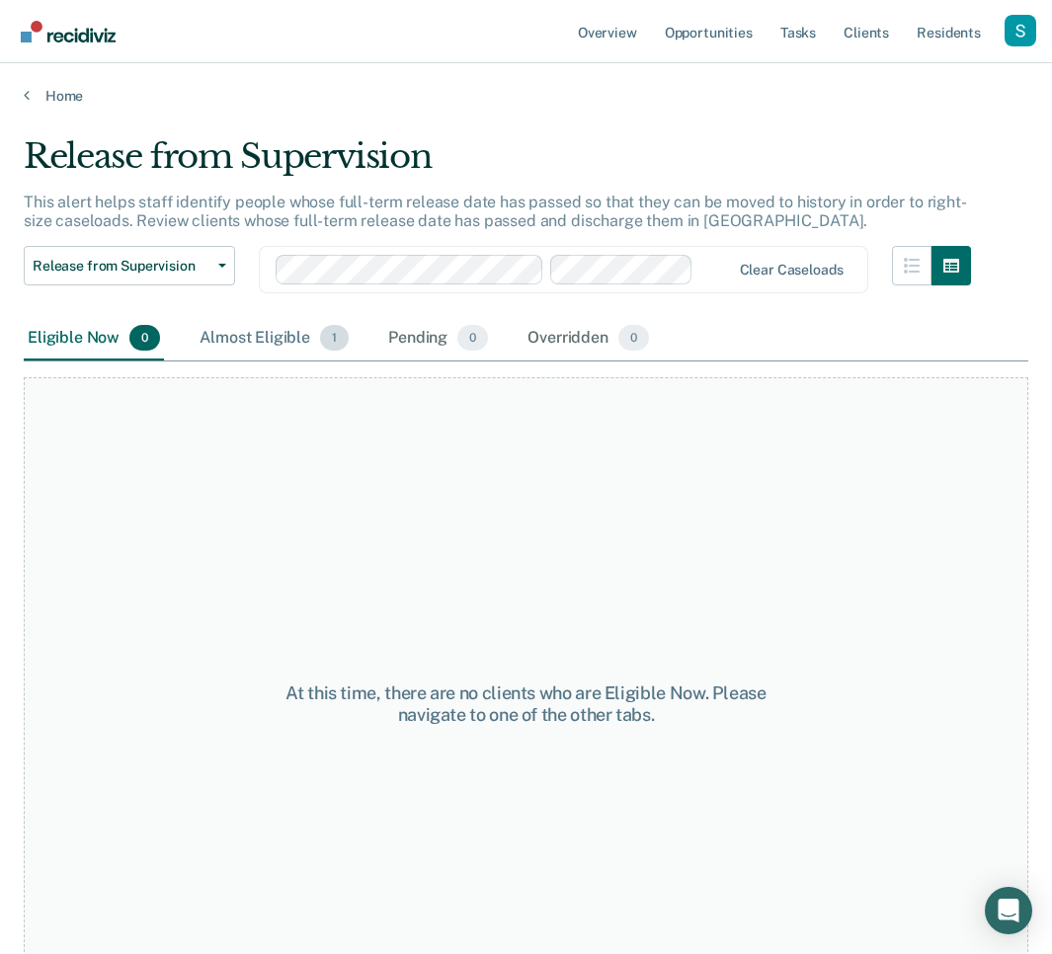
click at [296, 334] on div "Almost Eligible 1" at bounding box center [274, 338] width 157 height 43
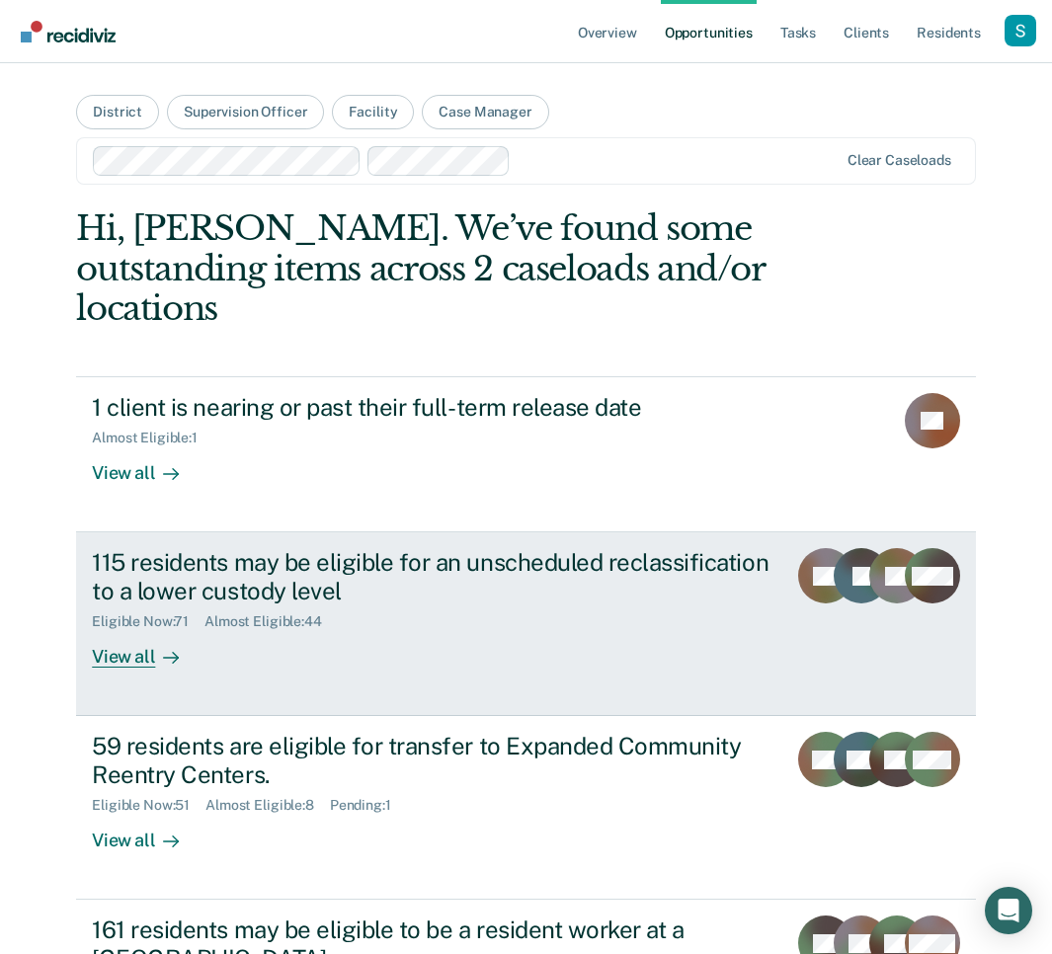
click at [374, 551] on div "115 residents may be eligible for an unscheduled reclassification to a lower cu…" at bounding box center [431, 576] width 679 height 57
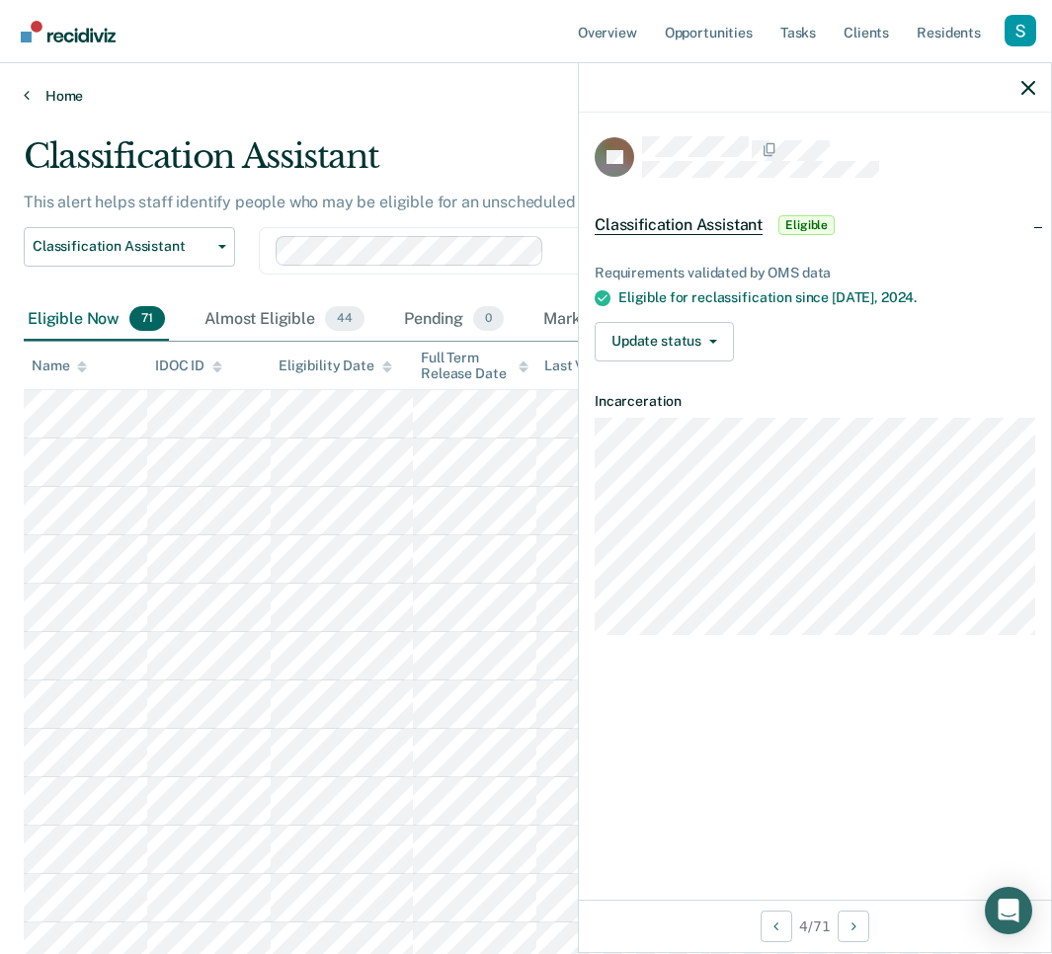
click at [70, 100] on link "Home" at bounding box center [526, 96] width 1005 height 18
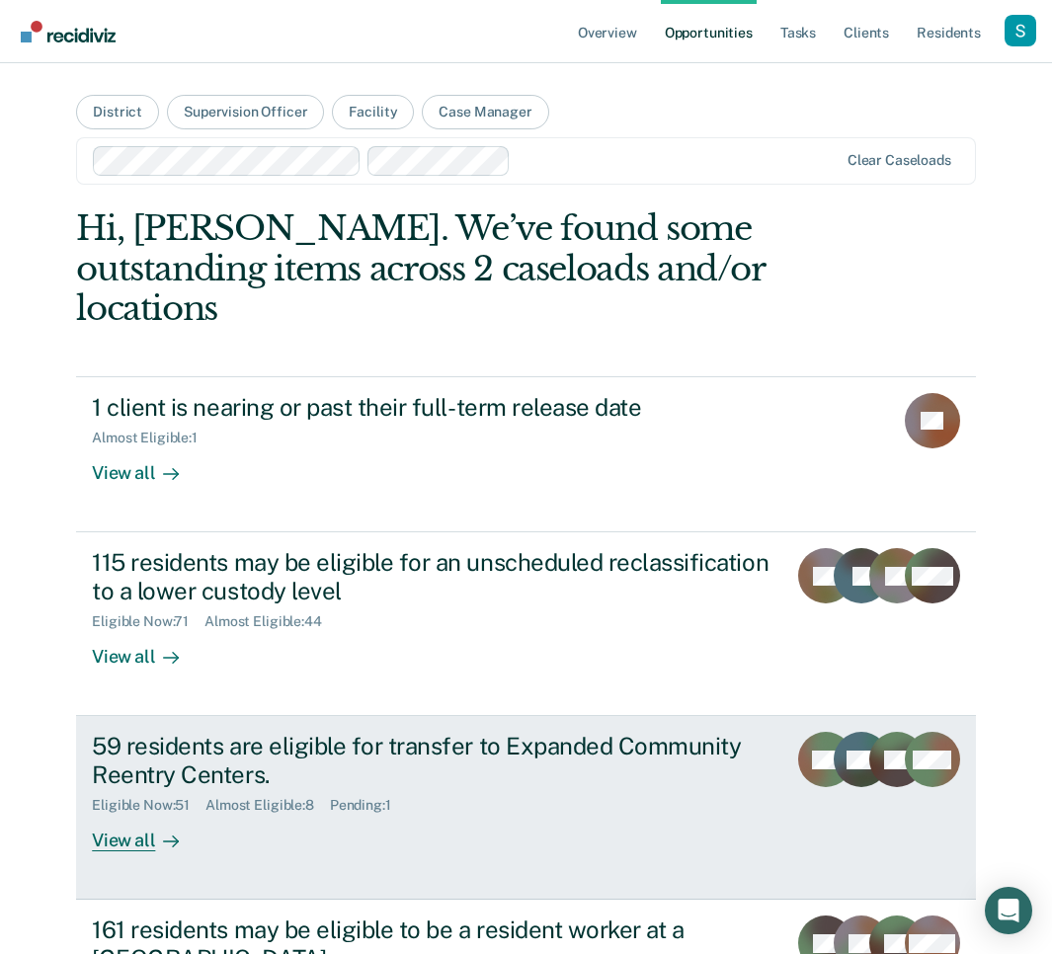
click at [354, 789] on div "Eligible Now : 51 Almost Eligible : 8 Pending : 1" at bounding box center [431, 801] width 679 height 25
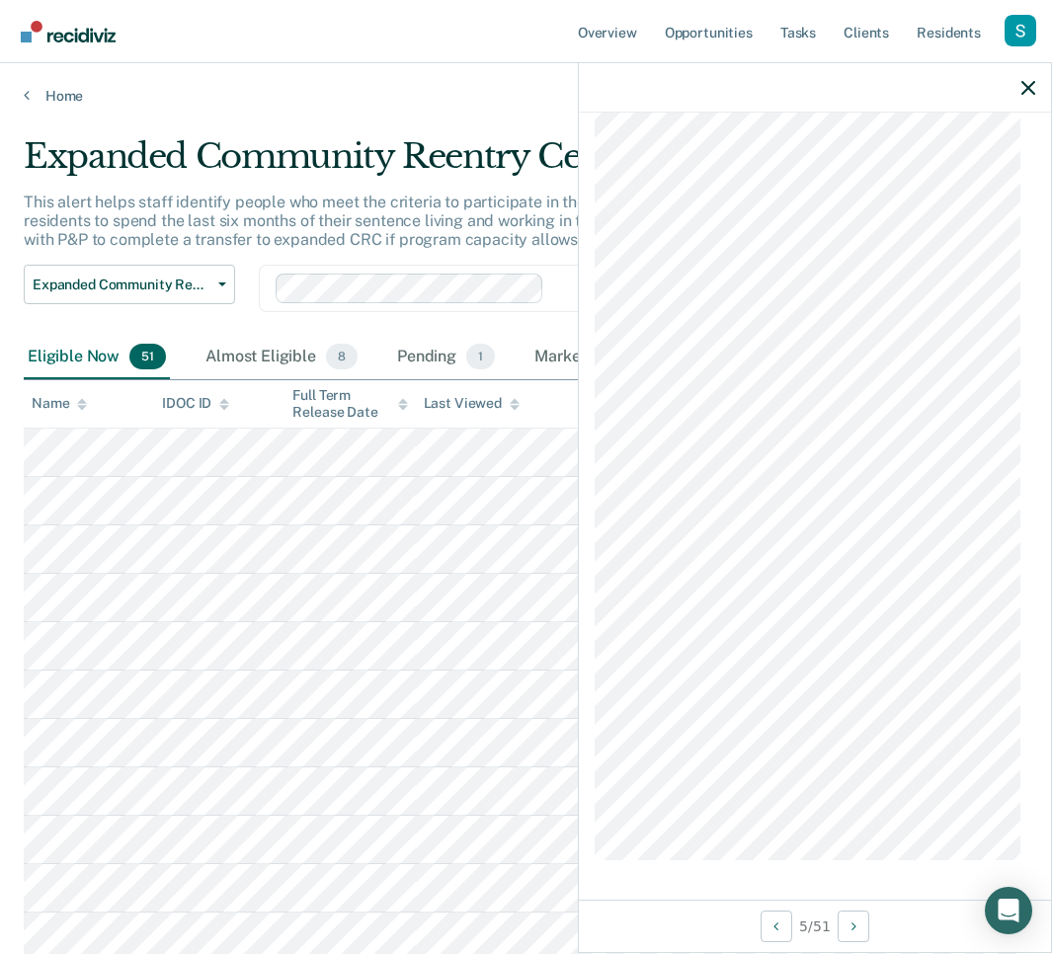
scroll to position [1102, 0]
click at [45, 97] on link "Home" at bounding box center [526, 96] width 1005 height 18
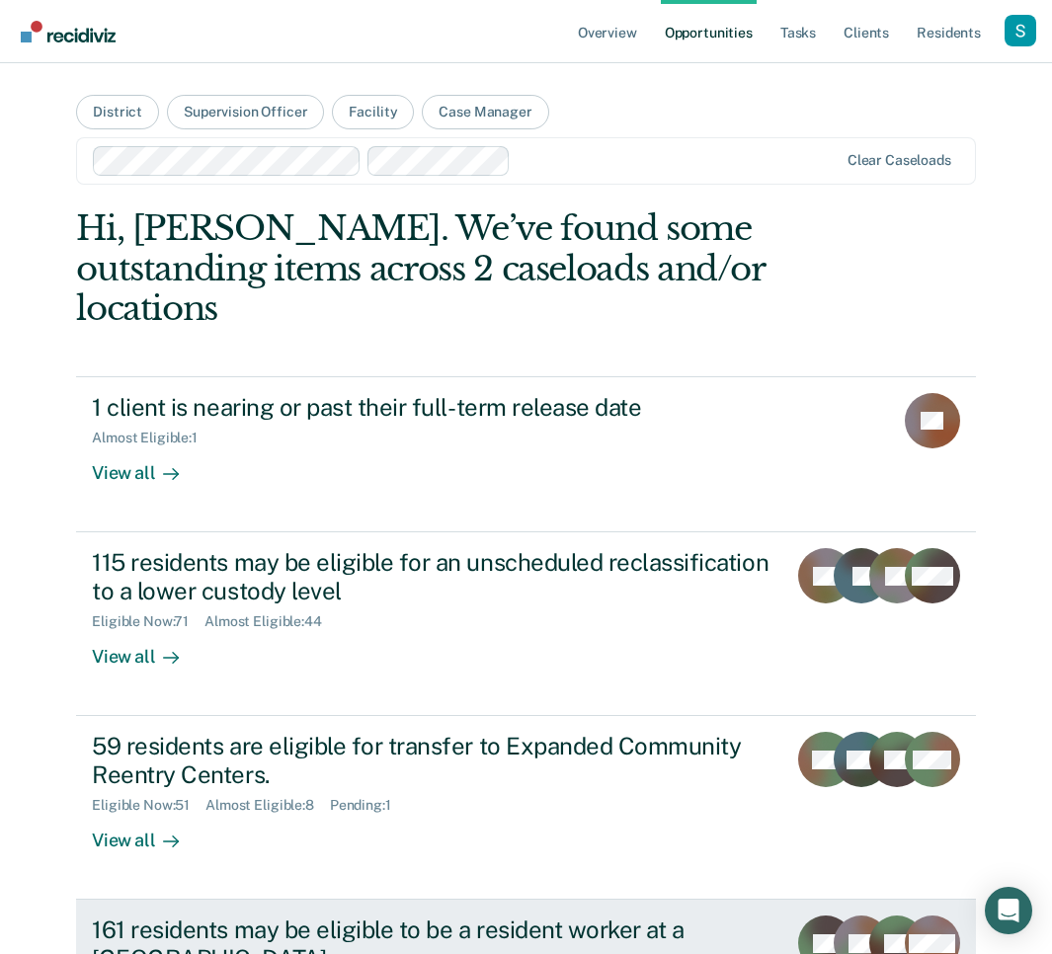
click at [485, 916] on div "161 residents may be eligible to be a resident worker at a [GEOGRAPHIC_DATA]" at bounding box center [431, 944] width 679 height 57
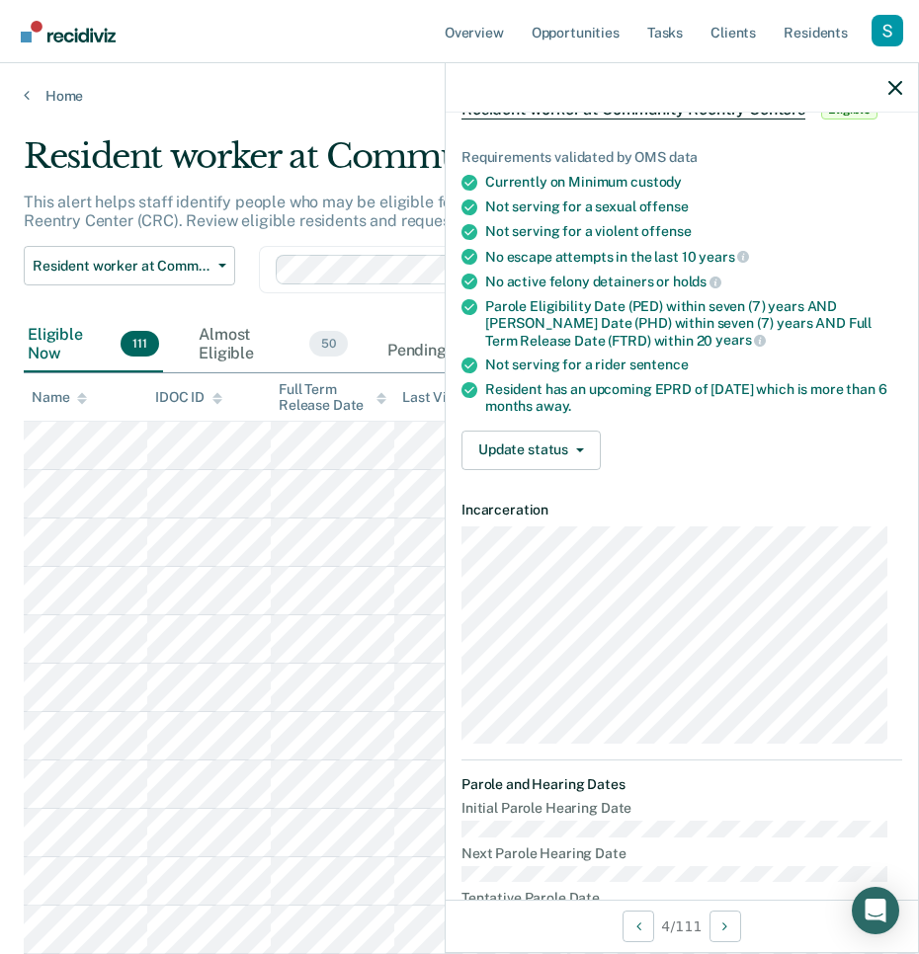
scroll to position [577, 0]
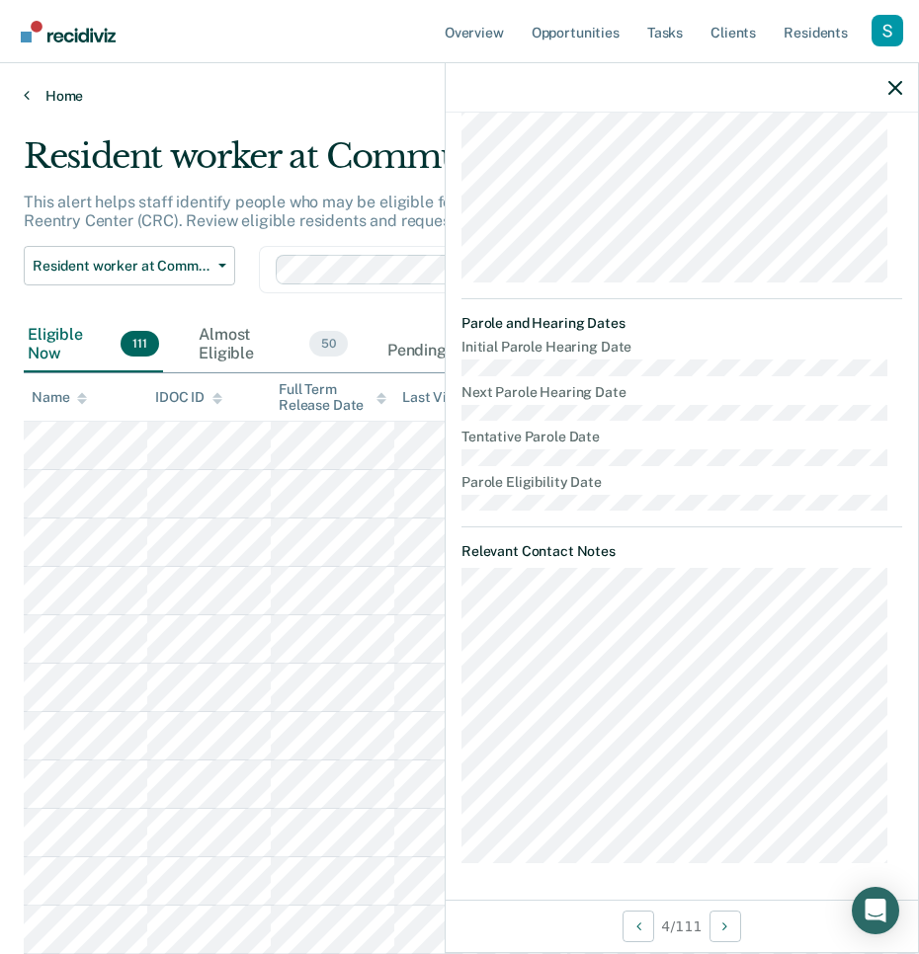
click at [39, 89] on link "Home" at bounding box center [459, 96] width 871 height 18
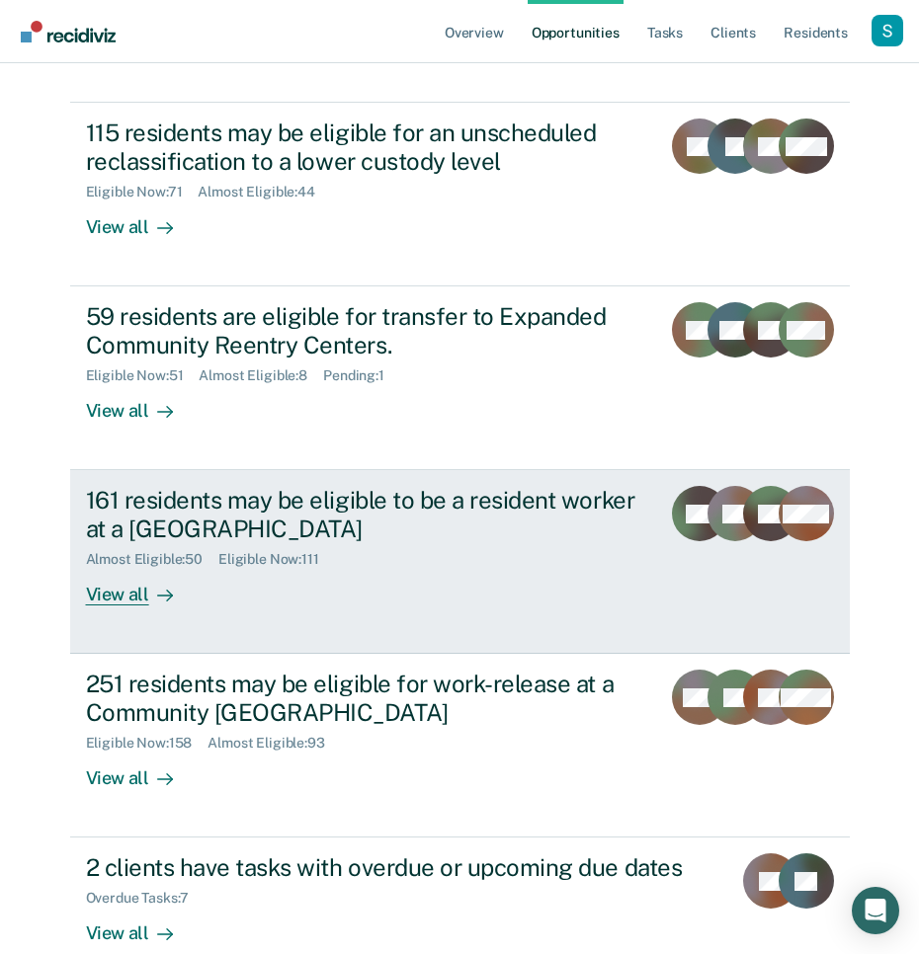
scroll to position [547, 0]
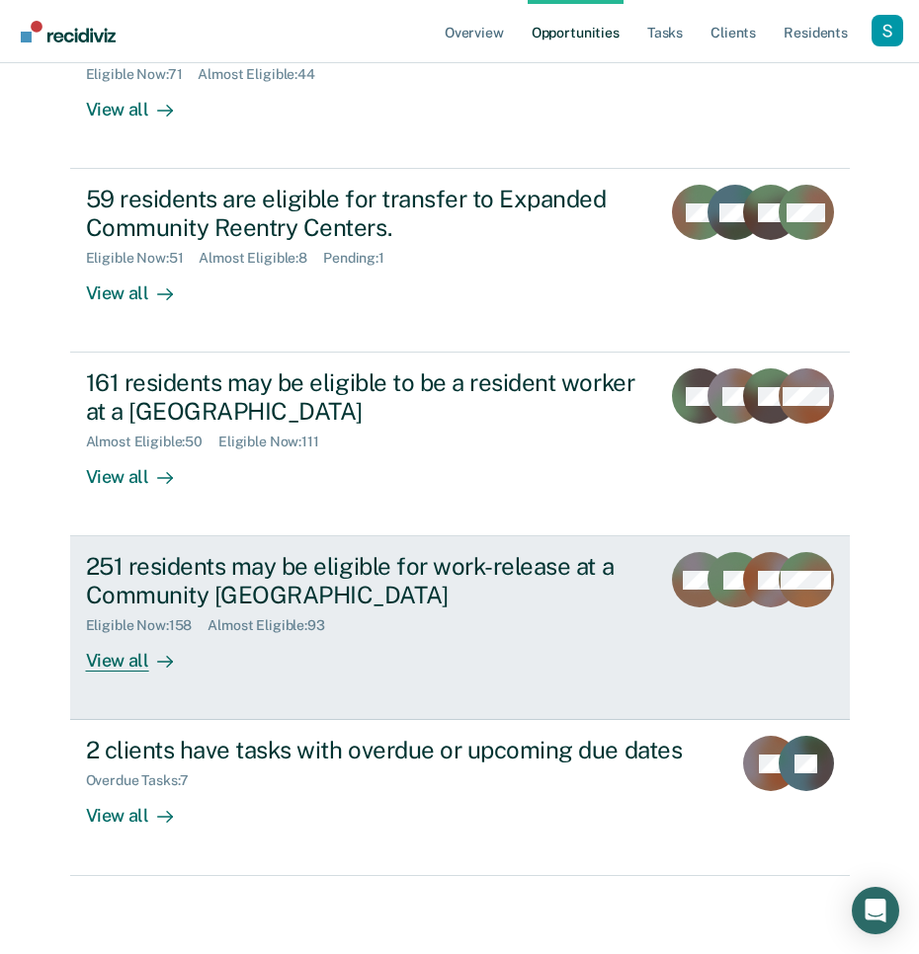
click at [246, 546] on link "251 residents may be eligible for work-release at a Community Reentry Center El…" at bounding box center [459, 628] width 779 height 184
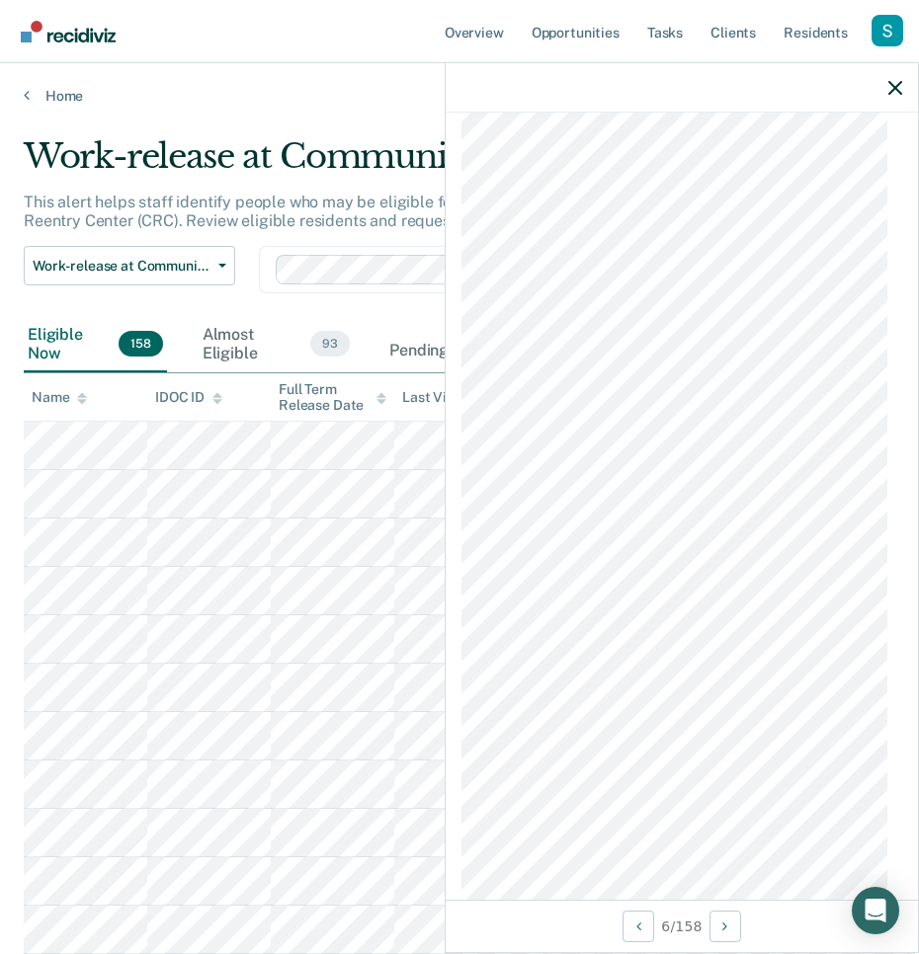
scroll to position [1664, 0]
click at [31, 97] on link "Home" at bounding box center [459, 96] width 871 height 18
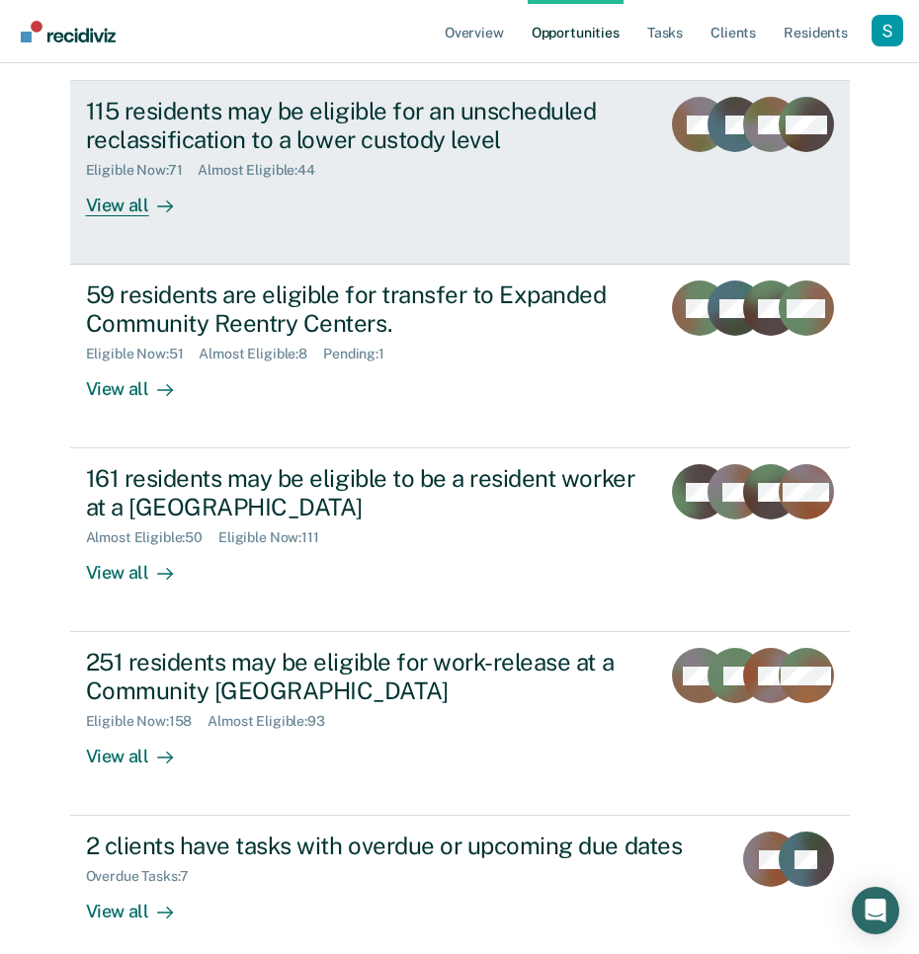
scroll to position [547, 0]
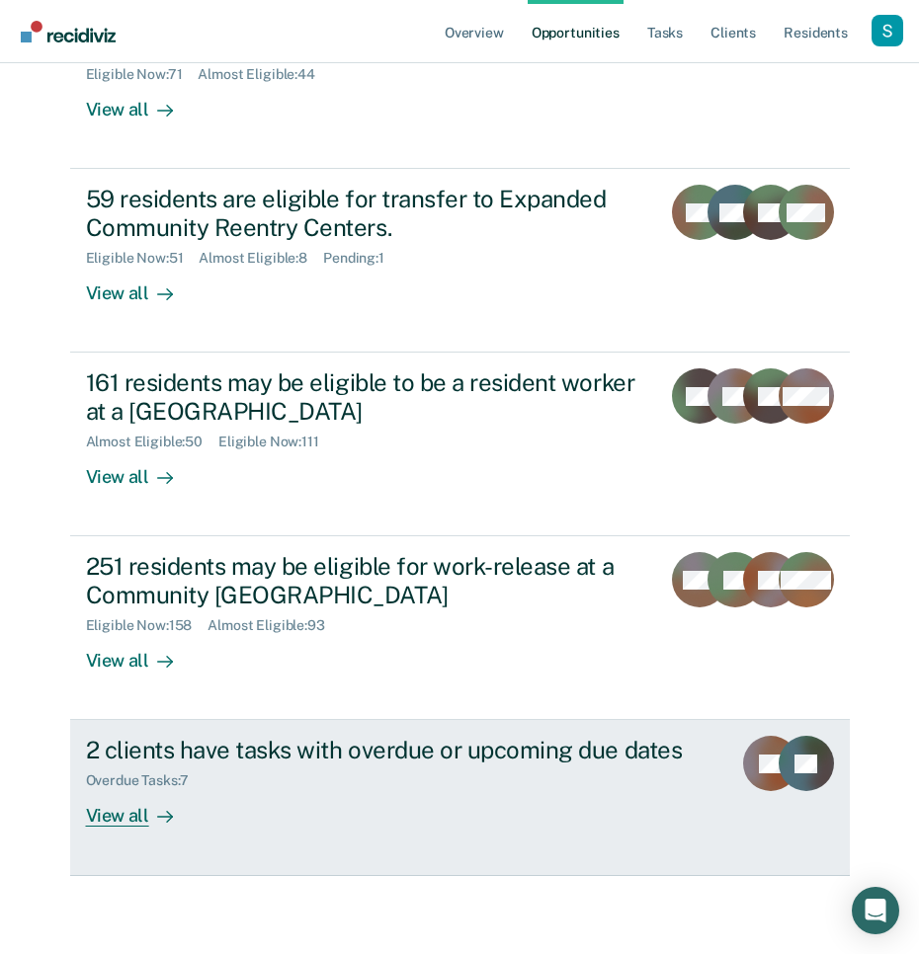
click at [428, 777] on div "Overdue Tasks : 7" at bounding box center [400, 777] width 629 height 25
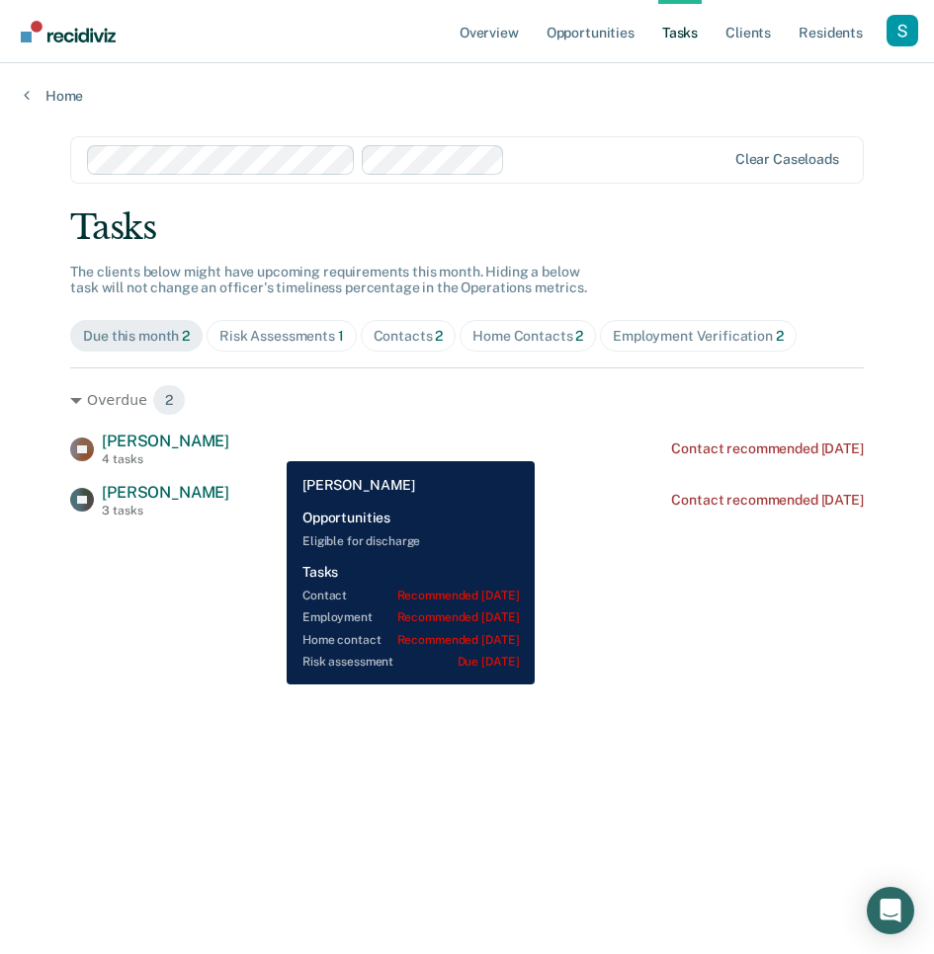
click at [272, 447] on div "LC [PERSON_NAME] 4 tasks Contact recommended [DATE]" at bounding box center [466, 449] width 793 height 35
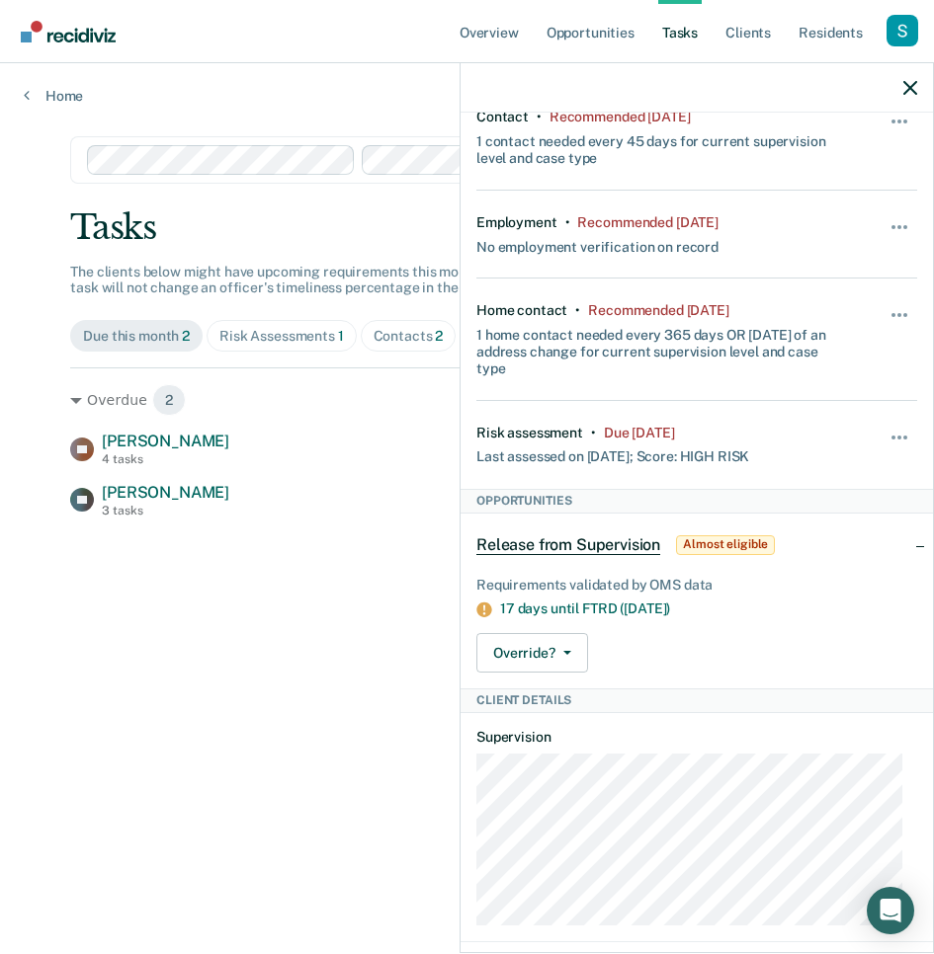
scroll to position [359, 0]
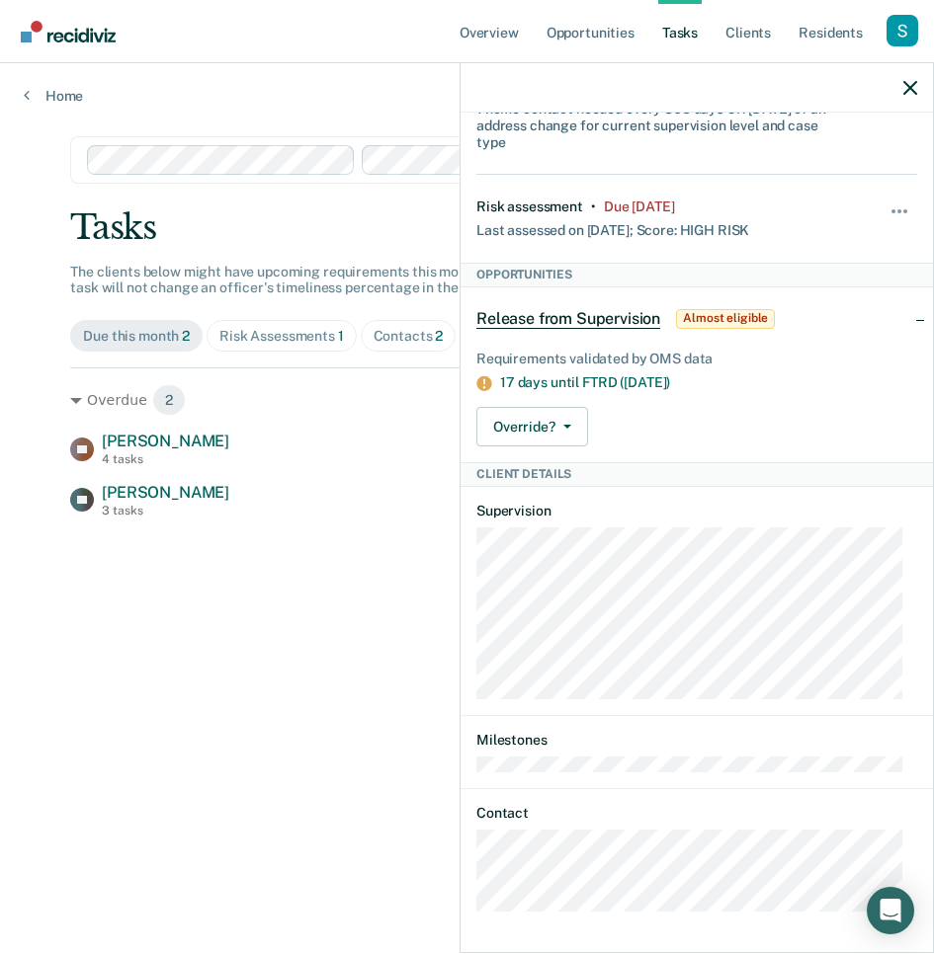
click at [226, 81] on div "Home" at bounding box center [467, 83] width 934 height 41
click at [332, 337] on div "Risk Assessments 1" at bounding box center [281, 336] width 124 height 17
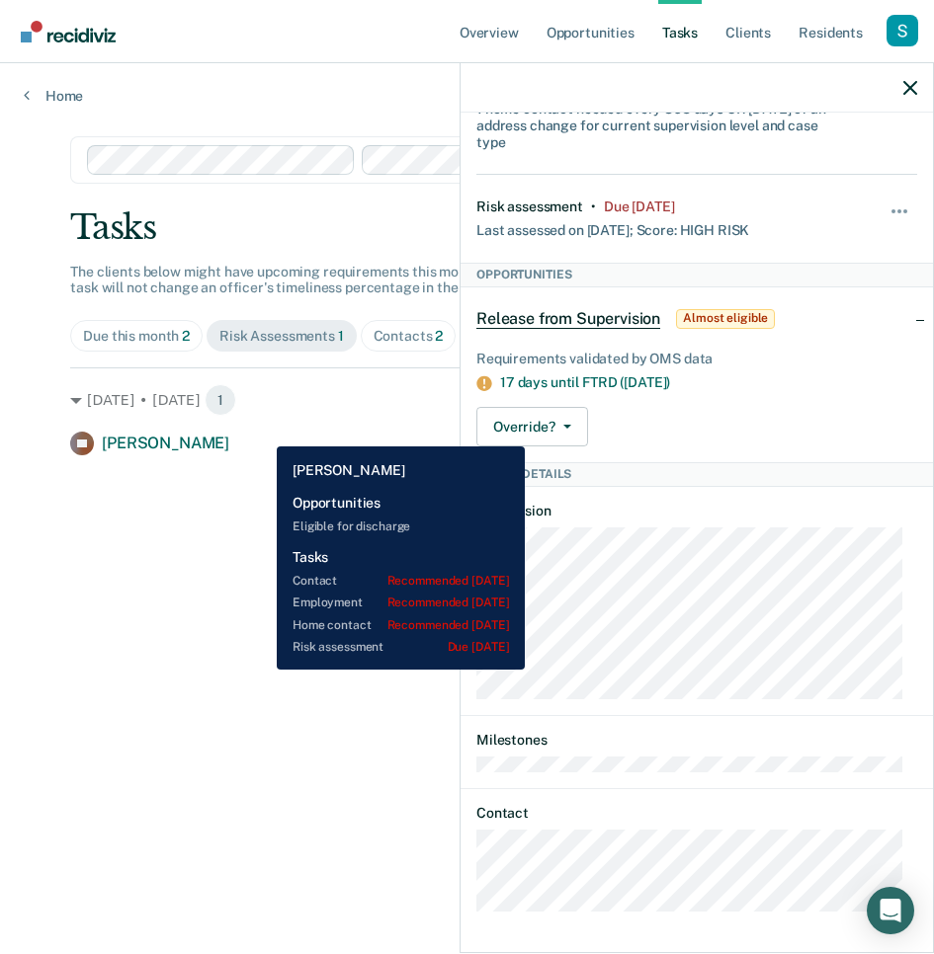
click at [262, 432] on div "LC [PERSON_NAME] Risk assessment due [DATE]" at bounding box center [466, 444] width 793 height 24
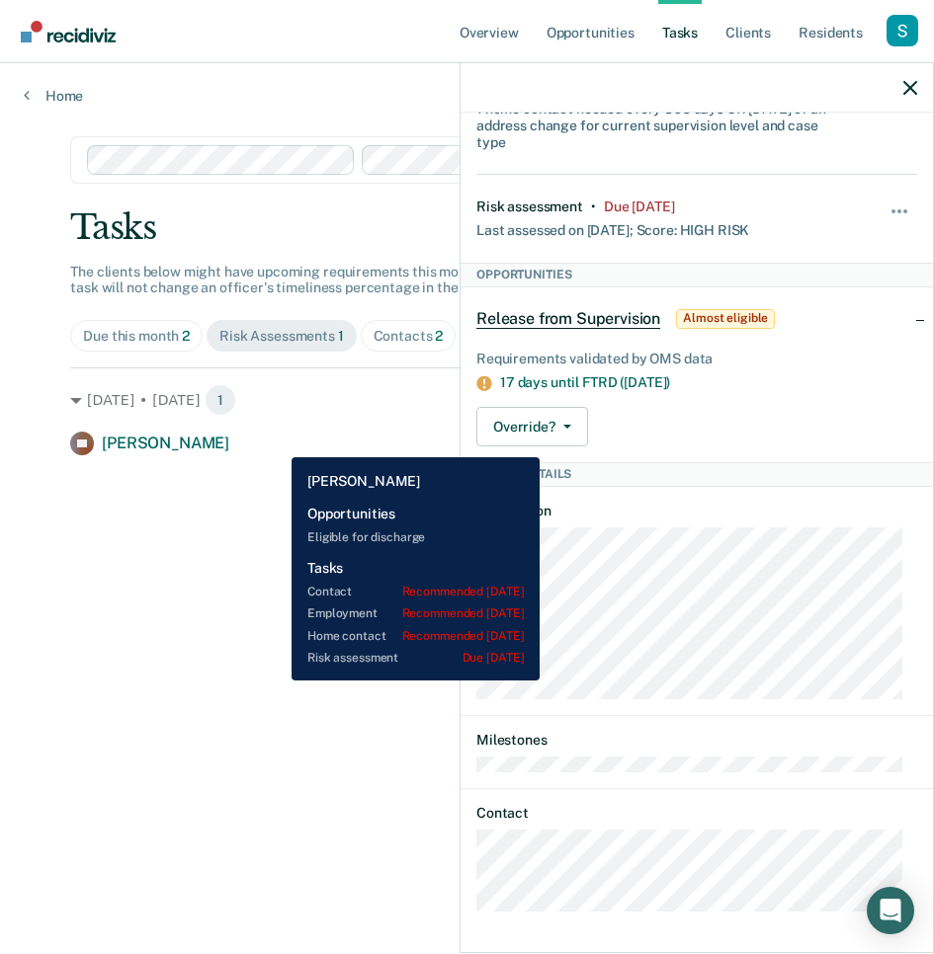
click at [277, 444] on div "LC [PERSON_NAME] Risk assessment due [DATE]" at bounding box center [466, 444] width 793 height 24
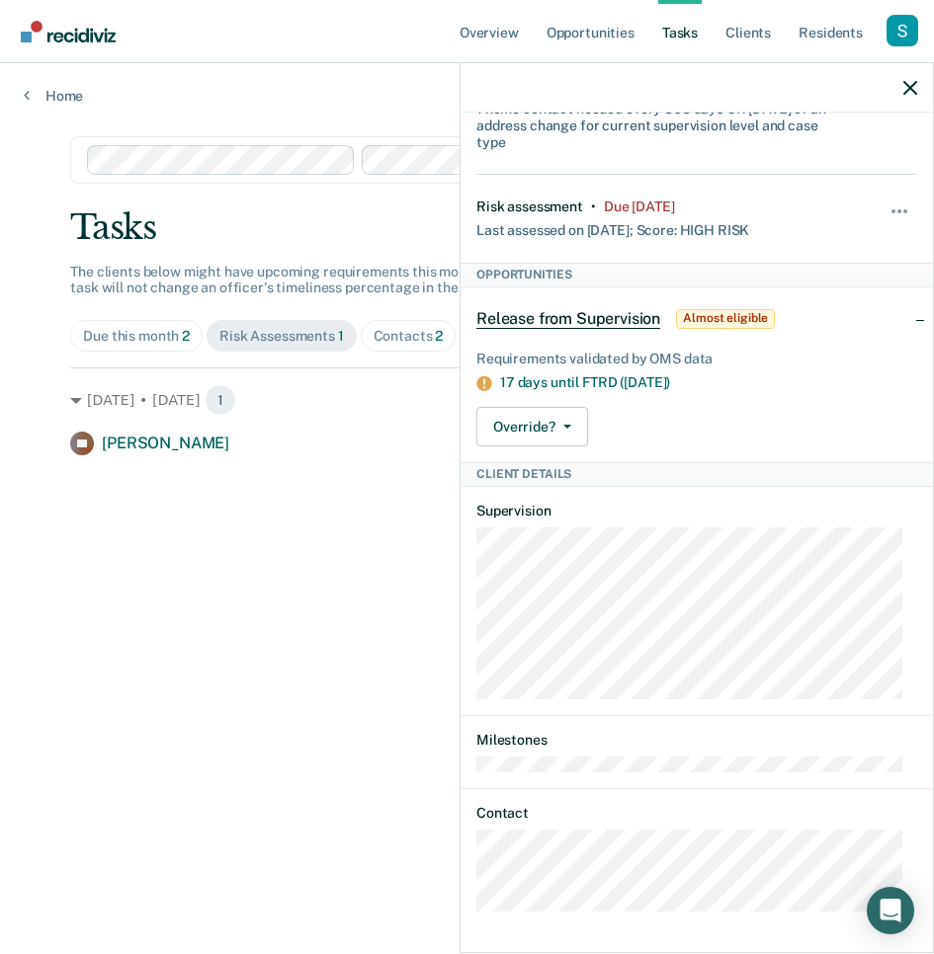
click at [899, 85] on div at bounding box center [696, 87] width 472 height 49
click at [903, 86] on icon "button" at bounding box center [910, 88] width 14 height 14
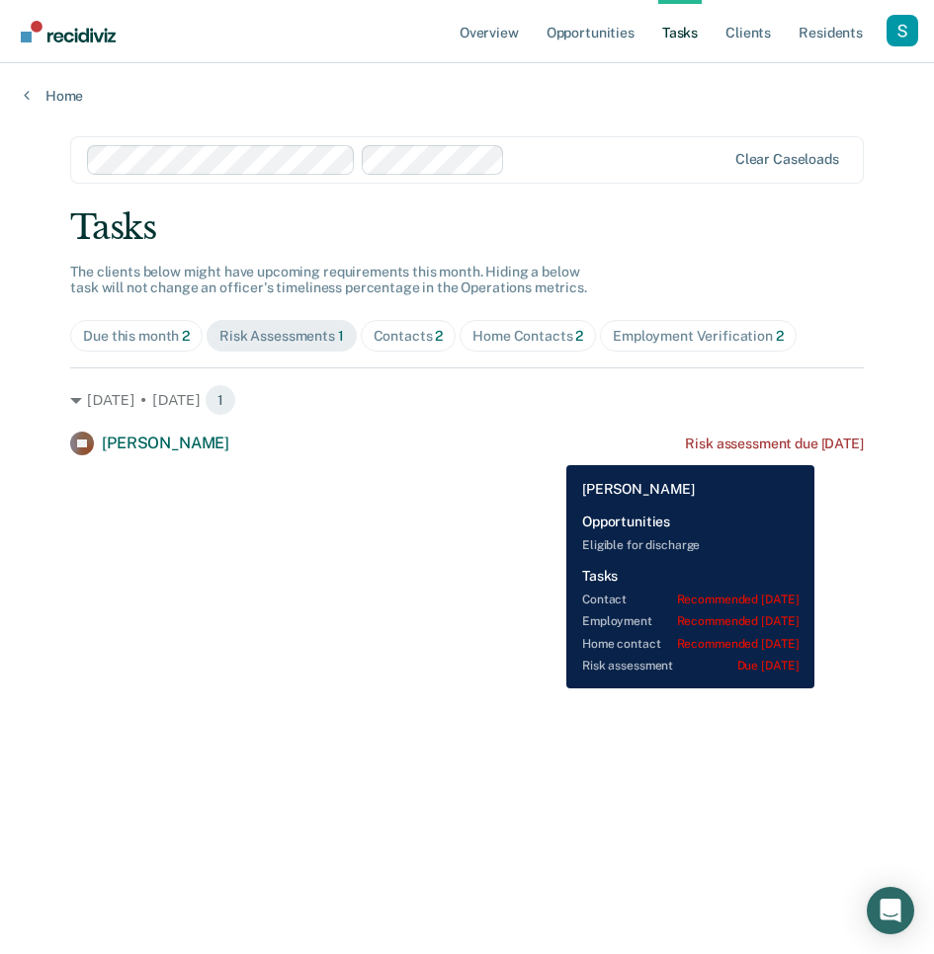
click at [551, 450] on div "LC [PERSON_NAME] Risk assessment due [DATE]" at bounding box center [466, 444] width 793 height 24
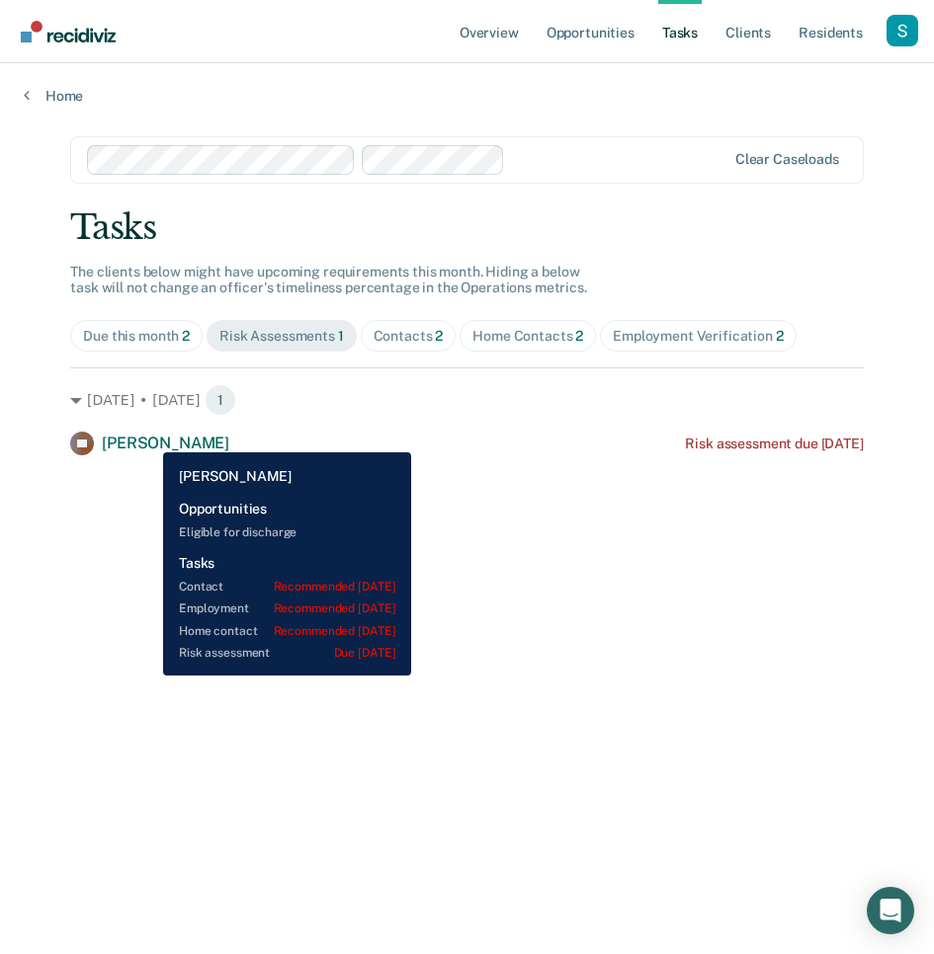
click at [148, 438] on span "[PERSON_NAME]" at bounding box center [165, 443] width 127 height 19
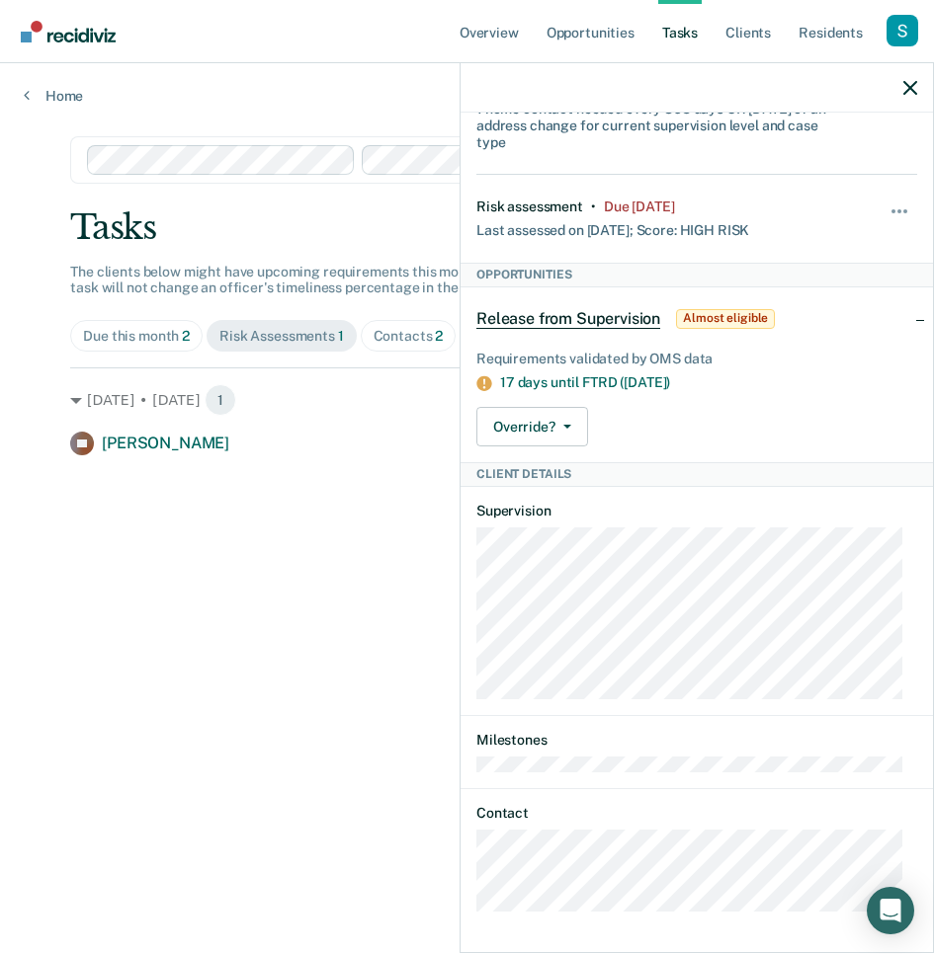
click at [865, 110] on div at bounding box center [696, 87] width 472 height 49
click at [903, 77] on div at bounding box center [696, 87] width 472 height 49
click at [911, 78] on div at bounding box center [696, 87] width 472 height 49
click at [908, 84] on icon "button" at bounding box center [910, 88] width 14 height 14
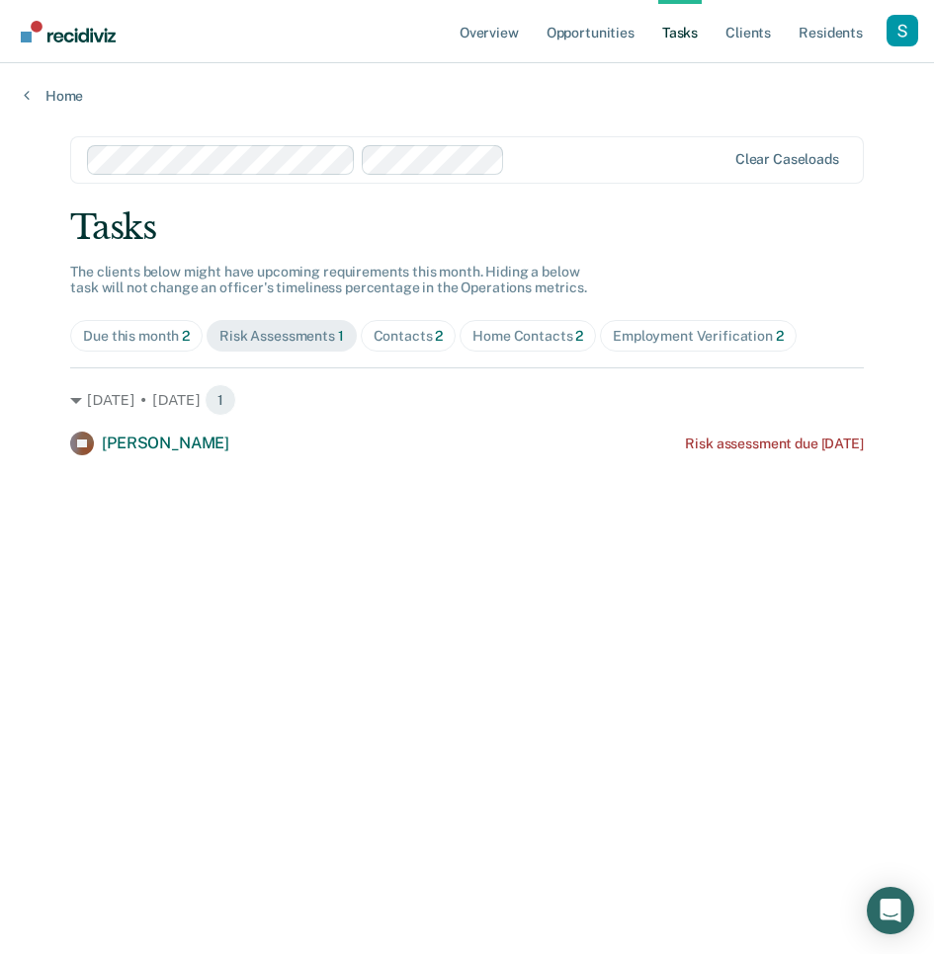
click at [411, 347] on span "Contacts 2" at bounding box center [409, 336] width 96 height 32
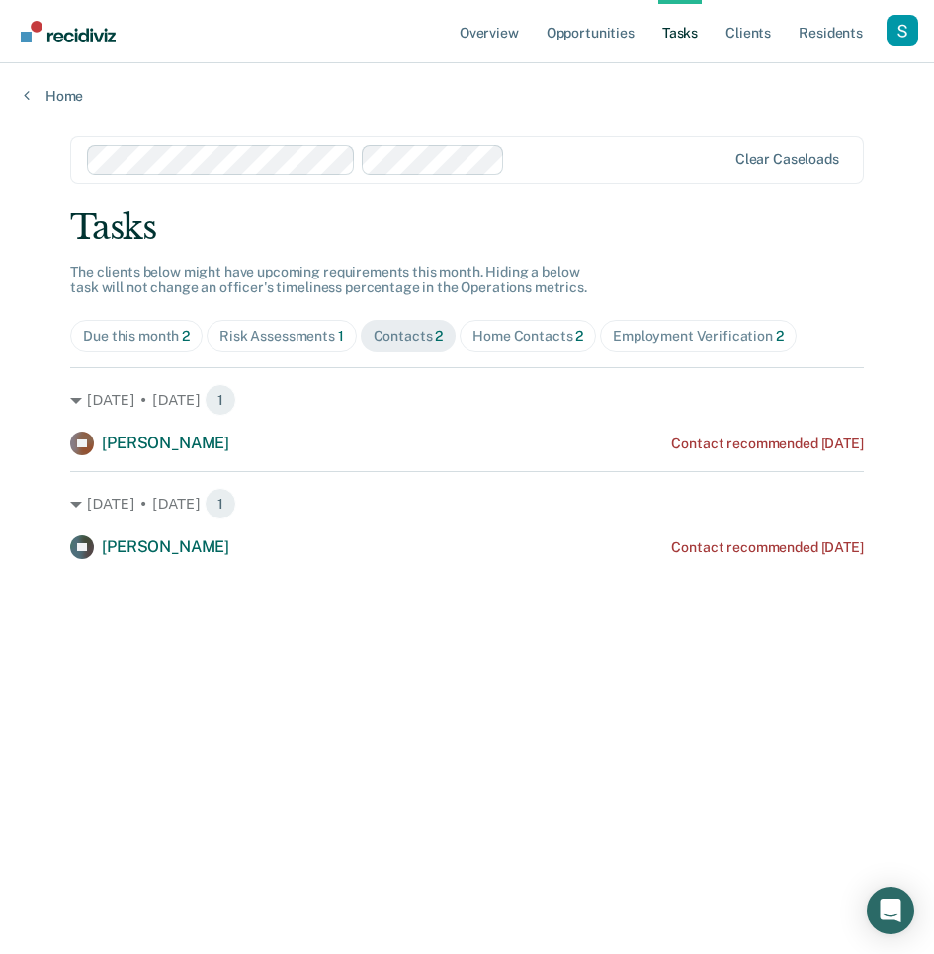
click at [287, 338] on div "Risk Assessments 1" at bounding box center [281, 336] width 124 height 17
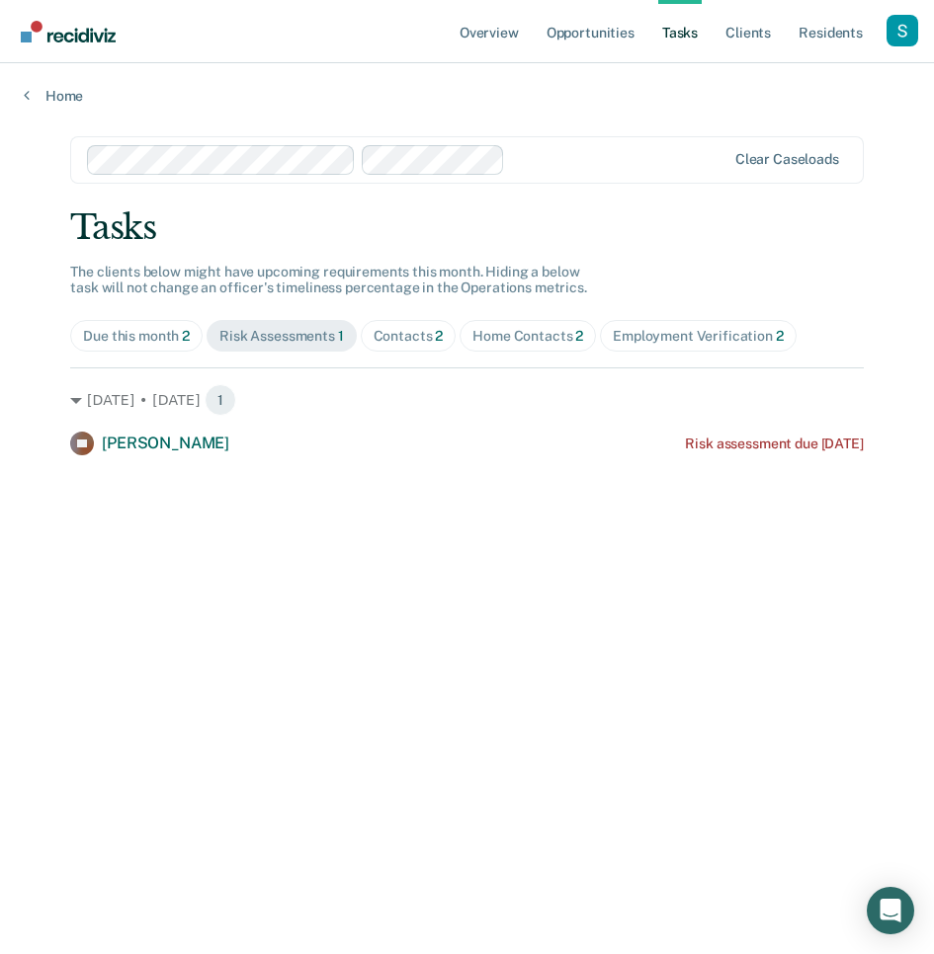
click at [418, 331] on div "Contacts 2" at bounding box center [408, 336] width 70 height 17
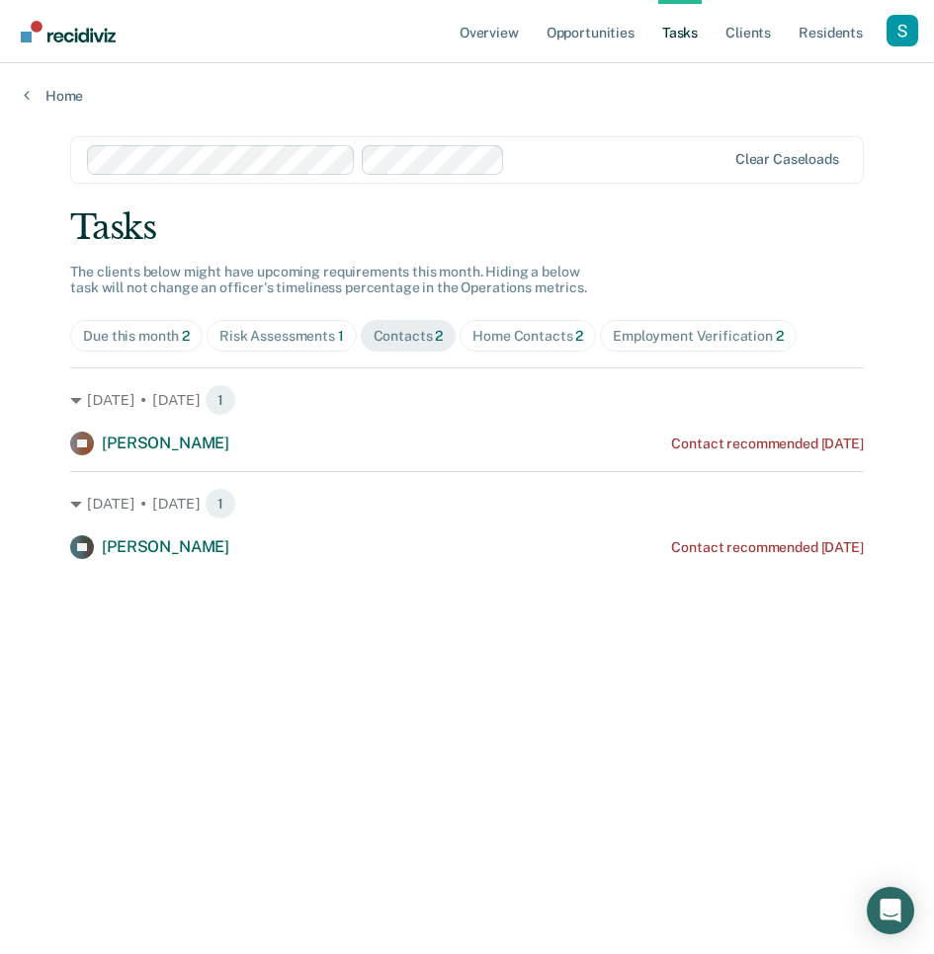
click at [127, 551] on span "[PERSON_NAME]" at bounding box center [165, 546] width 127 height 19
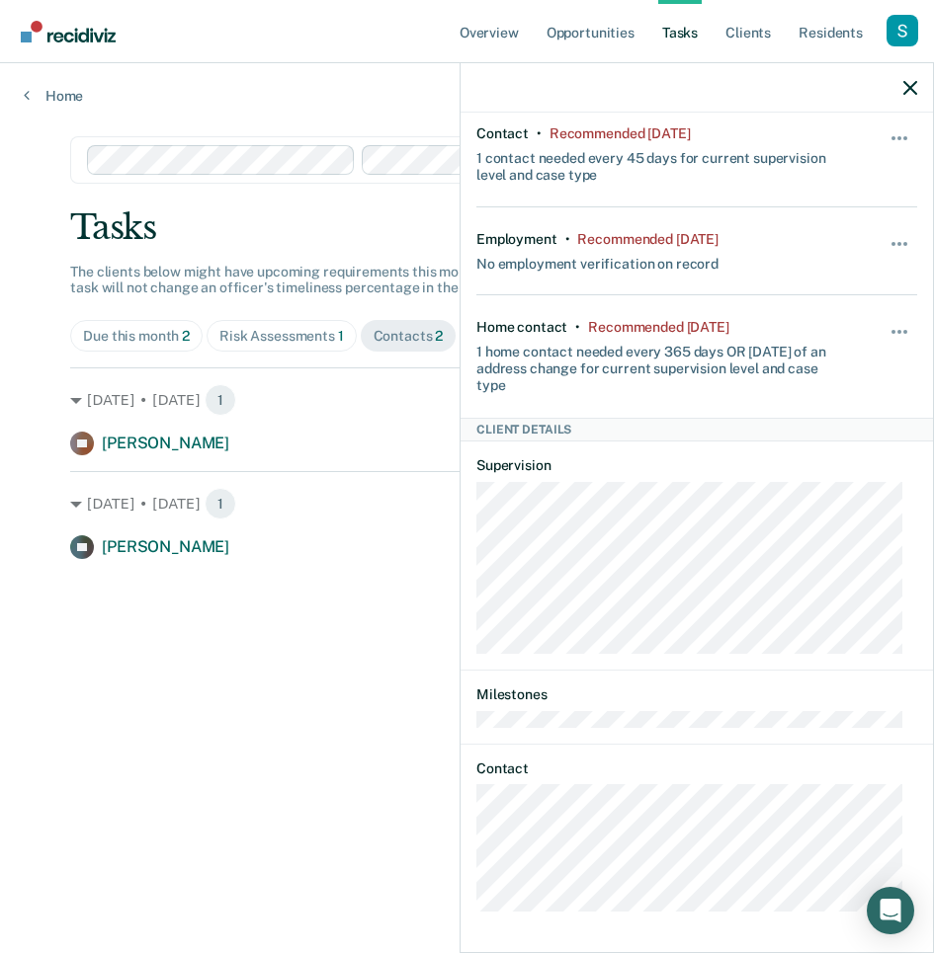
scroll to position [0, 0]
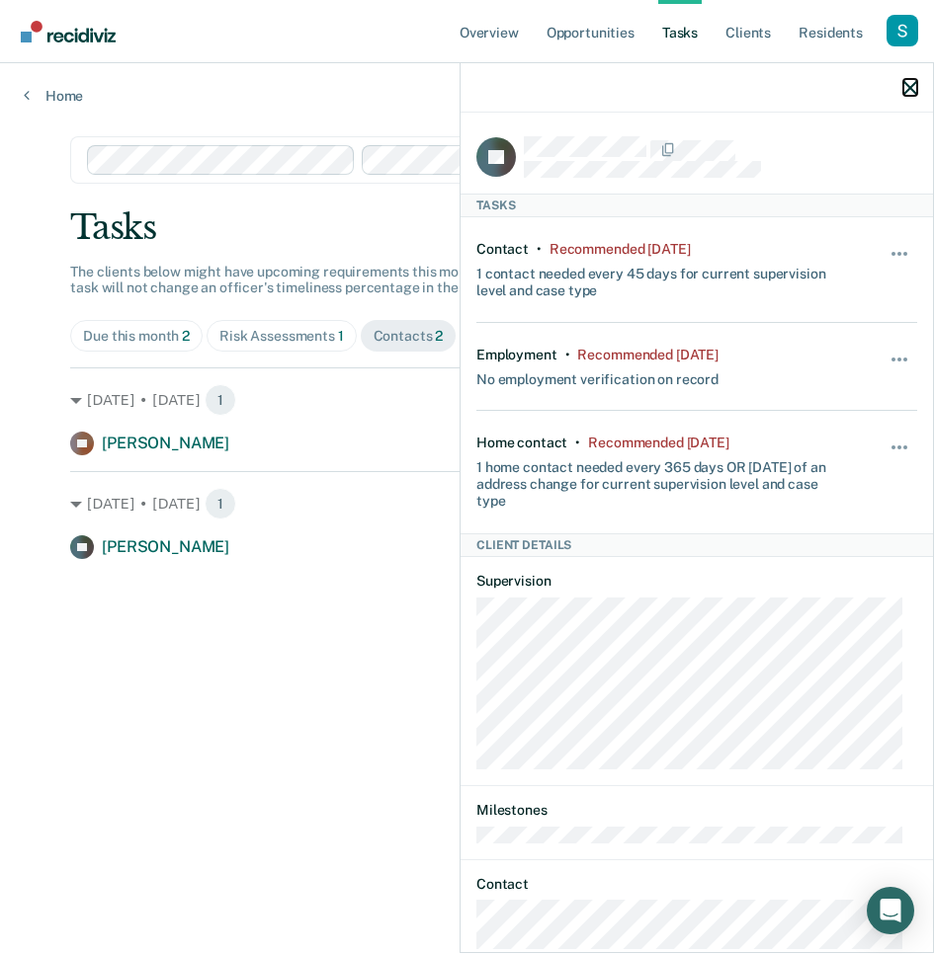
click at [904, 85] on icon "button" at bounding box center [910, 88] width 14 height 14
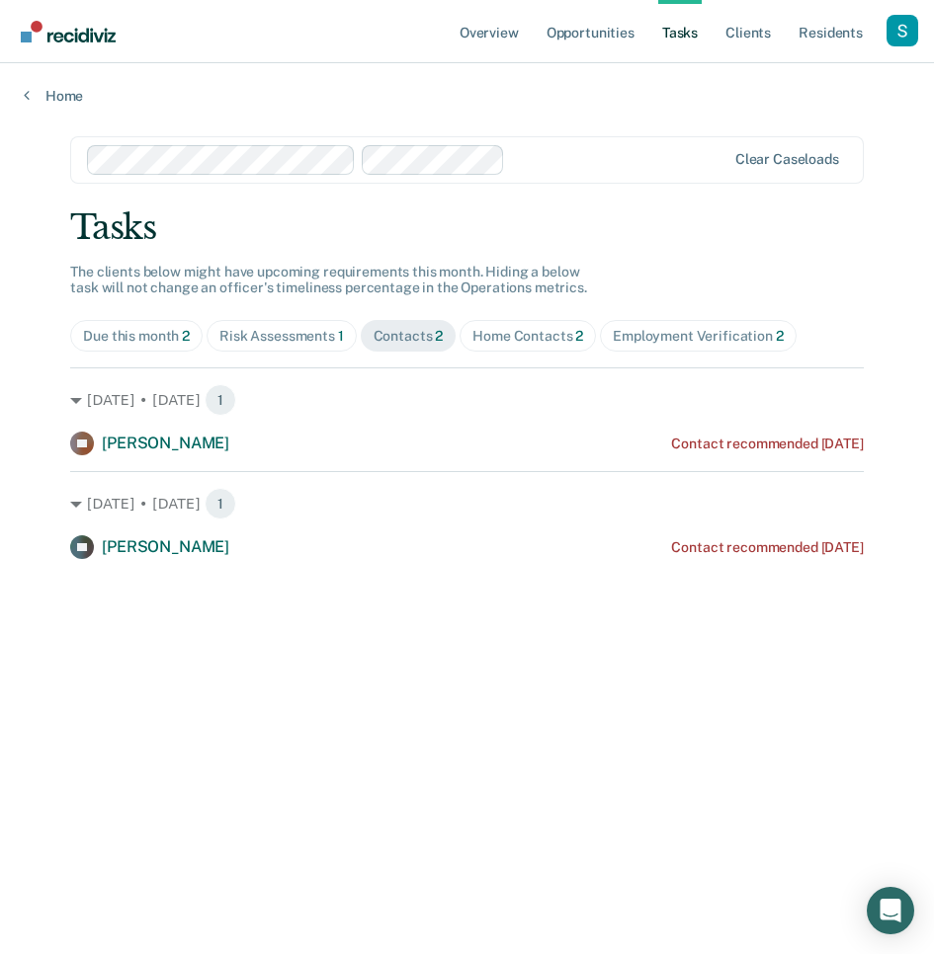
click at [512, 344] on span "Home Contacts 2" at bounding box center [527, 336] width 136 height 32
click at [655, 328] on div "Employment Verification 2" at bounding box center [697, 336] width 171 height 17
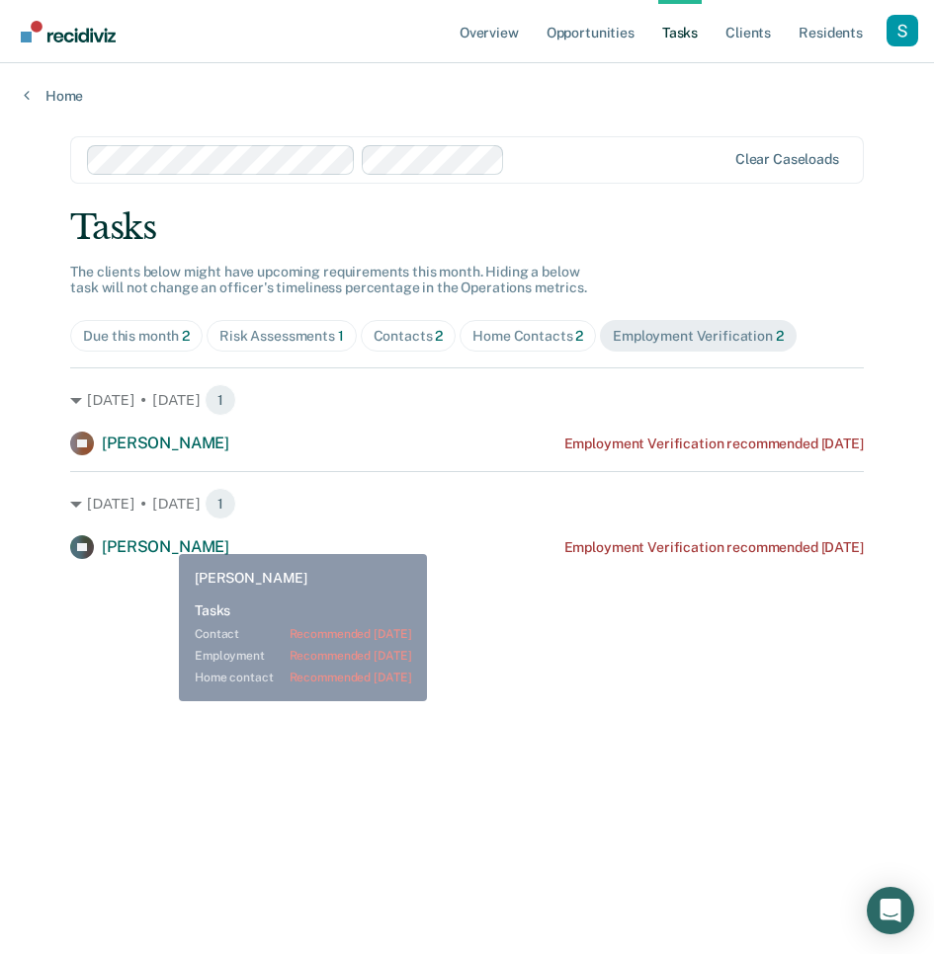
click at [164, 539] on span "[PERSON_NAME]" at bounding box center [165, 546] width 127 height 19
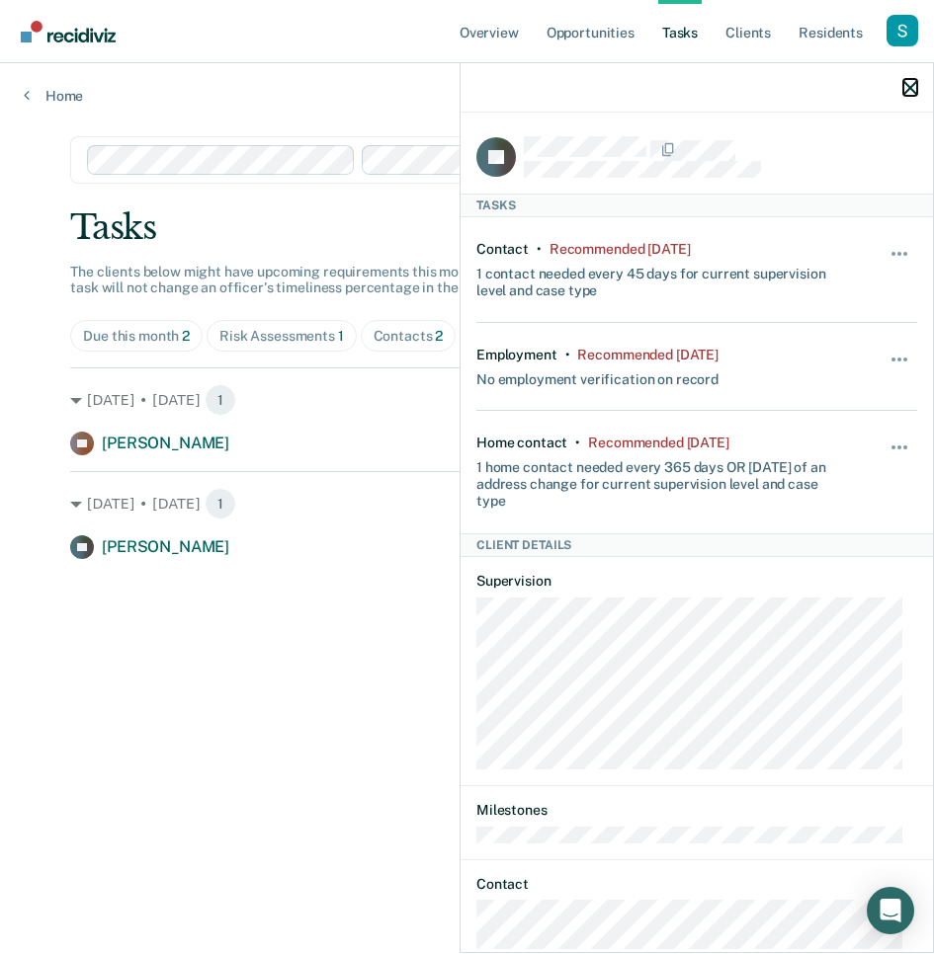
click at [907, 83] on icon "button" at bounding box center [910, 88] width 14 height 14
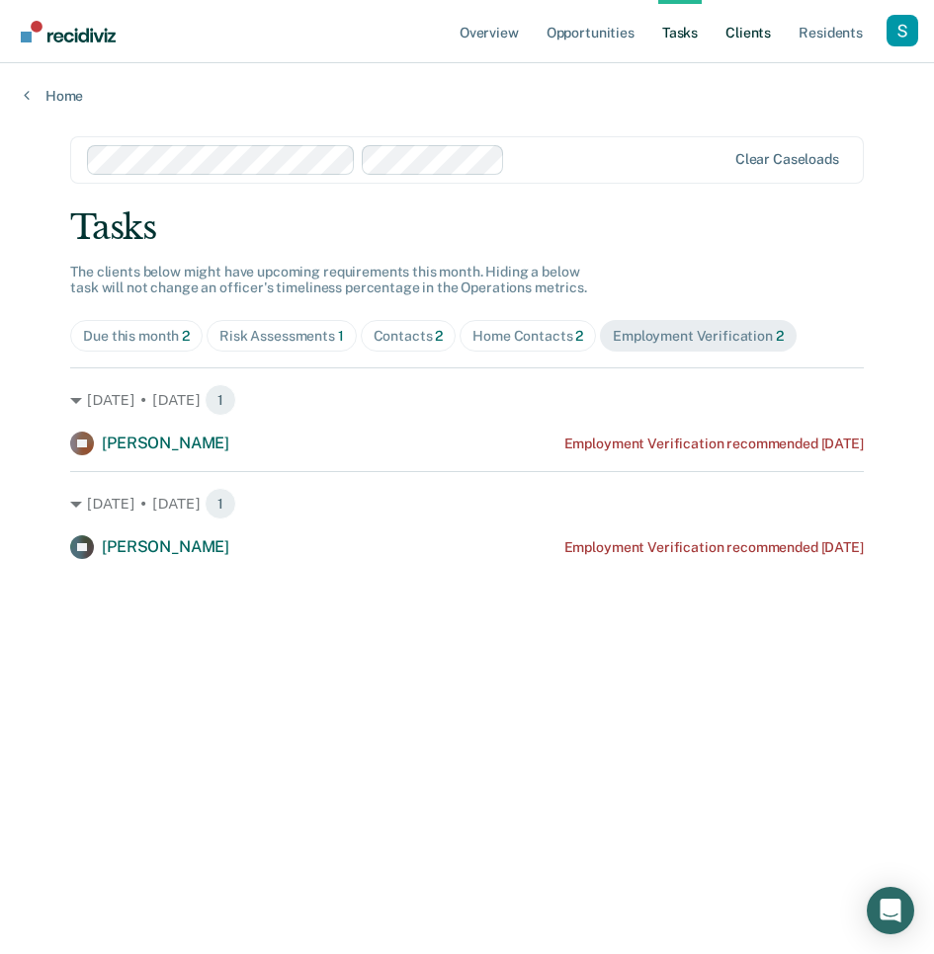
click at [756, 35] on link "Client s" at bounding box center [747, 31] width 53 height 63
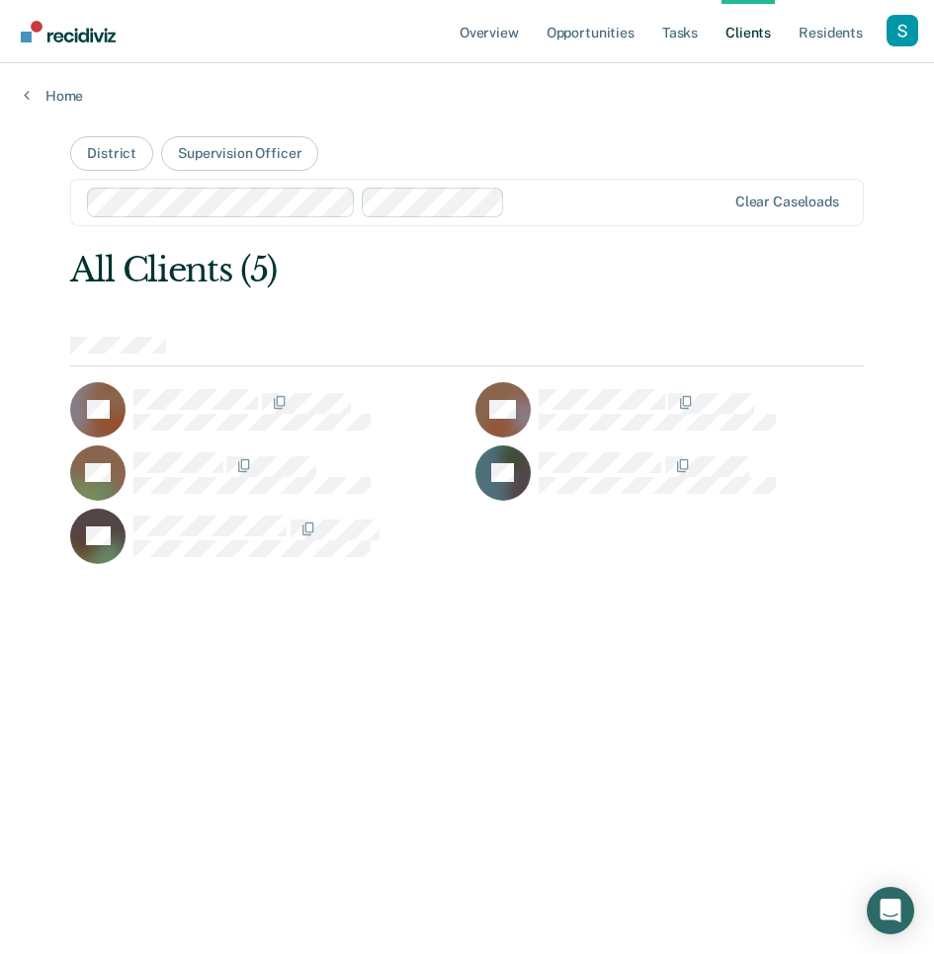
click at [205, 385] on div "LC" at bounding box center [264, 409] width 388 height 55
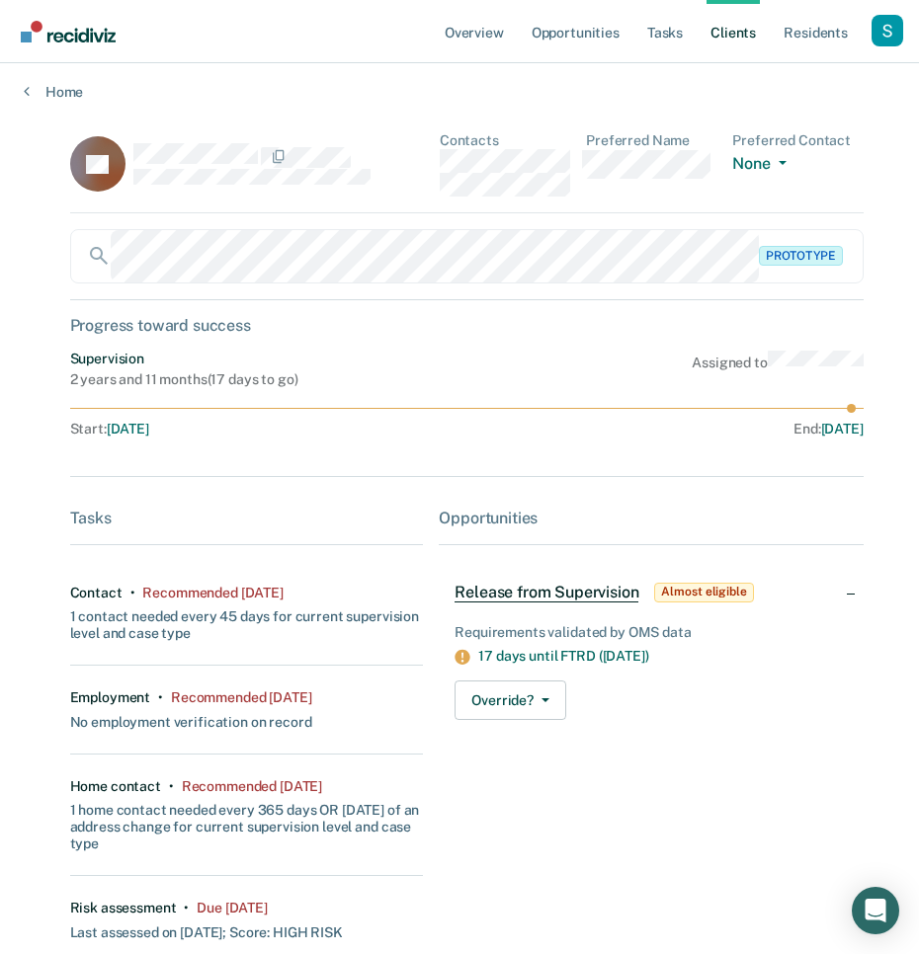
scroll to position [334, 0]
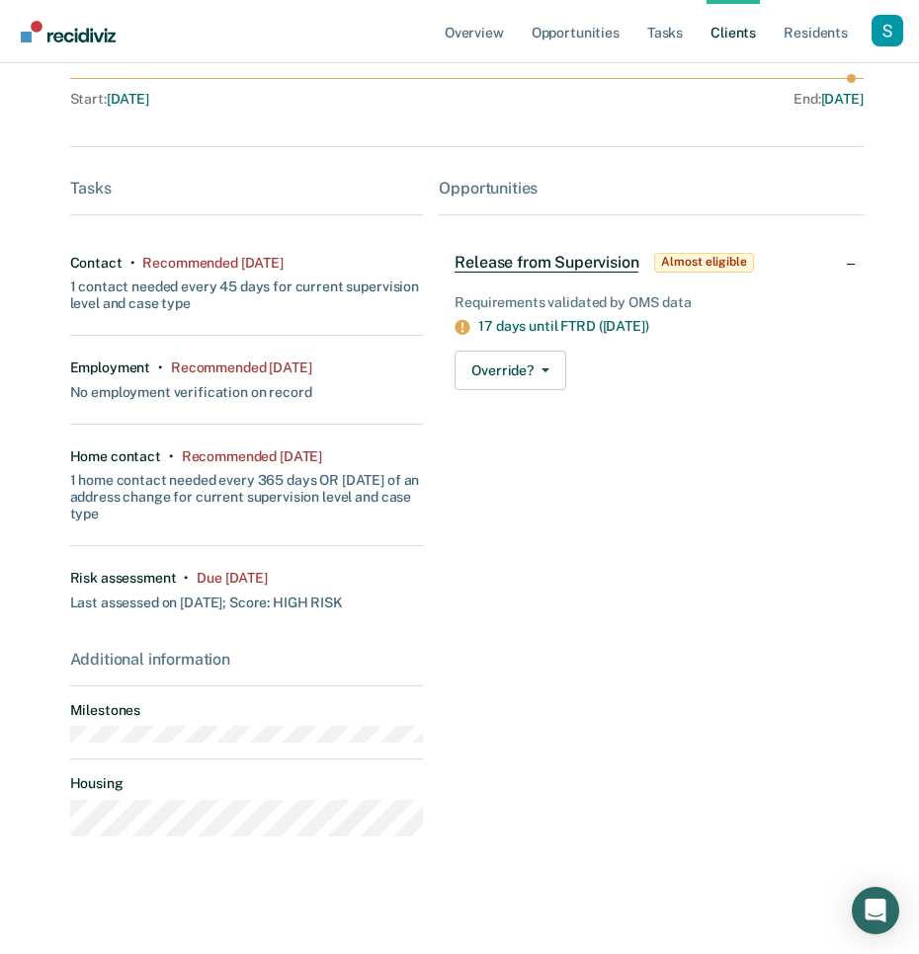
click at [414, 446] on div "Home contact • Recommended [DATE] 1 home contact needed every 365 days OR [DATE…" at bounding box center [247, 486] width 354 height 122
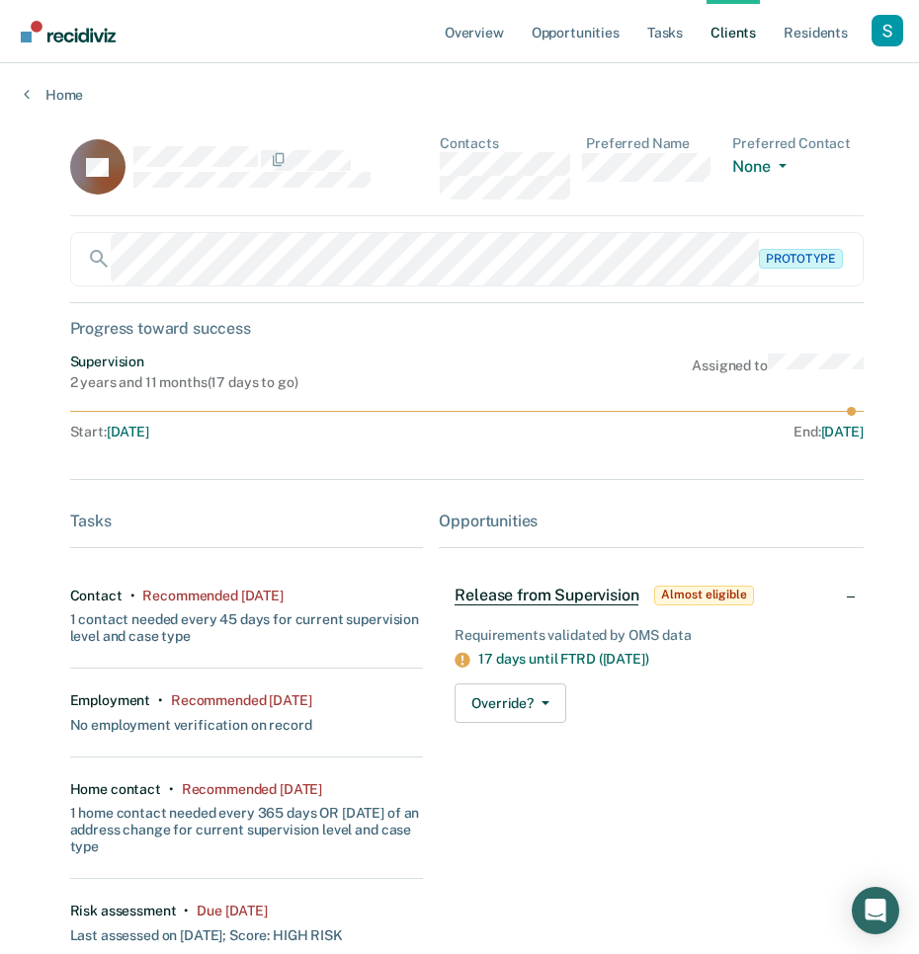
scroll to position [0, 0]
click at [814, 40] on link "Resident s" at bounding box center [815, 31] width 72 height 63
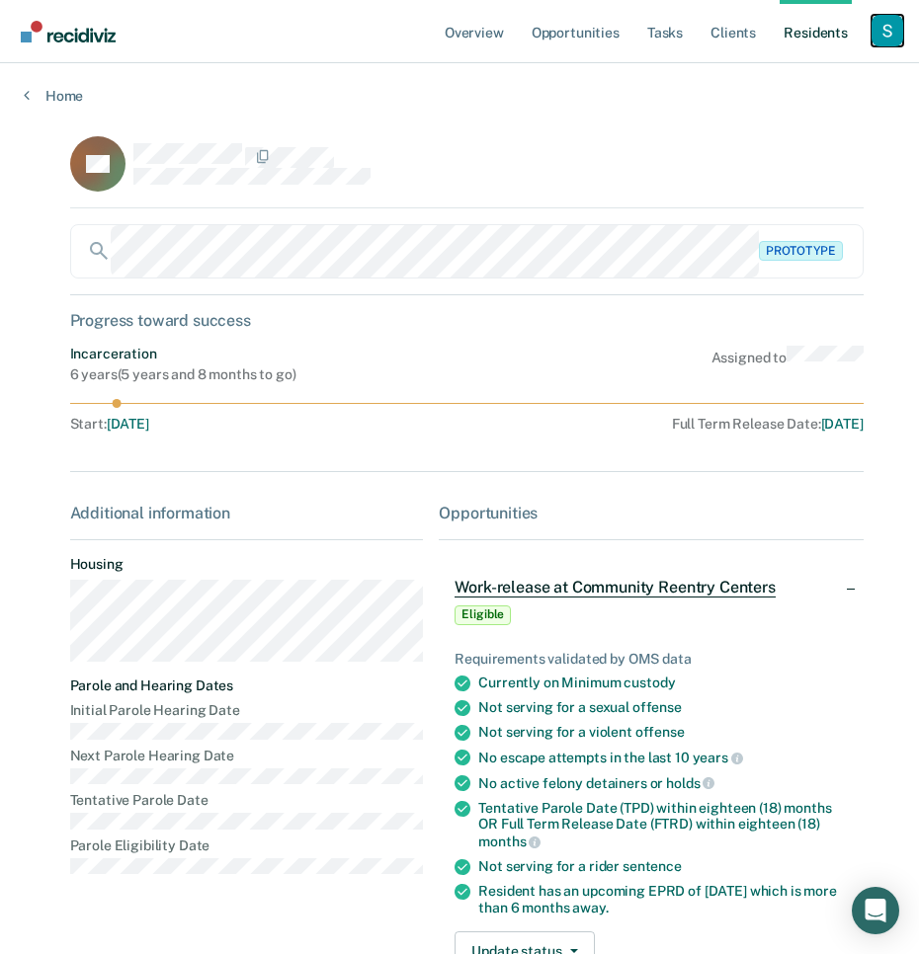
click at [874, 30] on div "Profile dropdown button" at bounding box center [887, 31] width 32 height 32
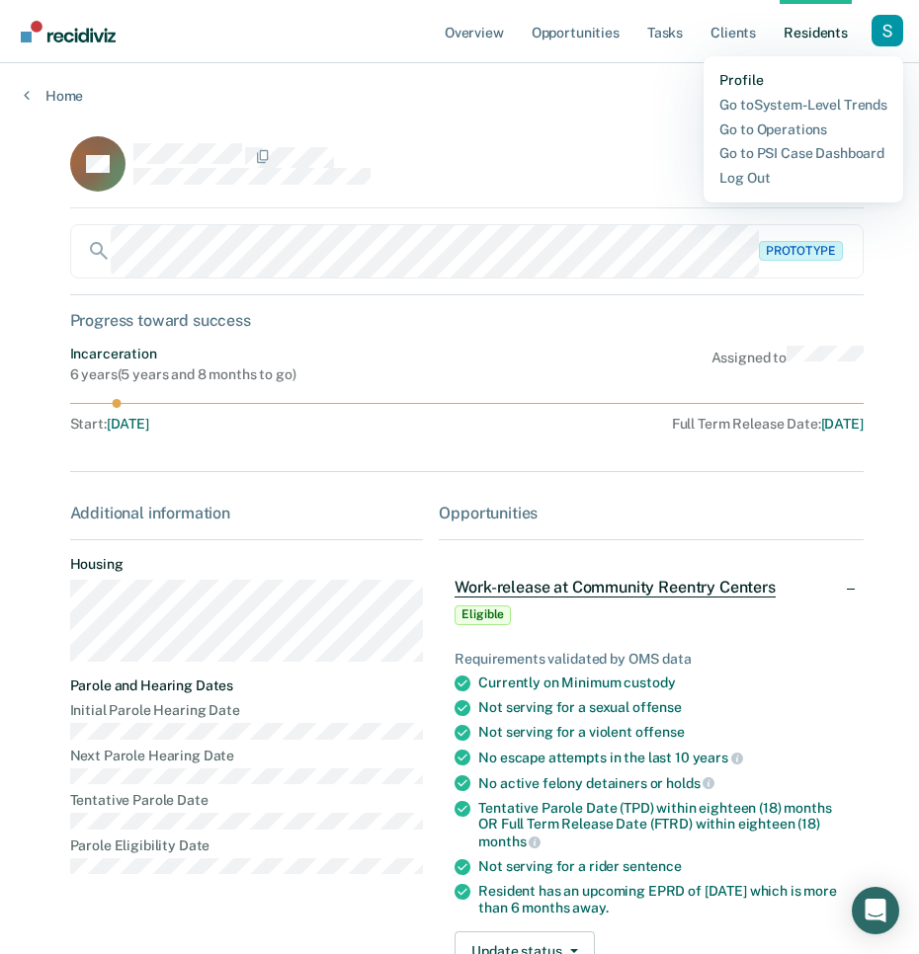
click at [800, 87] on link "Profile" at bounding box center [803, 80] width 168 height 17
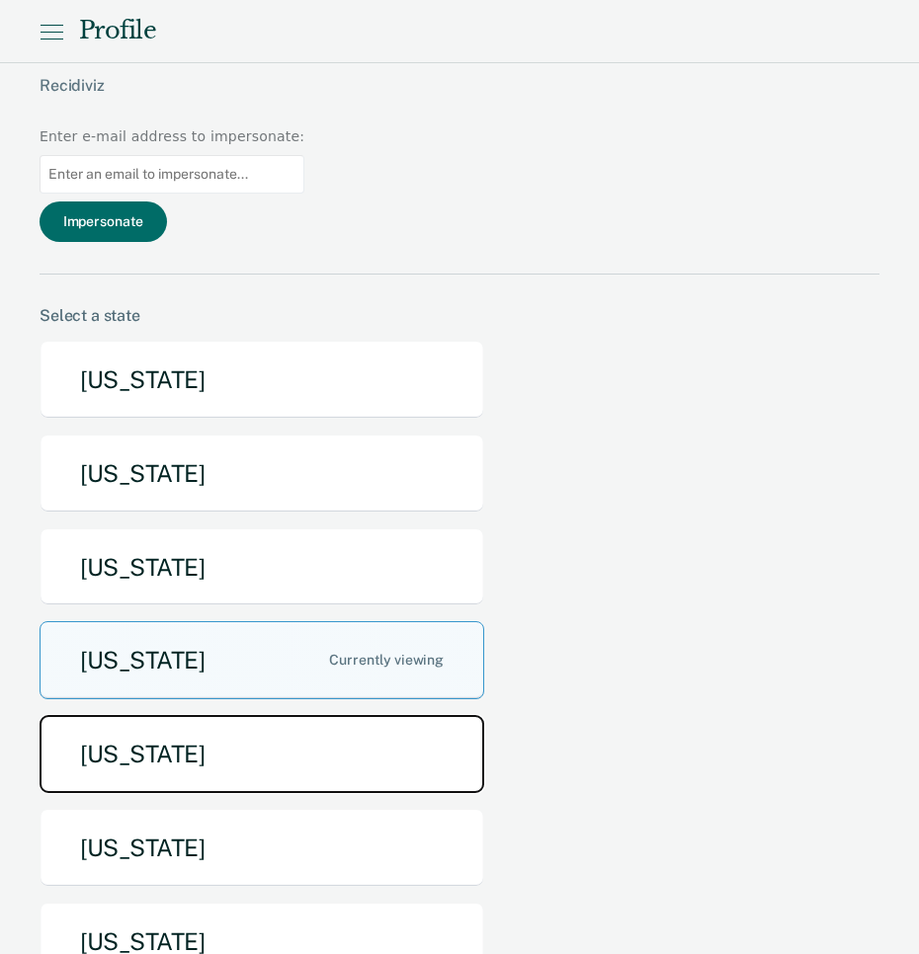
click at [415, 715] on button "[US_STATE]" at bounding box center [262, 754] width 445 height 78
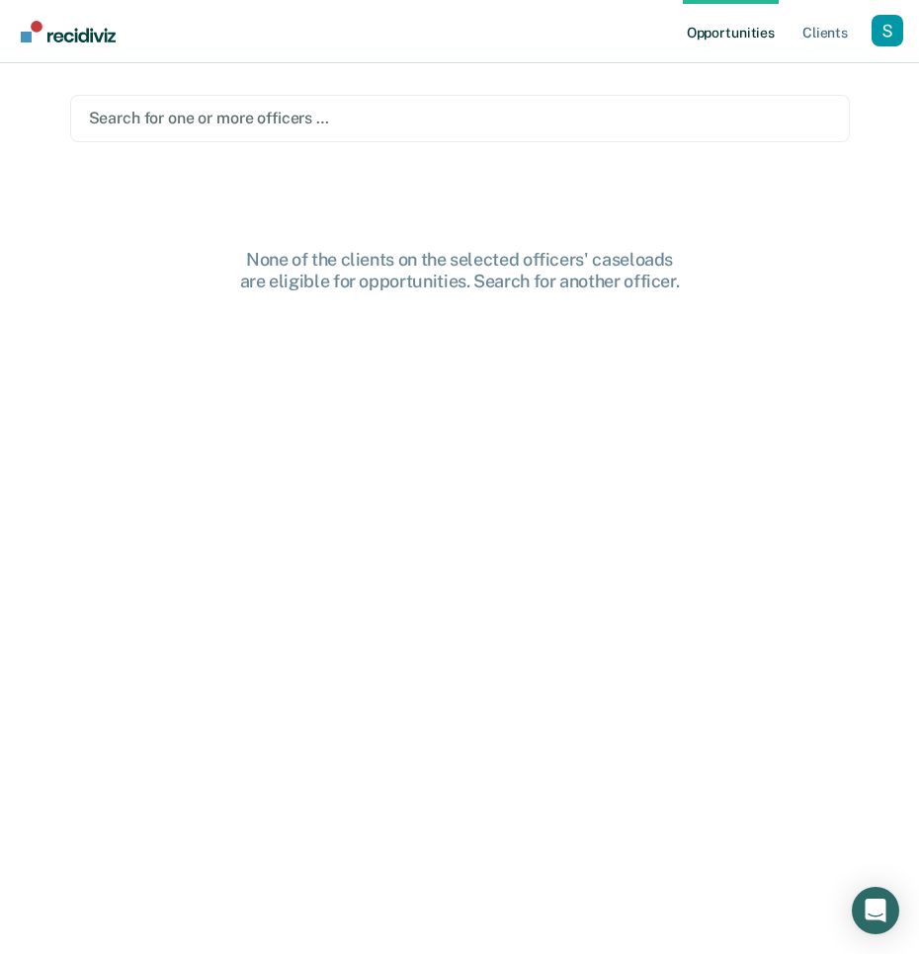
click at [635, 115] on div at bounding box center [460, 118] width 742 height 23
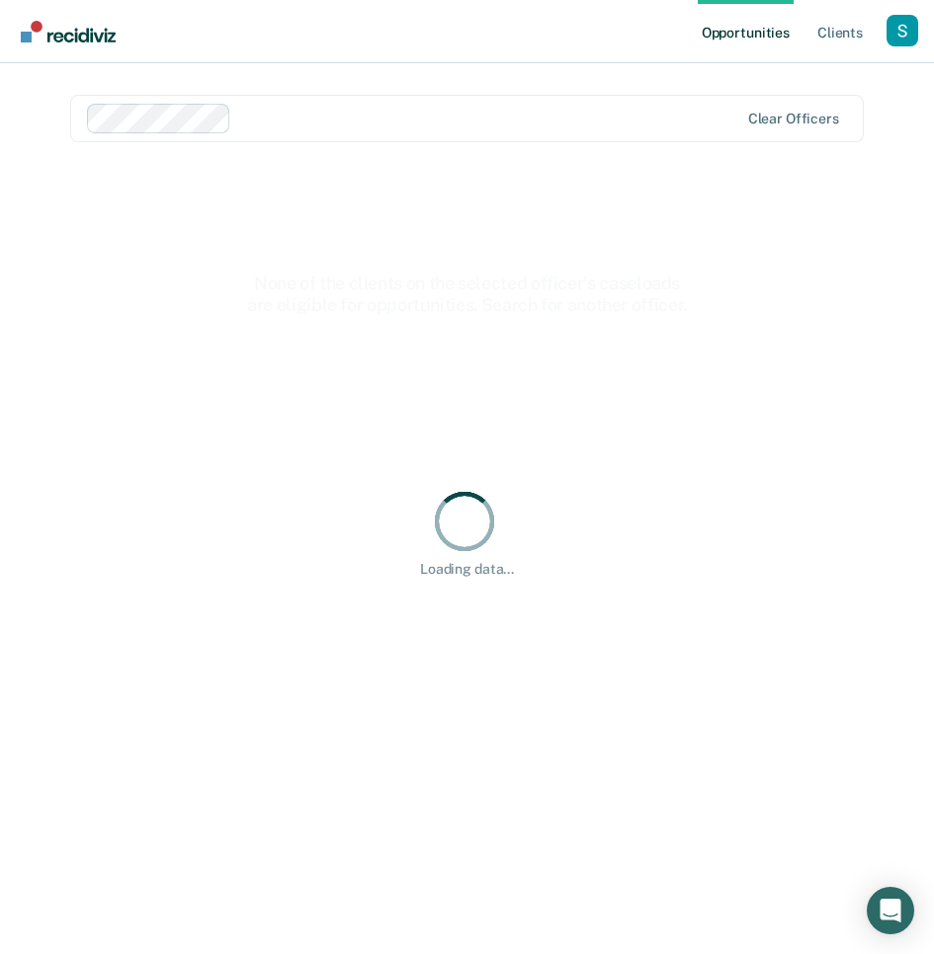
click at [491, 114] on div at bounding box center [488, 118] width 499 height 23
click at [492, 109] on div at bounding box center [488, 118] width 499 height 23
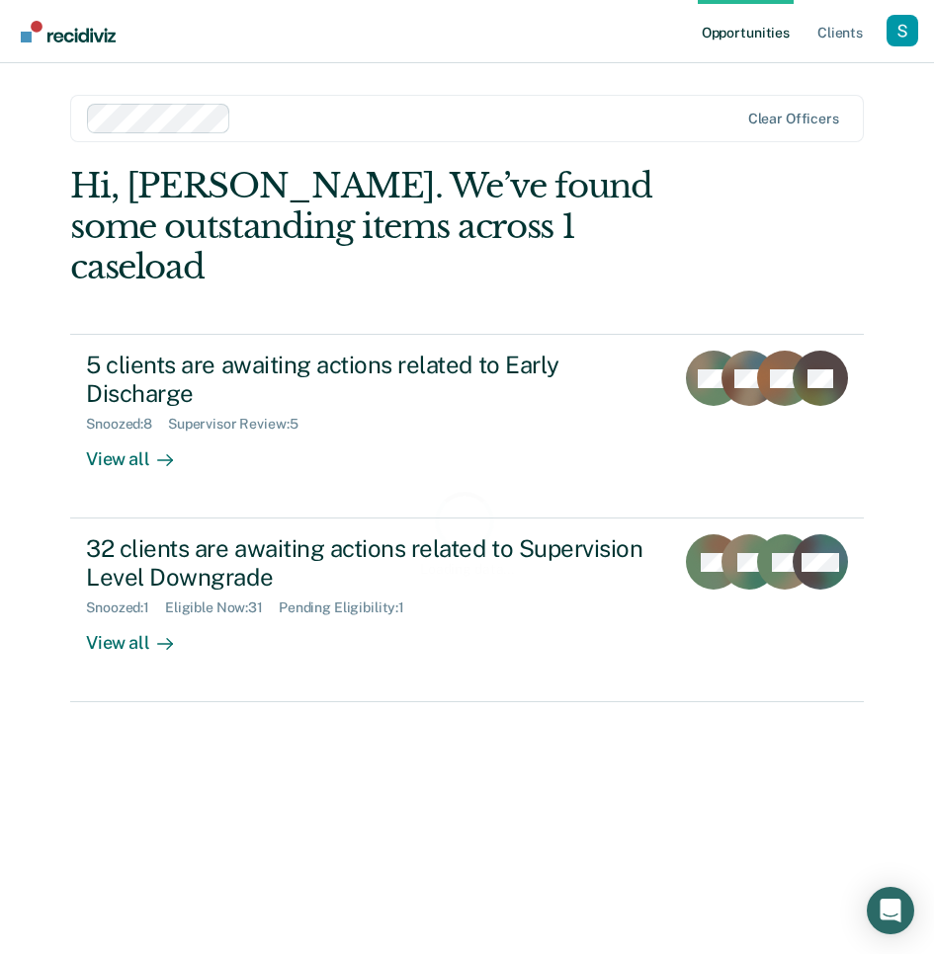
click at [513, 126] on div at bounding box center [488, 118] width 499 height 23
click at [537, 119] on div at bounding box center [549, 118] width 378 height 23
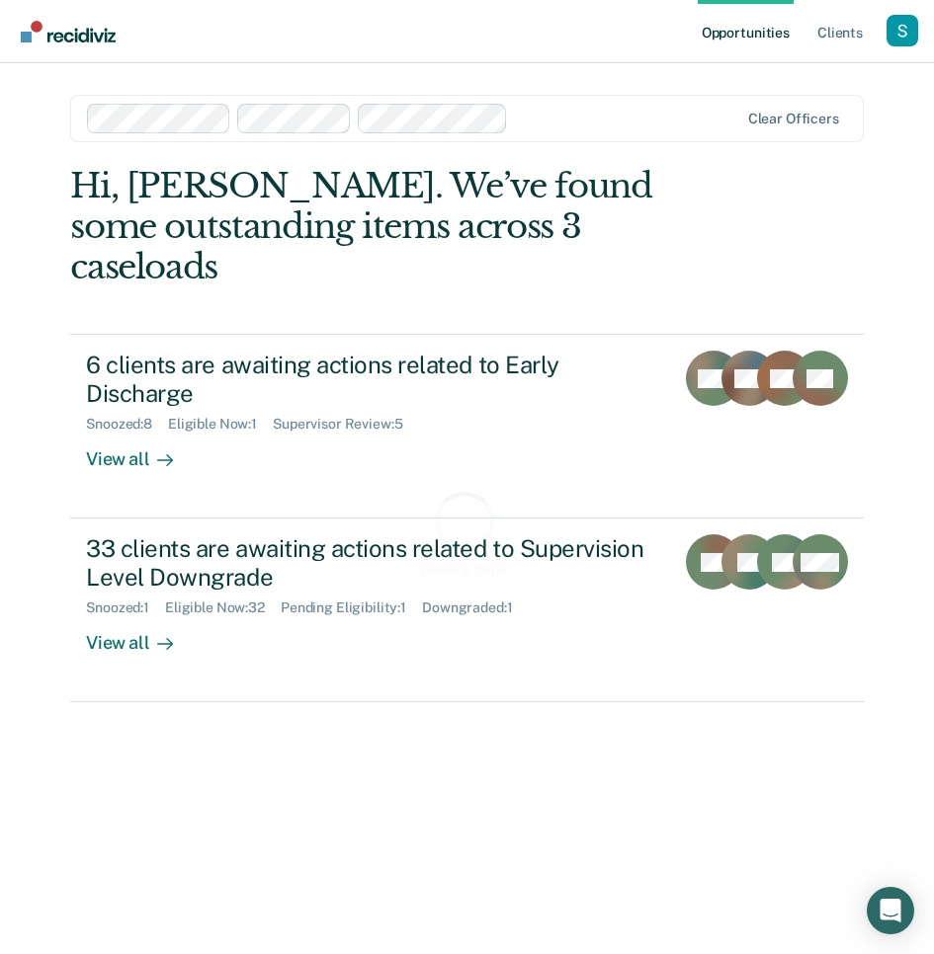
click at [612, 115] on div at bounding box center [627, 118] width 222 height 23
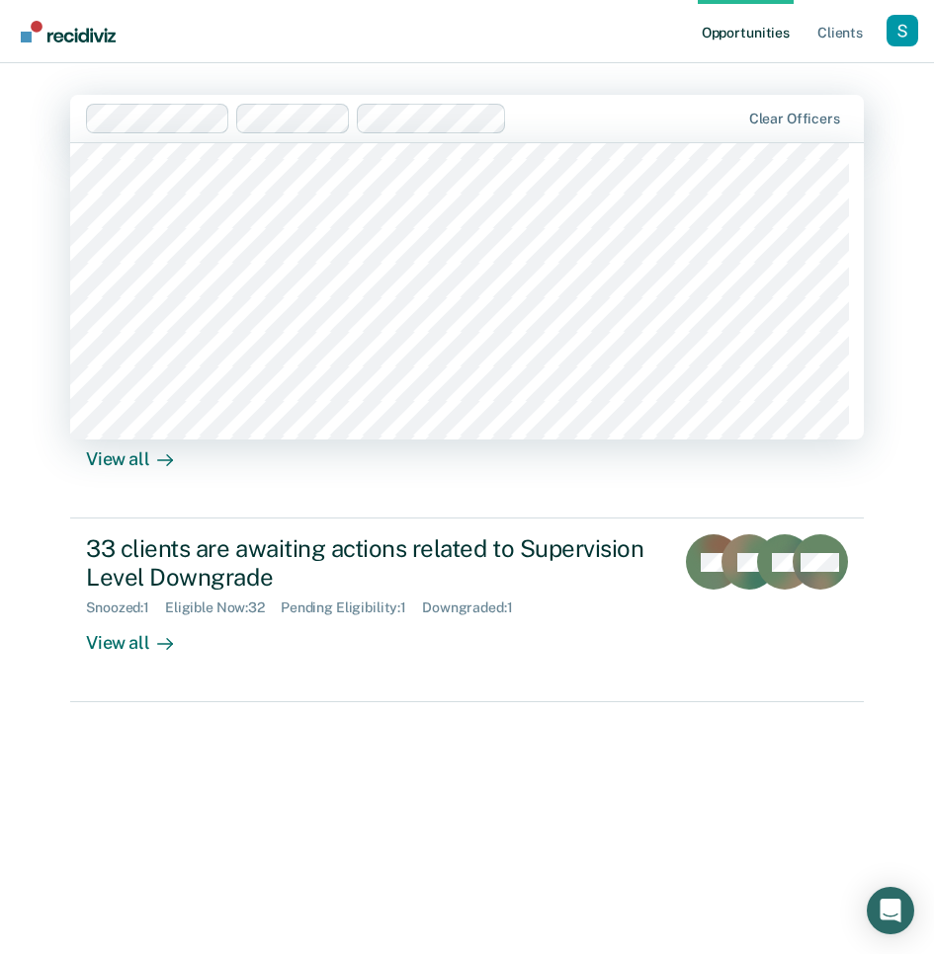
scroll to position [1071, 0]
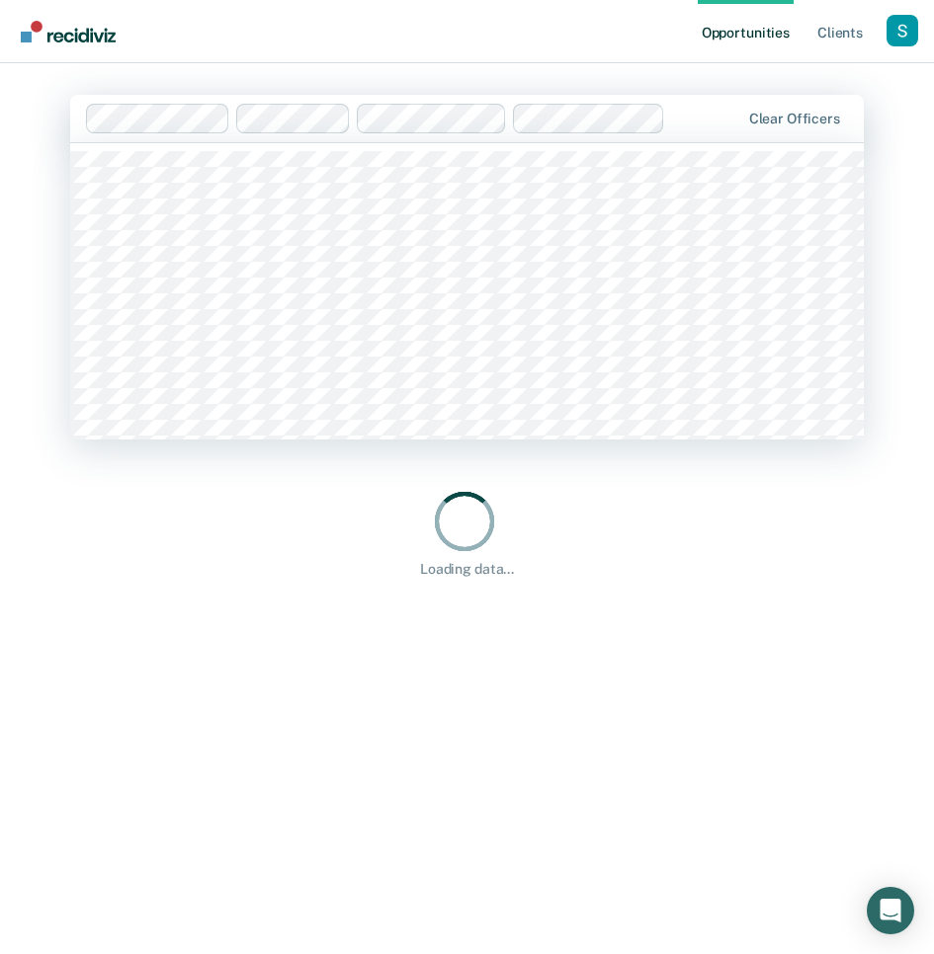
click at [701, 112] on div at bounding box center [706, 118] width 66 height 23
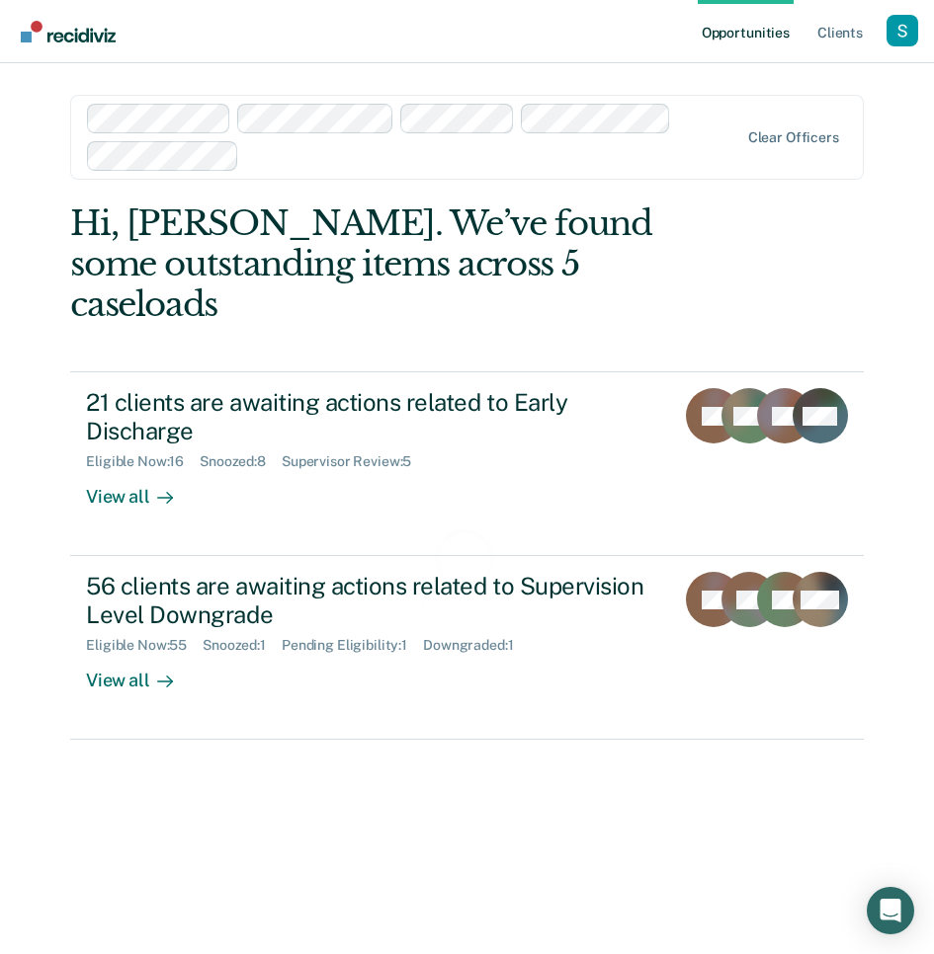
click at [699, 121] on div at bounding box center [413, 137] width 652 height 67
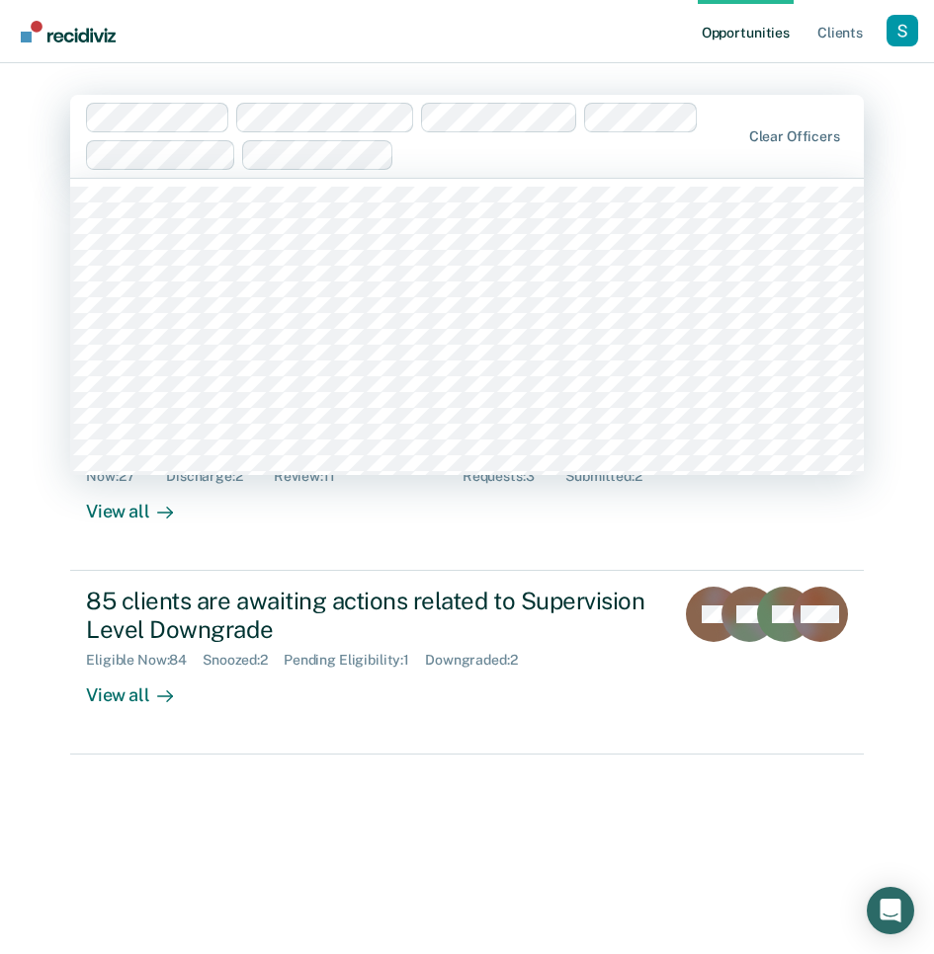
click at [538, 159] on div at bounding box center [570, 154] width 336 height 23
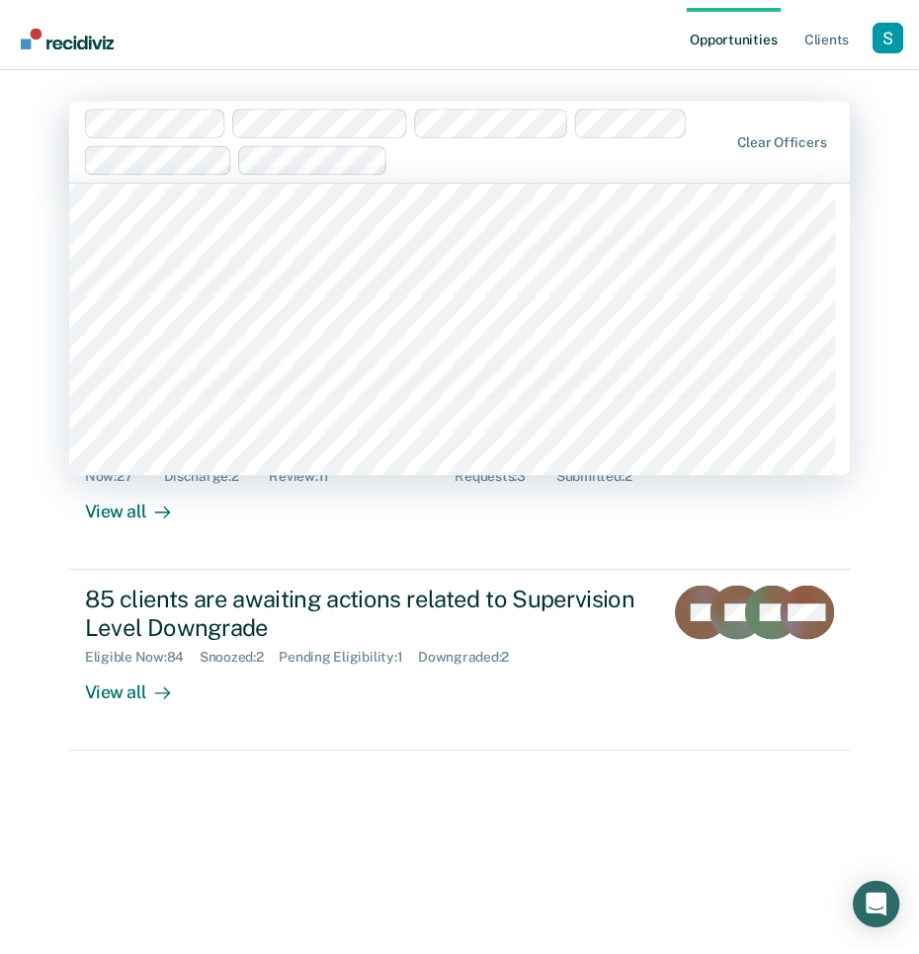
scroll to position [2744, 0]
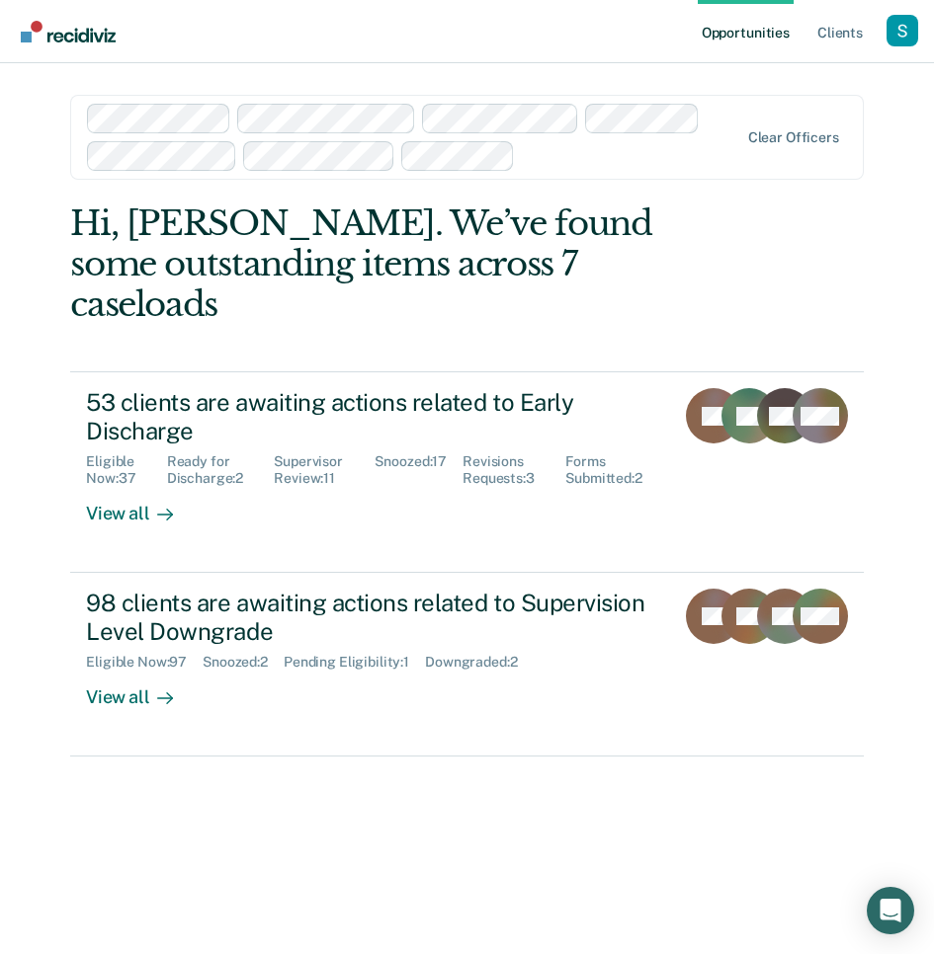
click at [613, 808] on div "Hi, [PERSON_NAME]. We’ve found some outstanding items across 7 caseloads 53 cli…" at bounding box center [466, 570] width 793 height 733
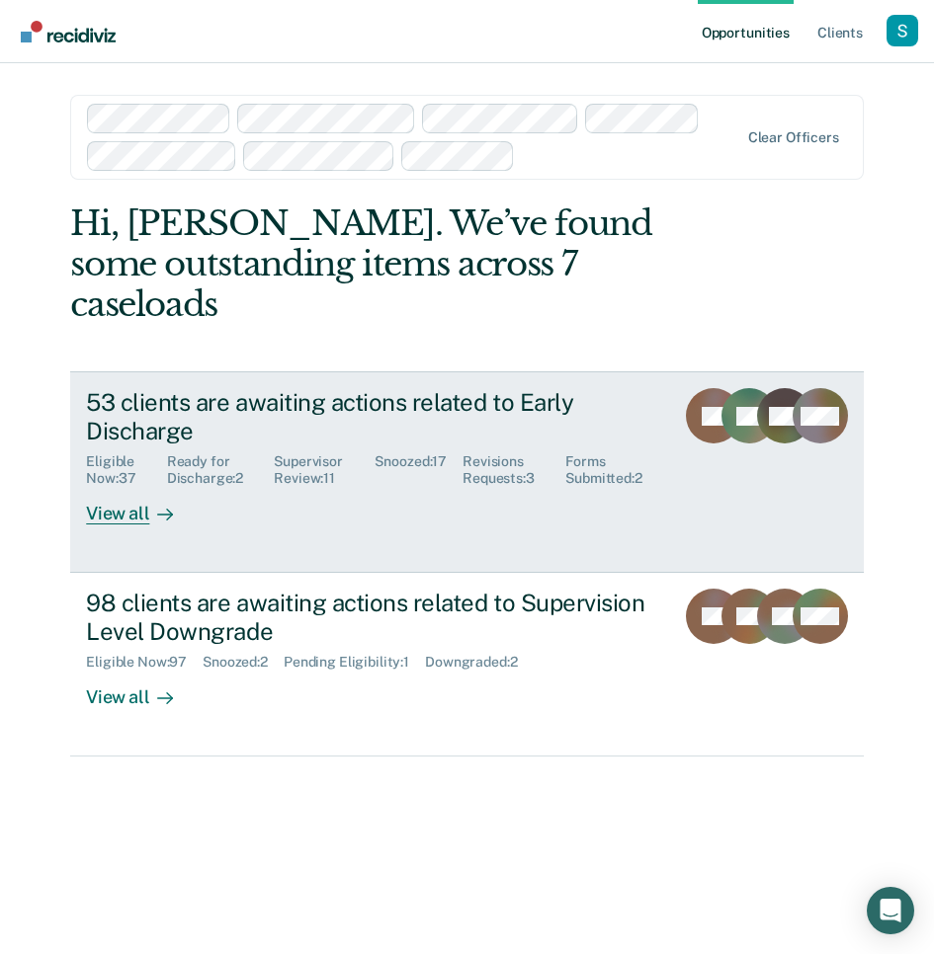
click at [175, 487] on div "View all" at bounding box center [141, 506] width 111 height 39
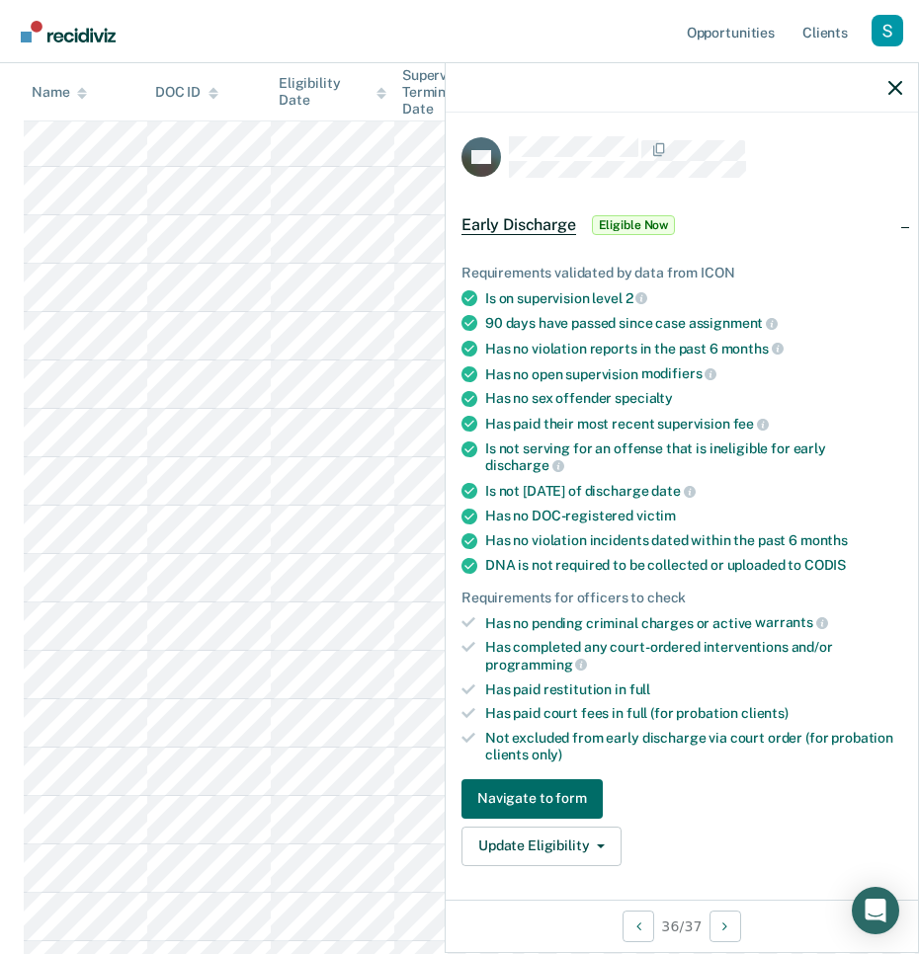
click at [685, 596] on div "Requirements for officers to check" at bounding box center [681, 598] width 441 height 17
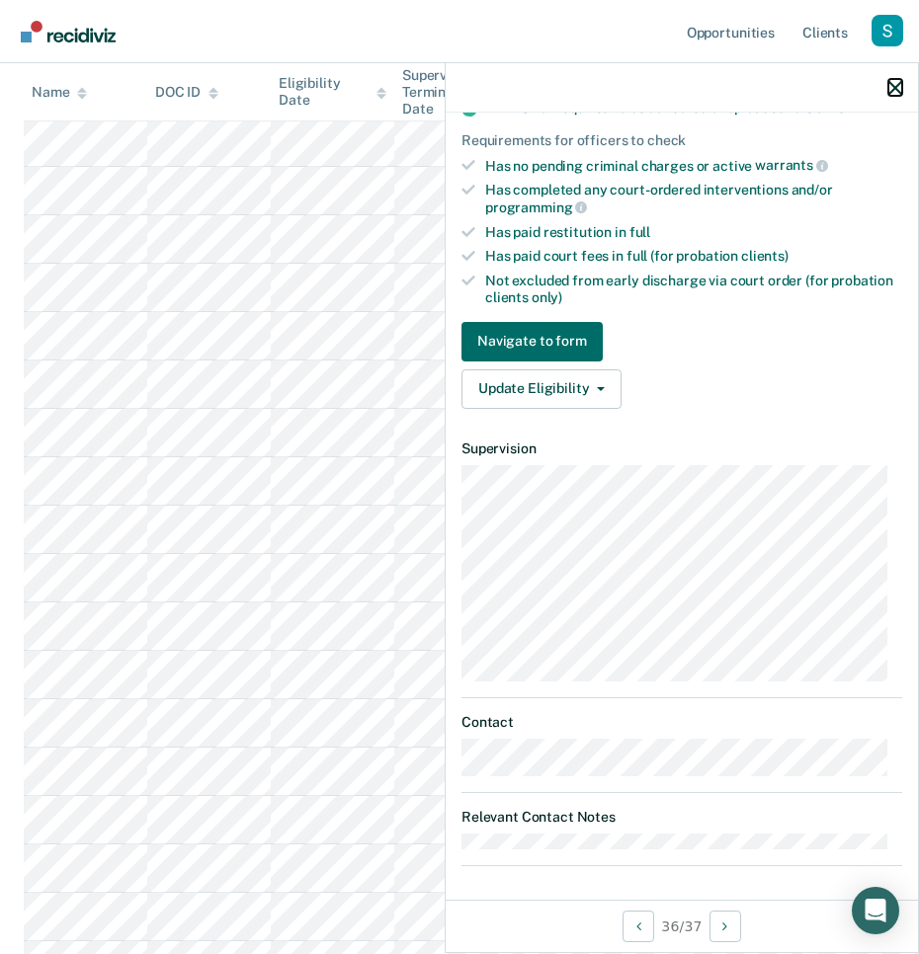
click at [890, 88] on icon "button" at bounding box center [895, 88] width 14 height 14
click at [890, 88] on div at bounding box center [682, 87] width 472 height 49
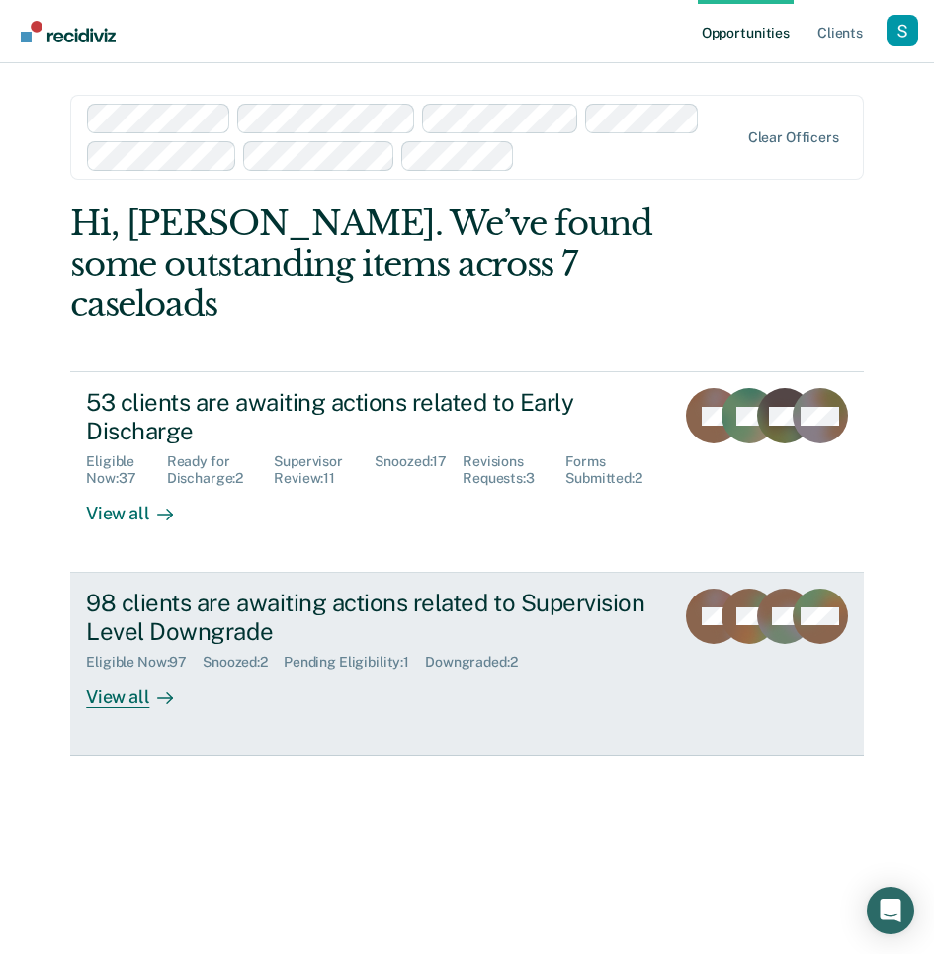
click at [381, 646] on div "Eligible Now : 97 Snoozed : 2 Pending Eligibility : 1 Downgraded : 2" at bounding box center [372, 658] width 572 height 25
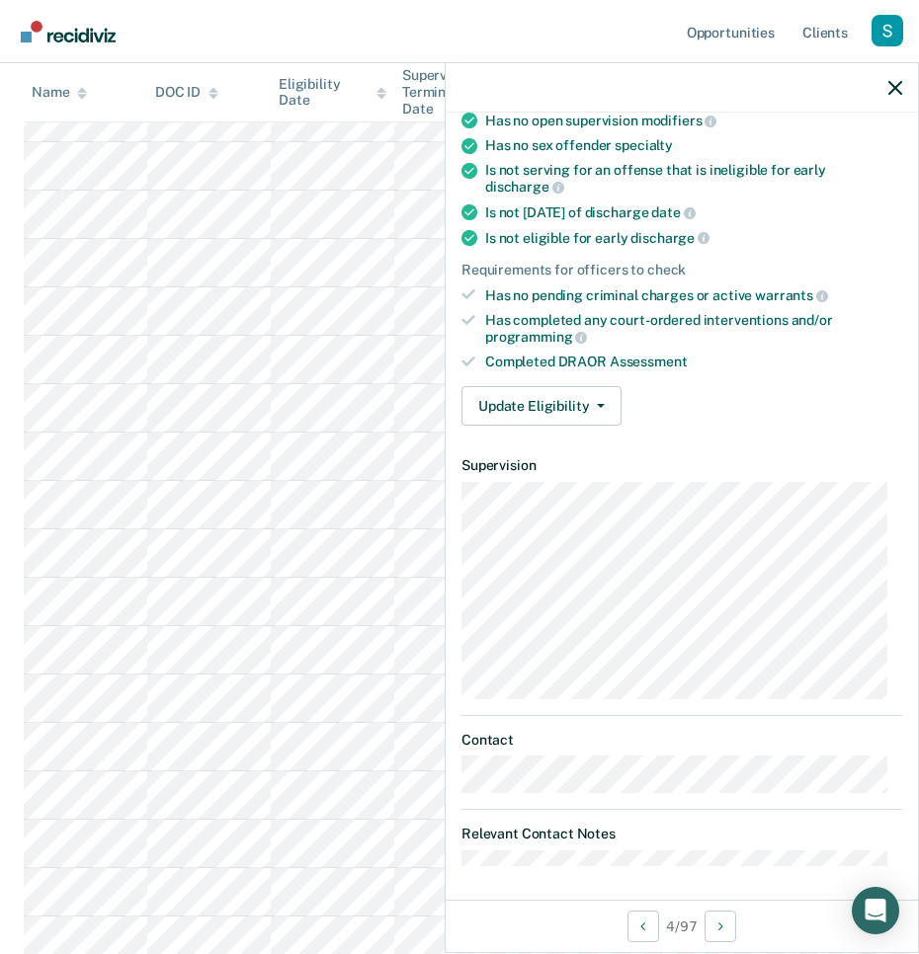
scroll to position [794, 0]
click at [882, 26] on div "Profile dropdown button" at bounding box center [887, 31] width 32 height 32
click at [839, 76] on link "Profile" at bounding box center [807, 80] width 159 height 17
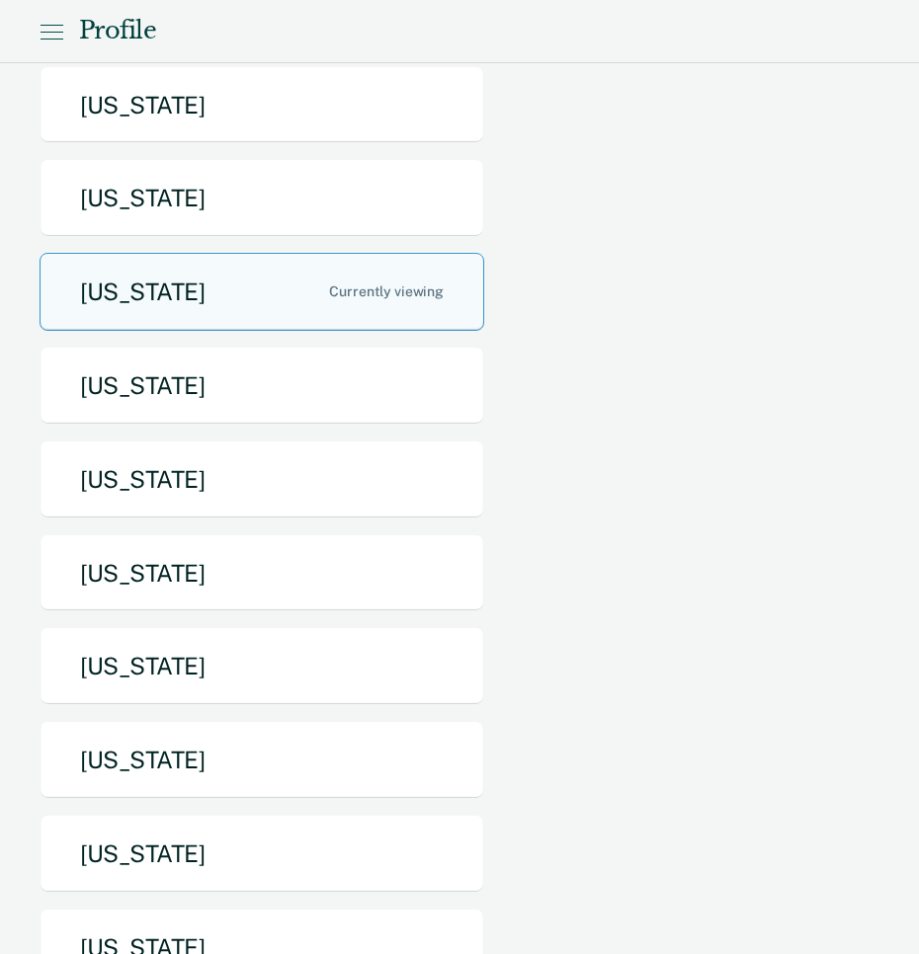
scroll to position [462, 0]
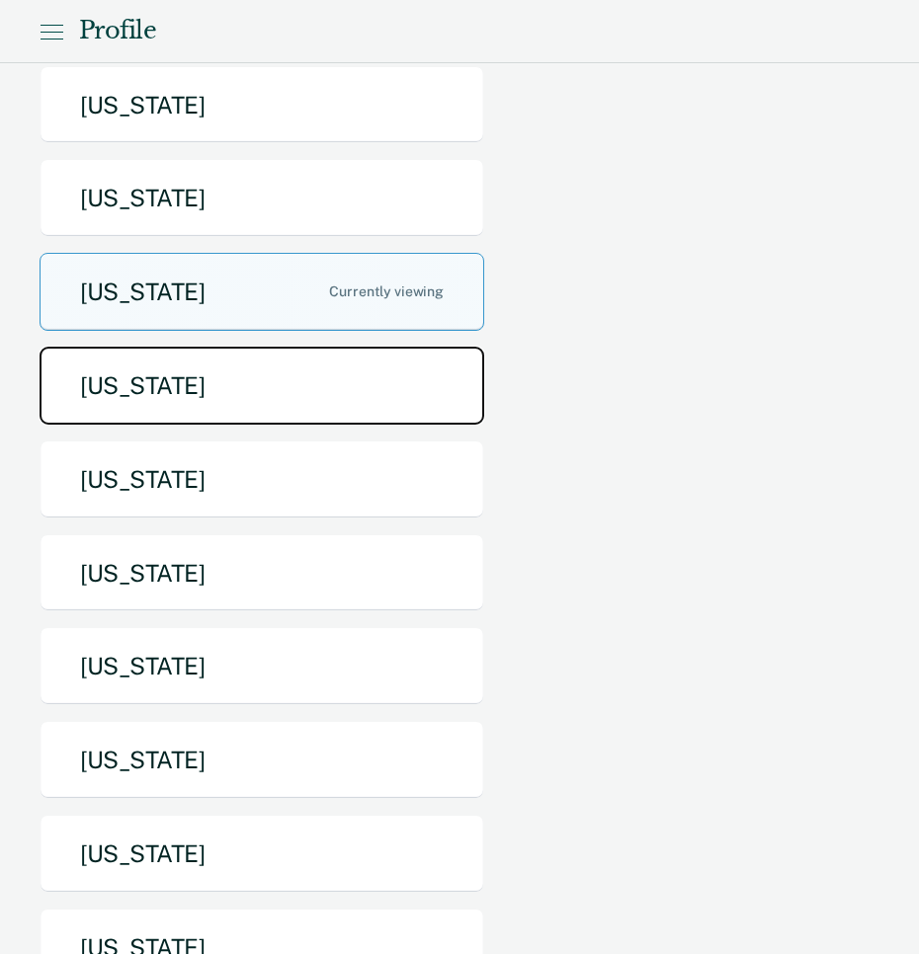
click at [298, 347] on button "[US_STATE]" at bounding box center [262, 386] width 445 height 78
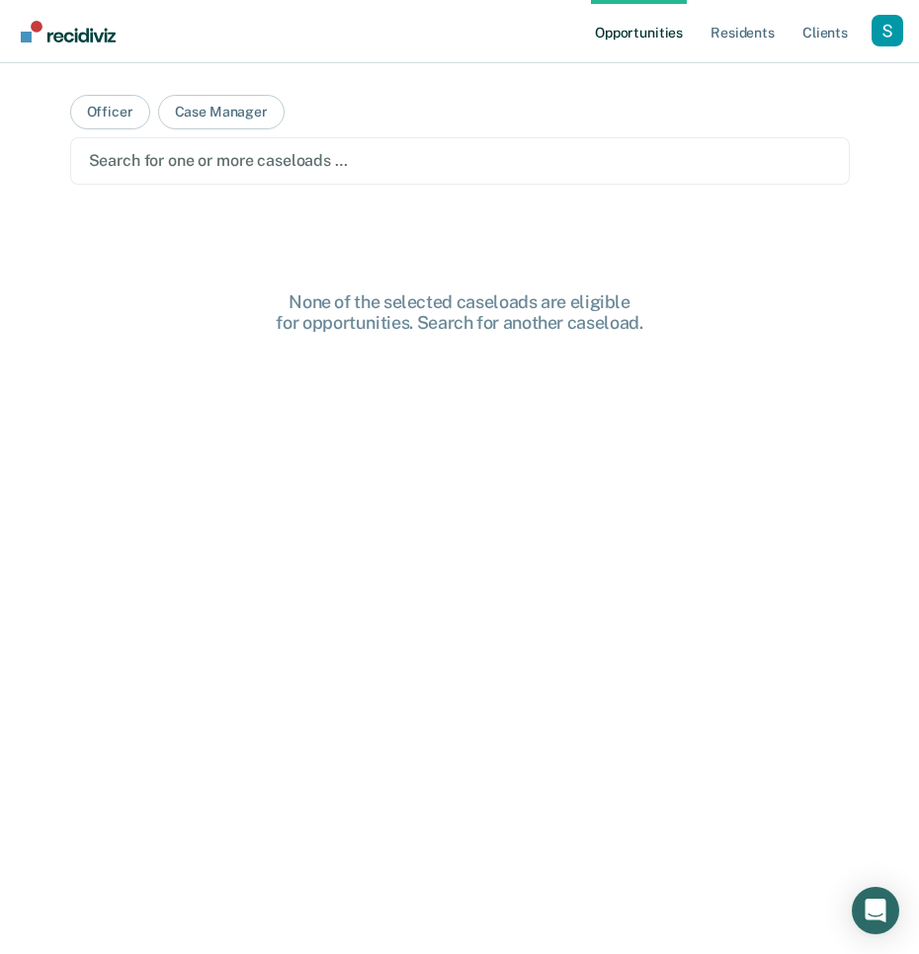
click at [534, 160] on div at bounding box center [460, 160] width 742 height 23
click at [449, 165] on div at bounding box center [513, 160] width 393 height 23
click at [545, 161] on div at bounding box center [574, 160] width 276 height 23
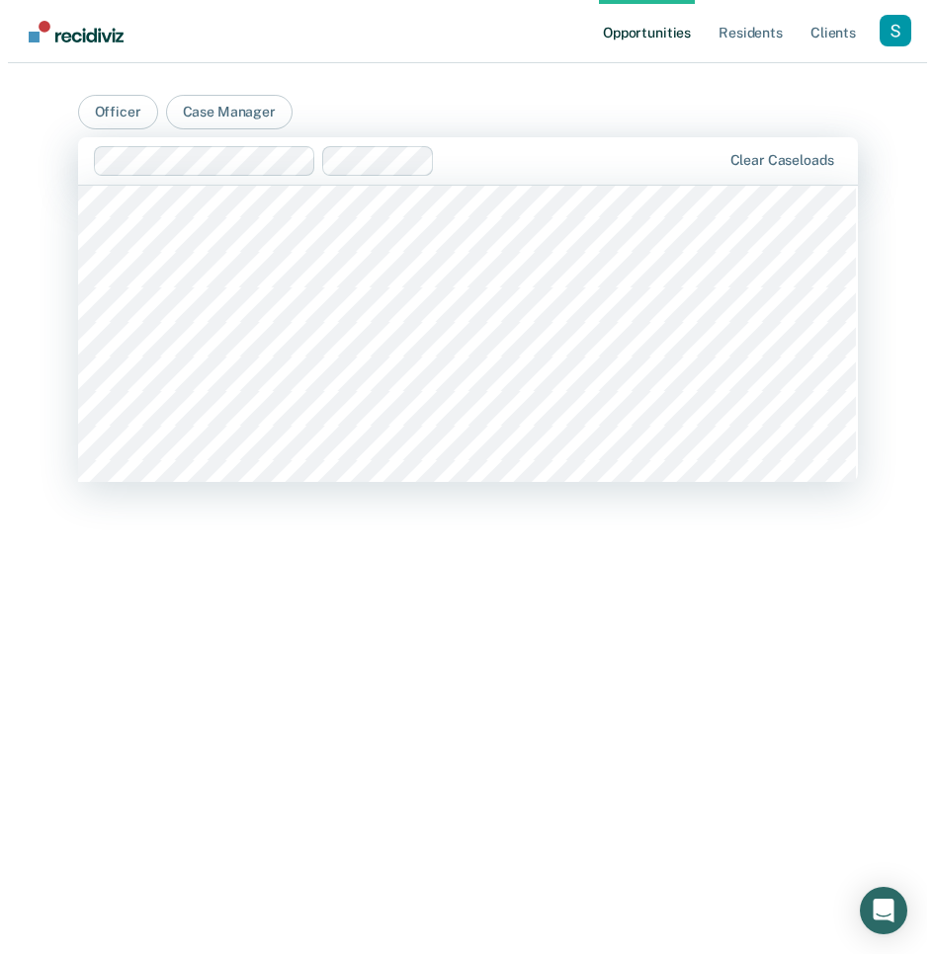
scroll to position [1928, 0]
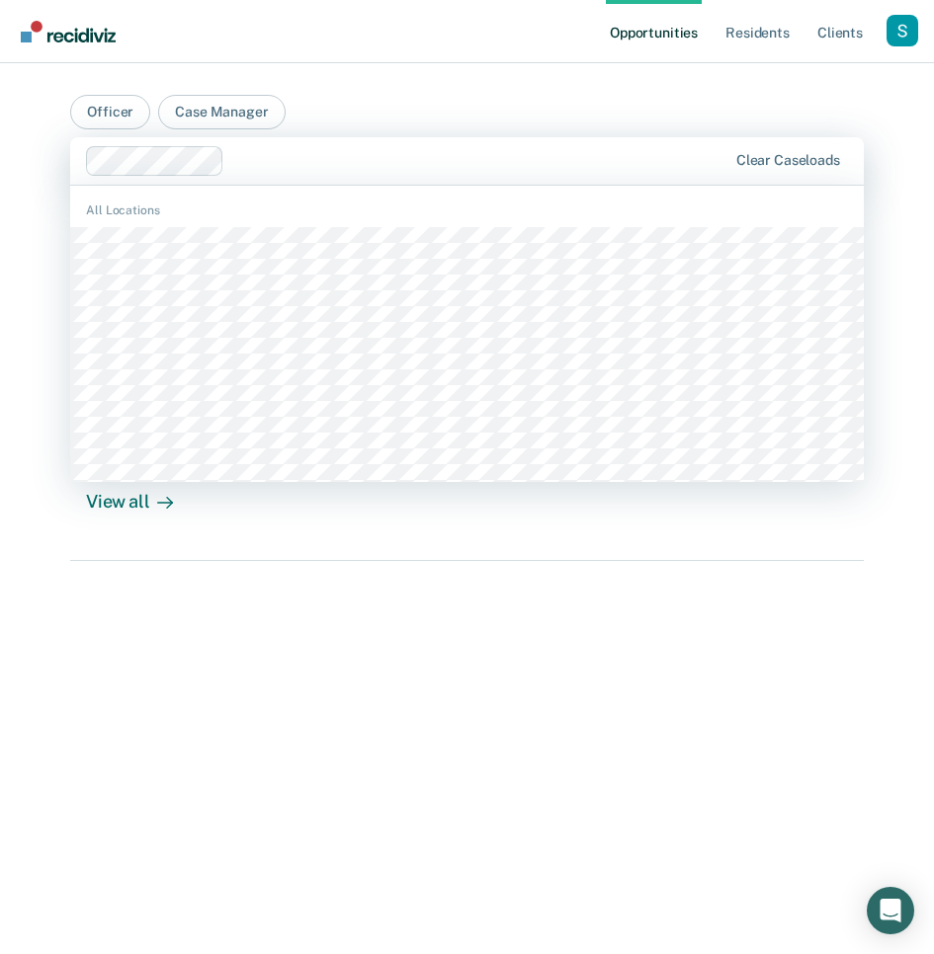
click at [381, 165] on div at bounding box center [479, 160] width 494 height 23
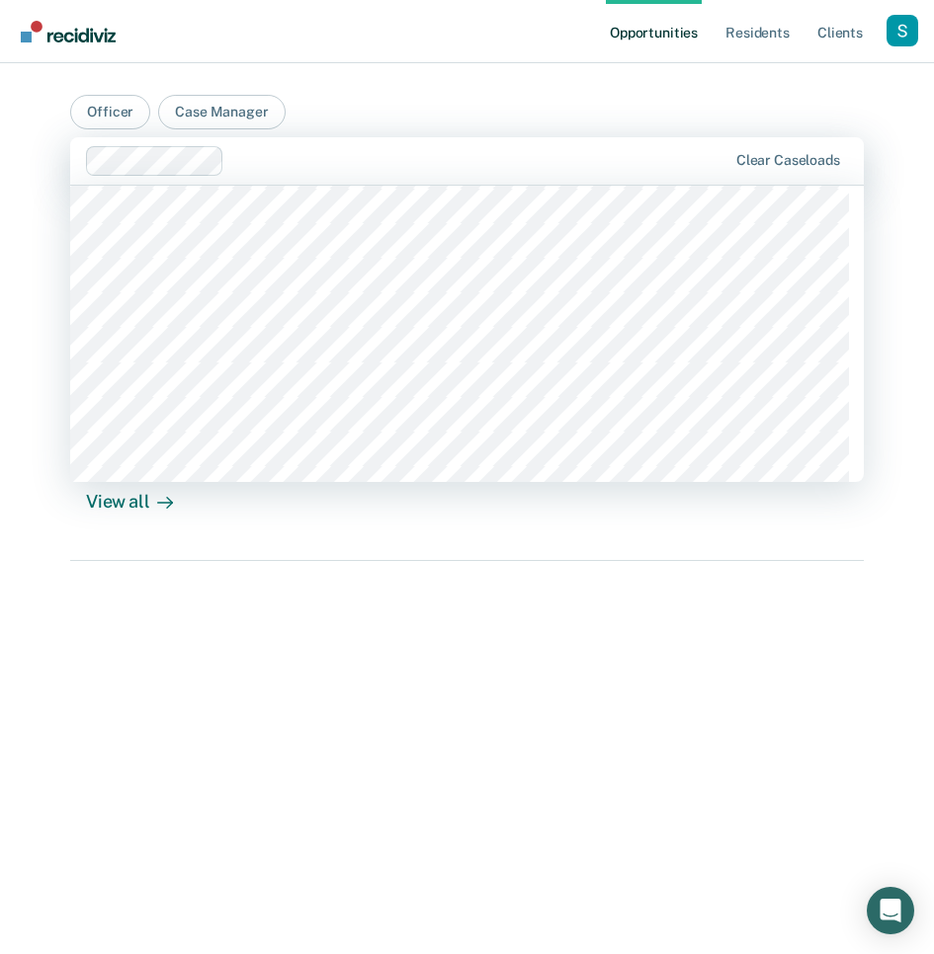
scroll to position [5584, 0]
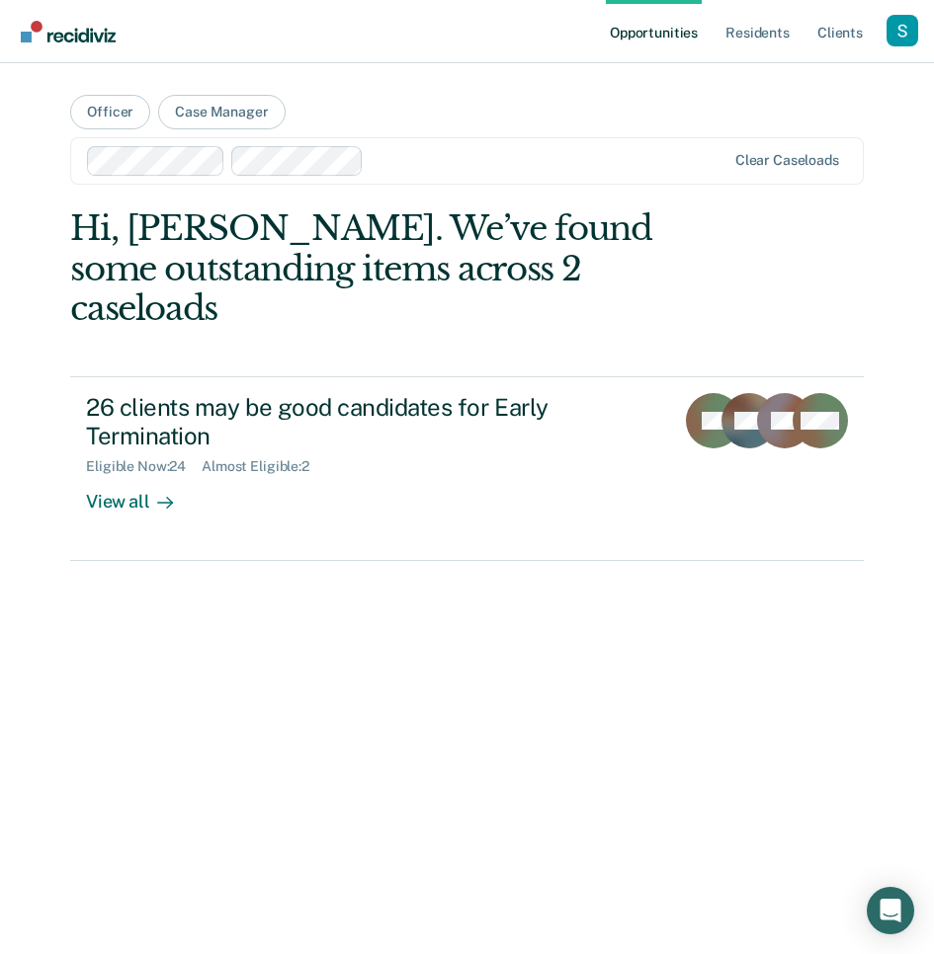
click at [493, 163] on div at bounding box center [548, 160] width 354 height 23
click at [380, 161] on div at bounding box center [479, 160] width 492 height 23
click at [509, 156] on div at bounding box center [561, 160] width 328 height 23
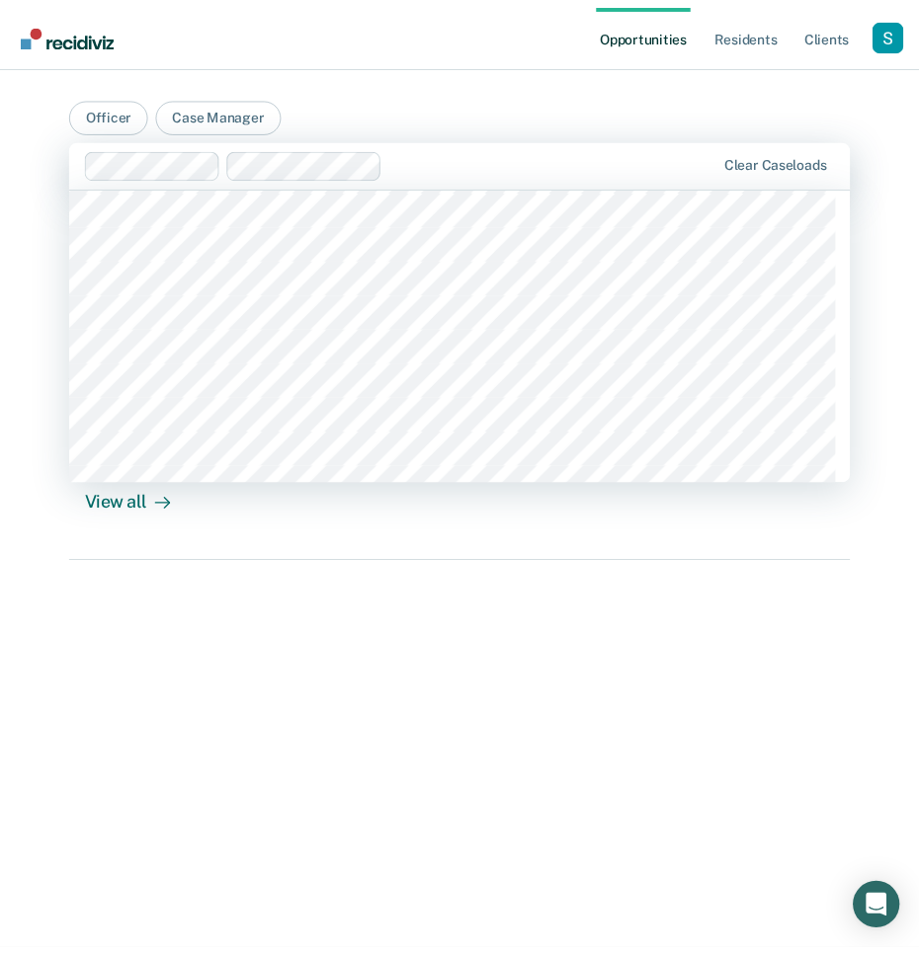
scroll to position [5549, 0]
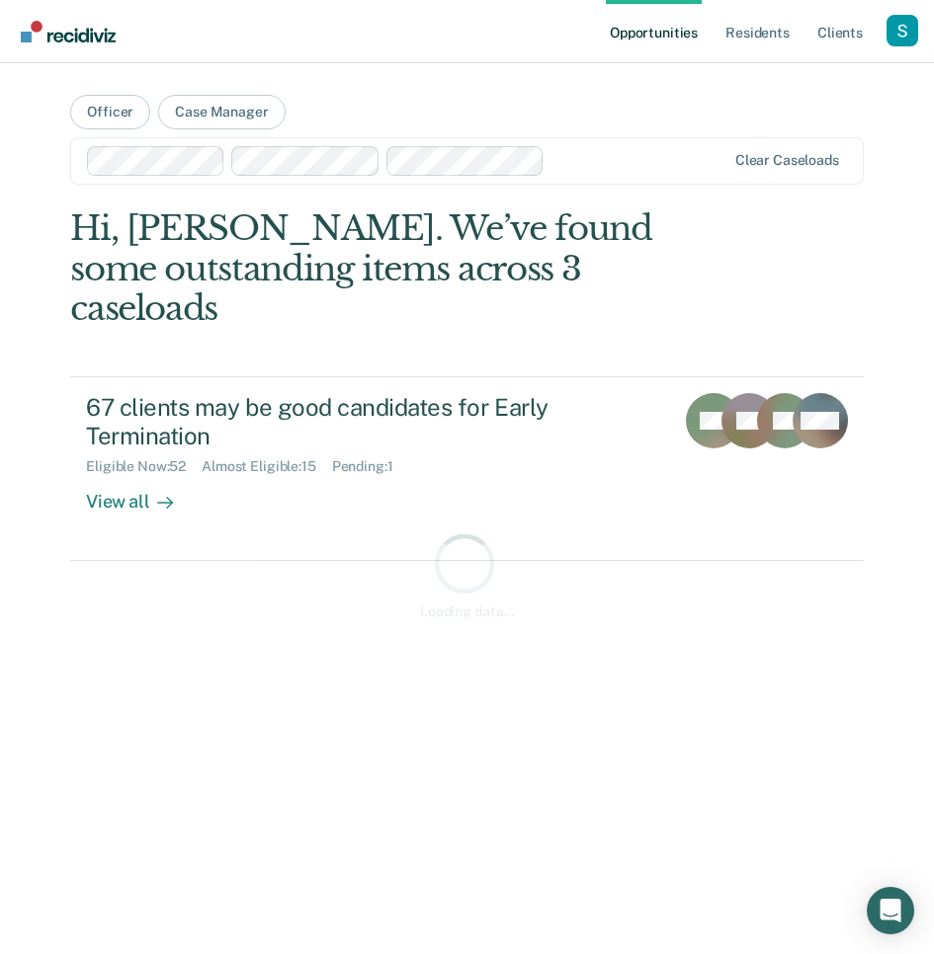
click at [612, 161] on div at bounding box center [638, 160] width 172 height 23
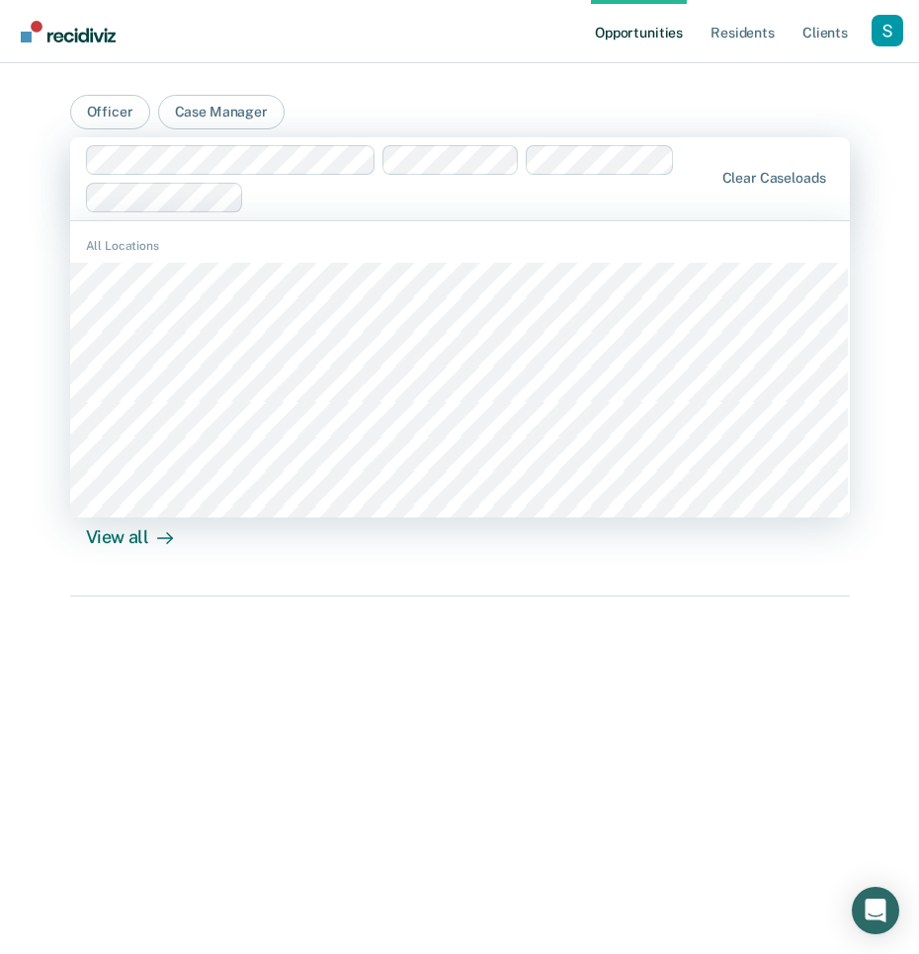
click at [598, 196] on div at bounding box center [482, 197] width 460 height 23
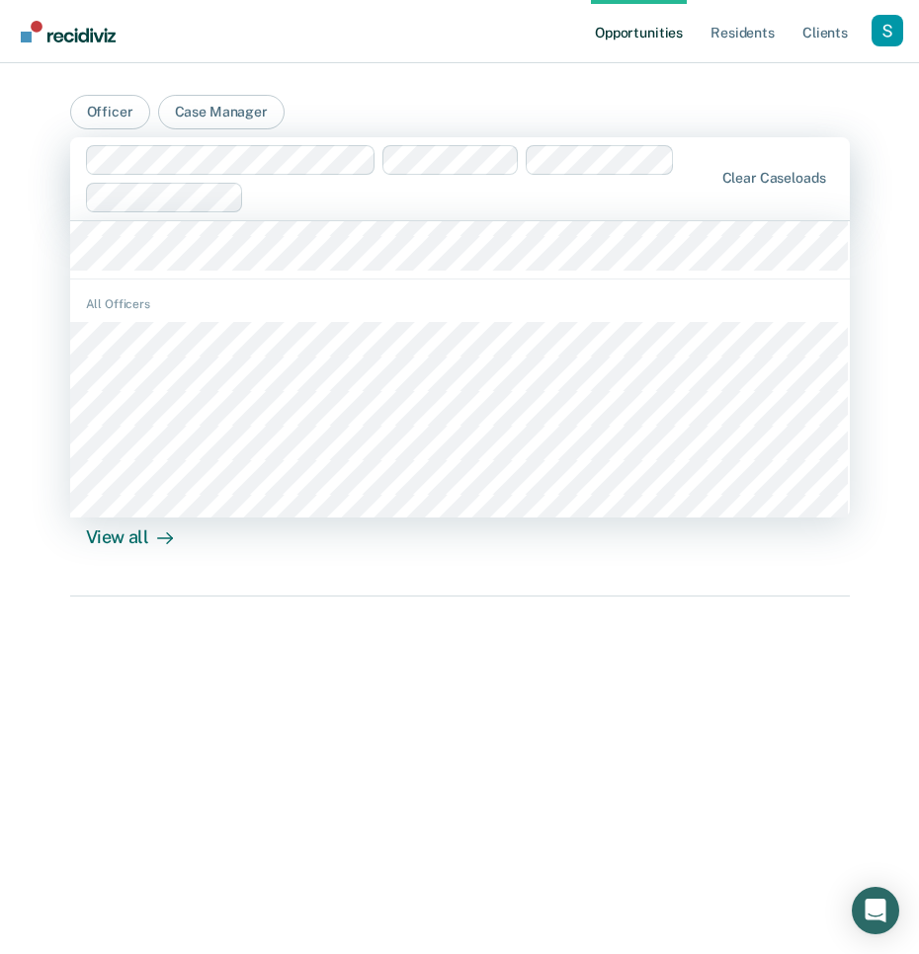
scroll to position [5479, 0]
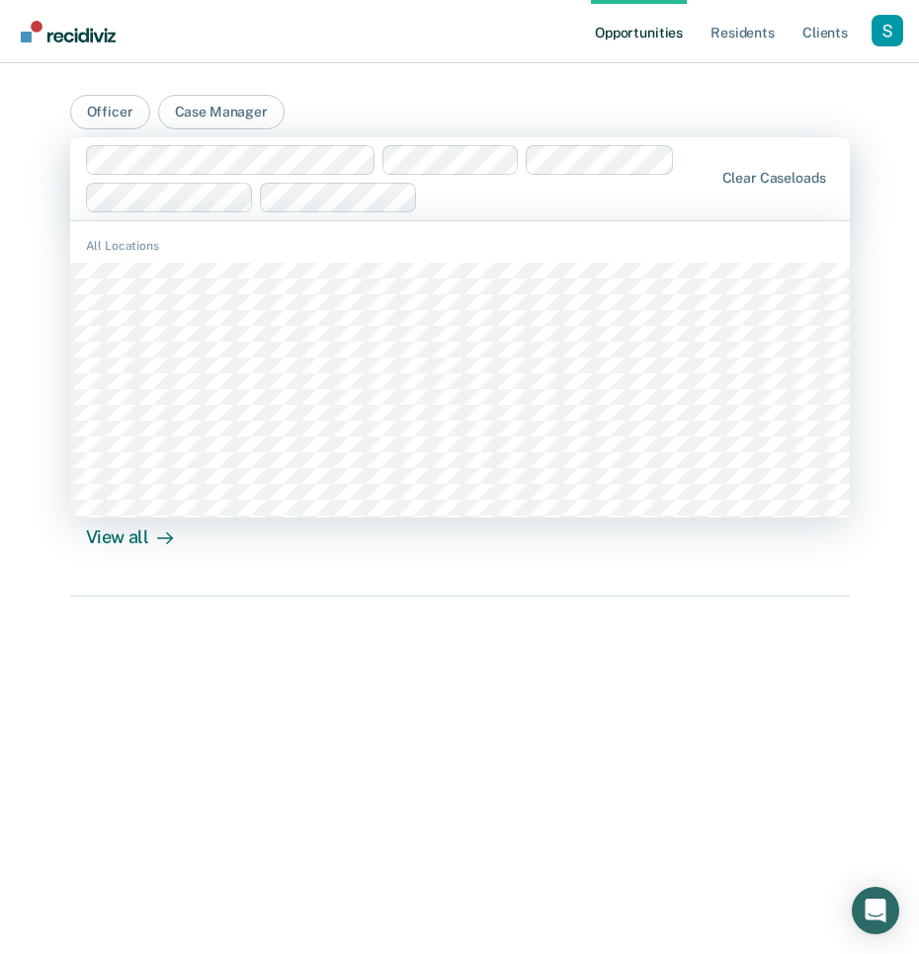
click at [508, 206] on div at bounding box center [569, 197] width 286 height 23
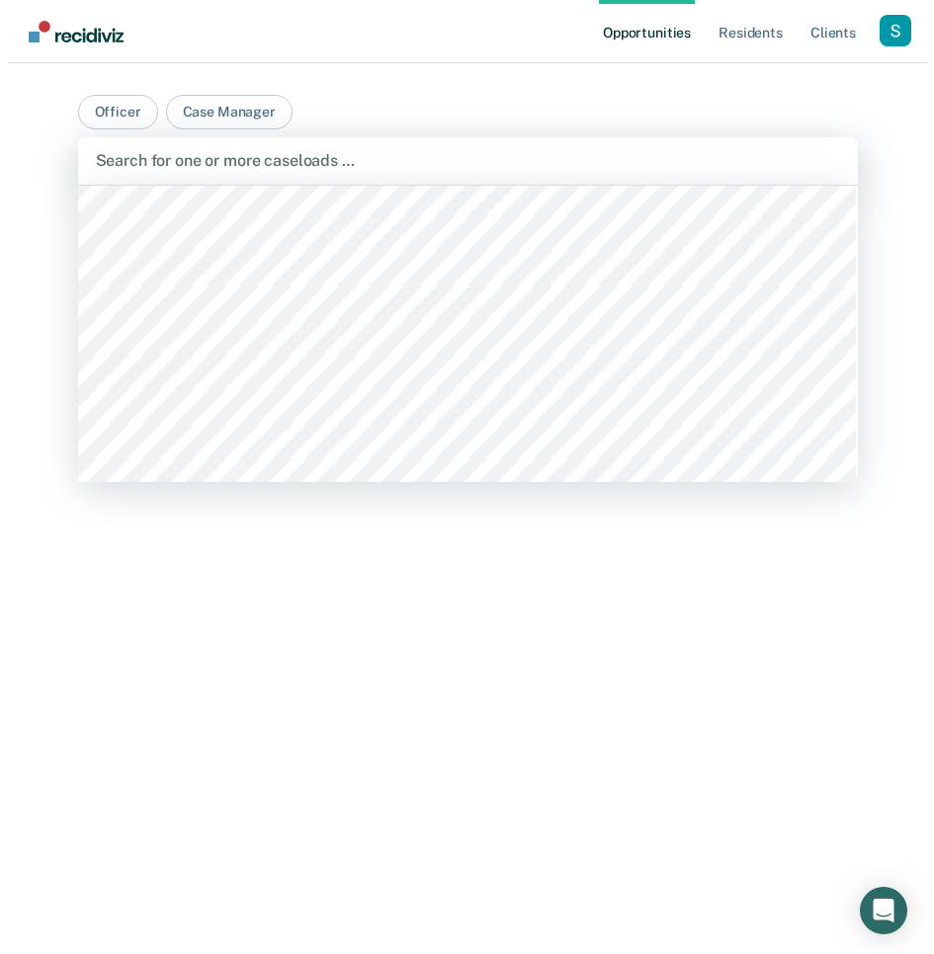
scroll to position [5618, 0]
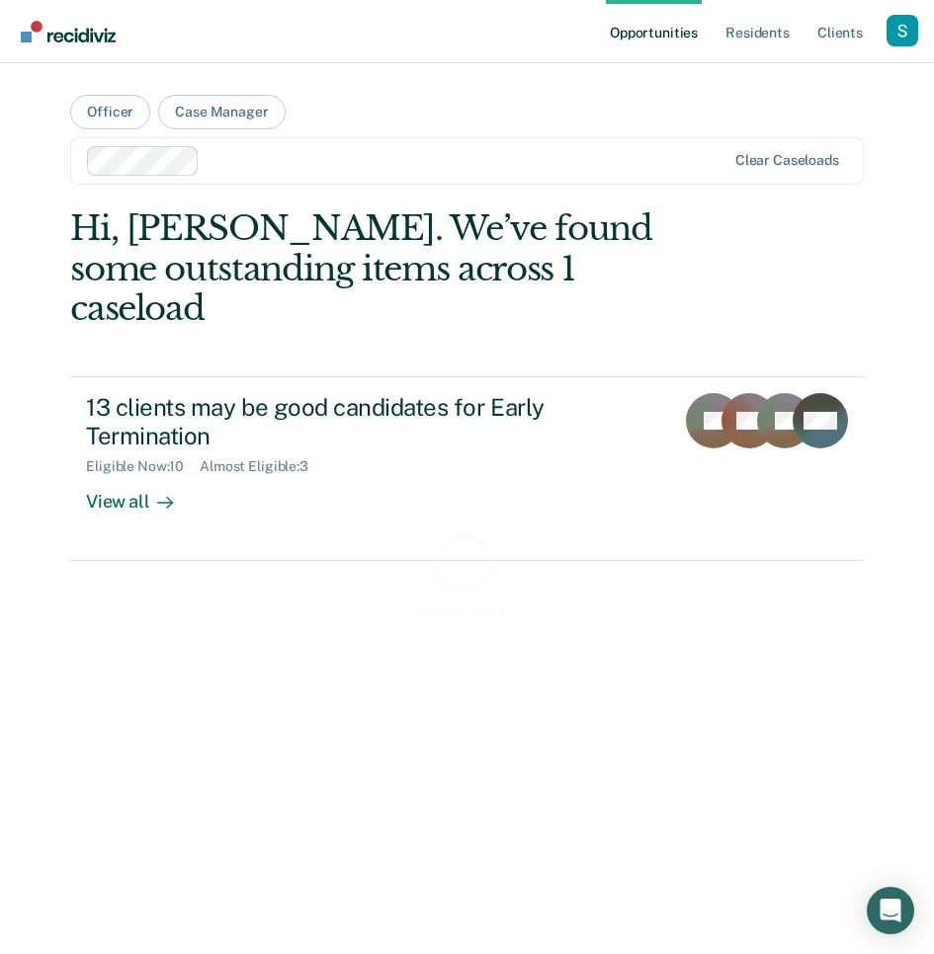
click at [432, 164] on div at bounding box center [466, 160] width 518 height 23
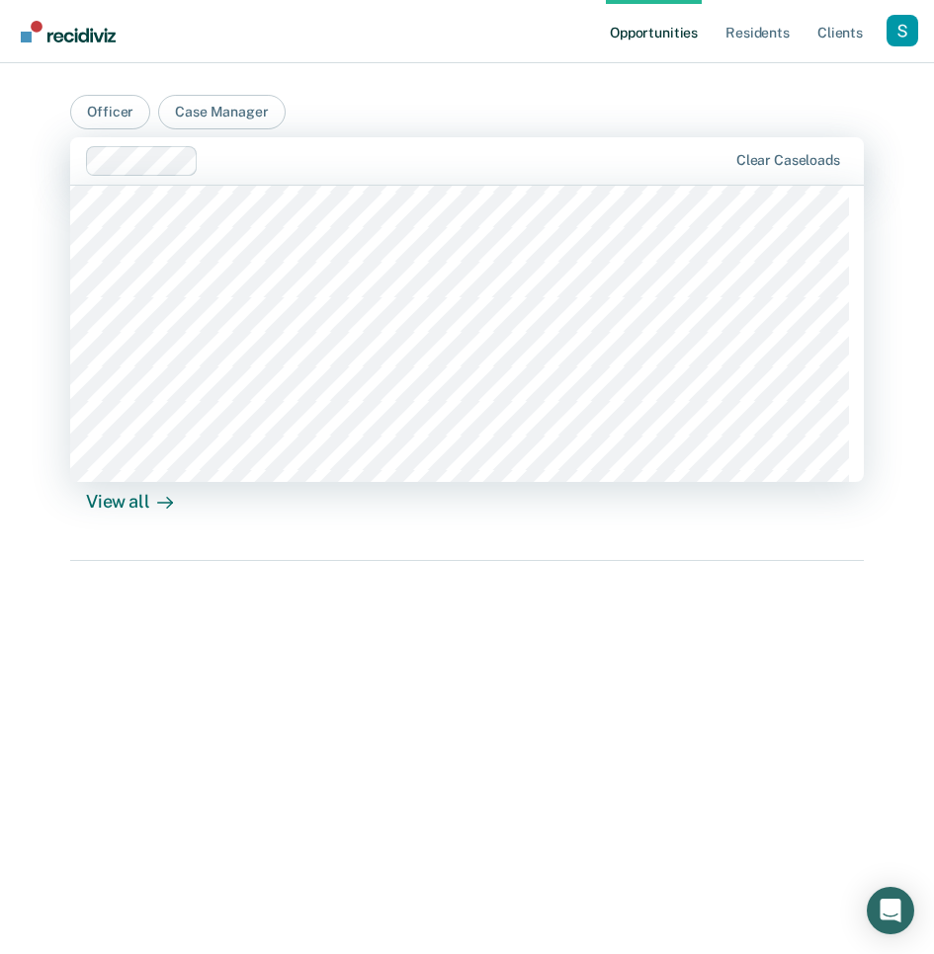
scroll to position [5584, 0]
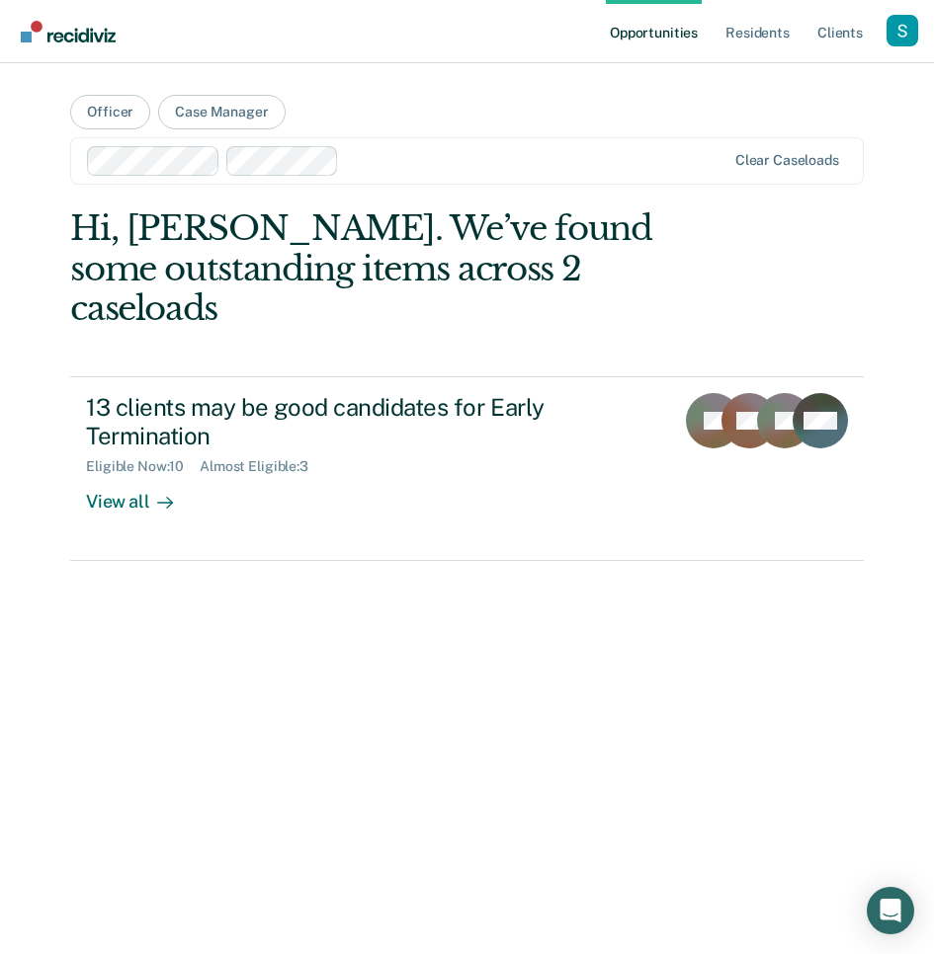
click at [432, 171] on div at bounding box center [536, 160] width 378 height 23
click at [431, 165] on div at bounding box center [536, 160] width 378 height 23
